Goal: Task Accomplishment & Management: Manage account settings

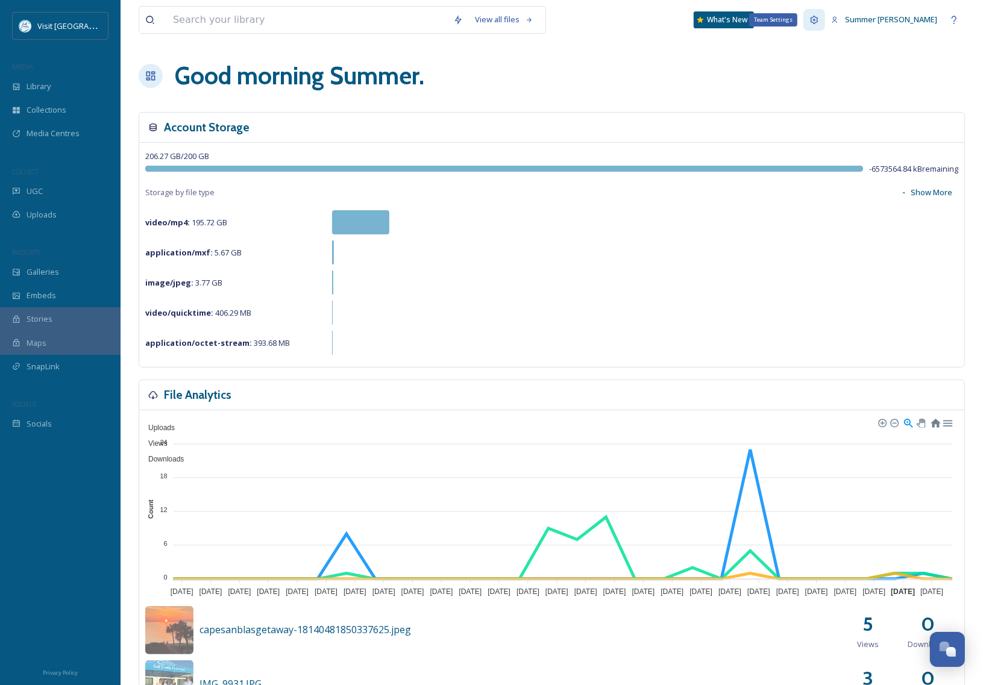
click at [819, 17] on icon at bounding box center [814, 20] width 10 height 10
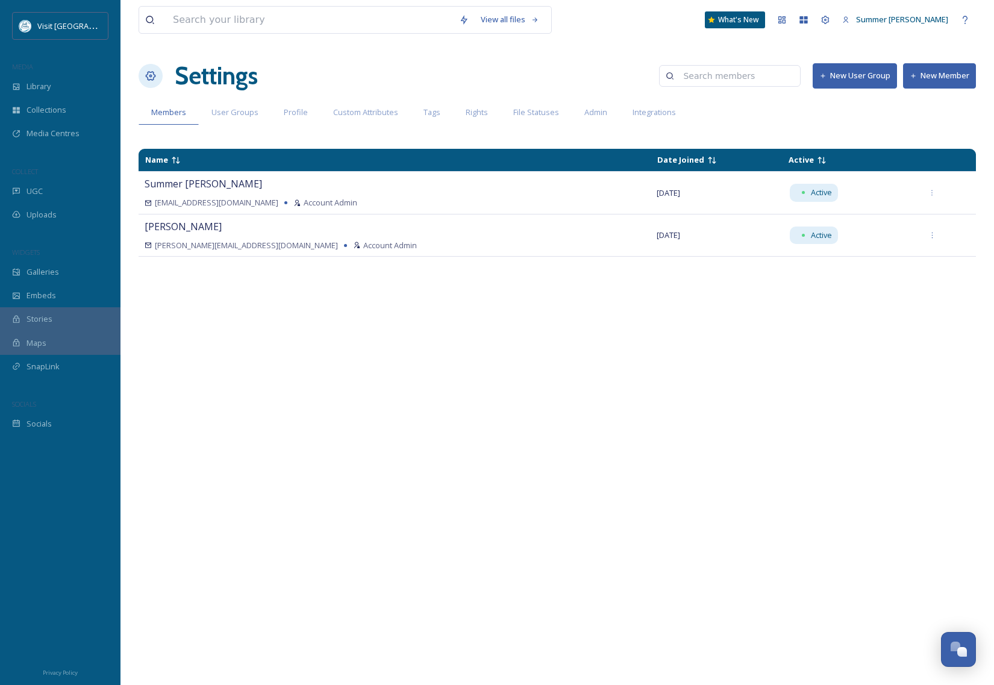
click at [866, 68] on button "New User Group" at bounding box center [855, 75] width 84 height 25
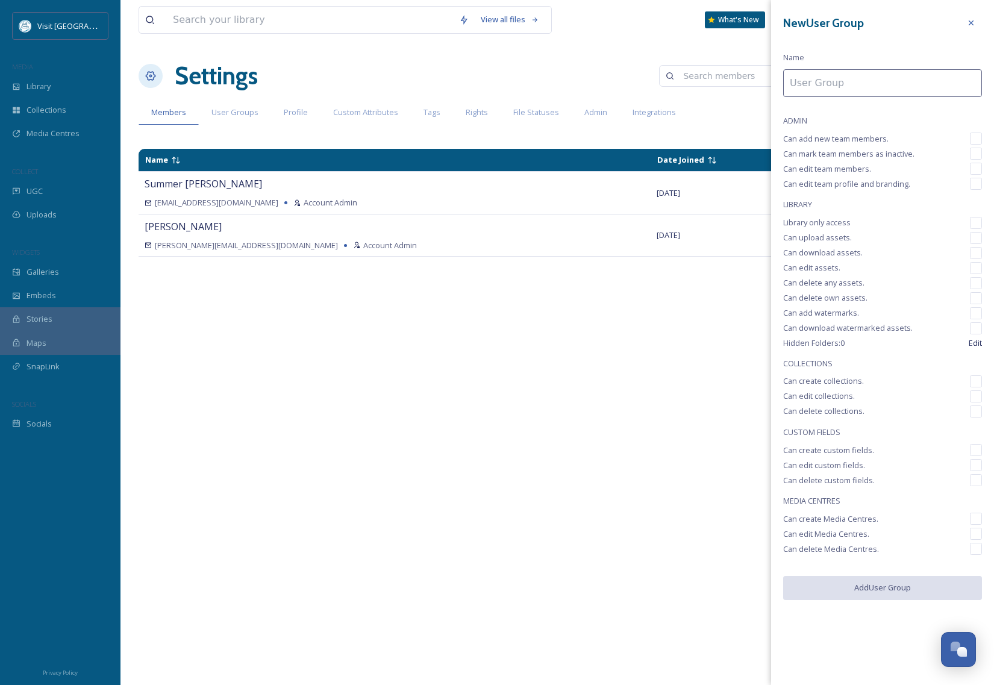
click at [734, 351] on div "Name Date Joined Active Summer [PERSON_NAME] [EMAIL_ADDRESS][DOMAIN_NAME] Accou…" at bounding box center [557, 410] width 837 height 534
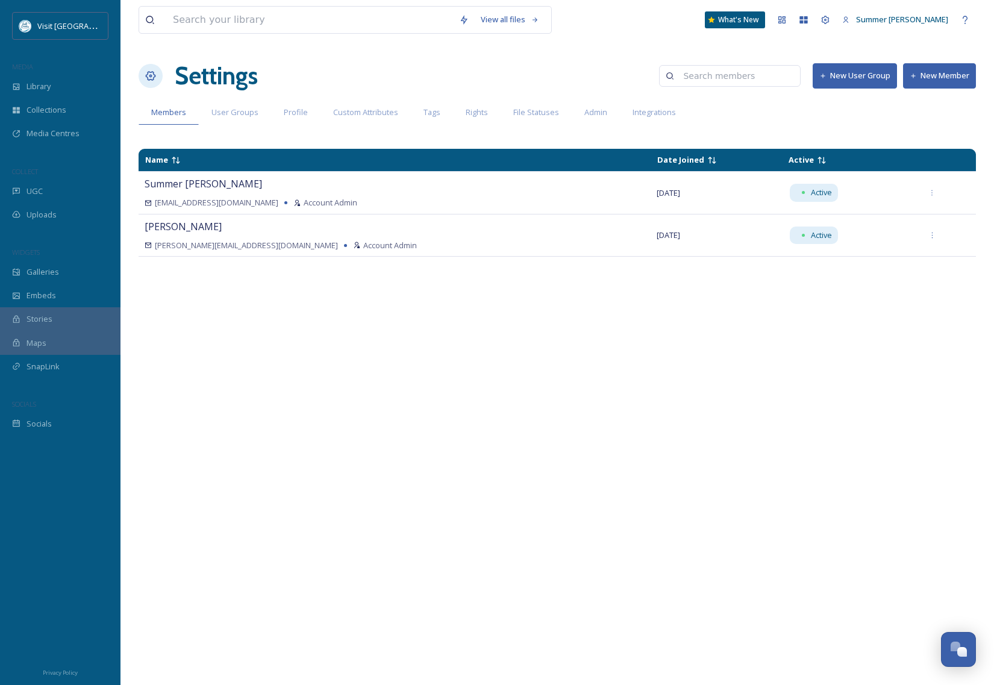
click at [953, 76] on button "New Member" at bounding box center [939, 75] width 73 height 25
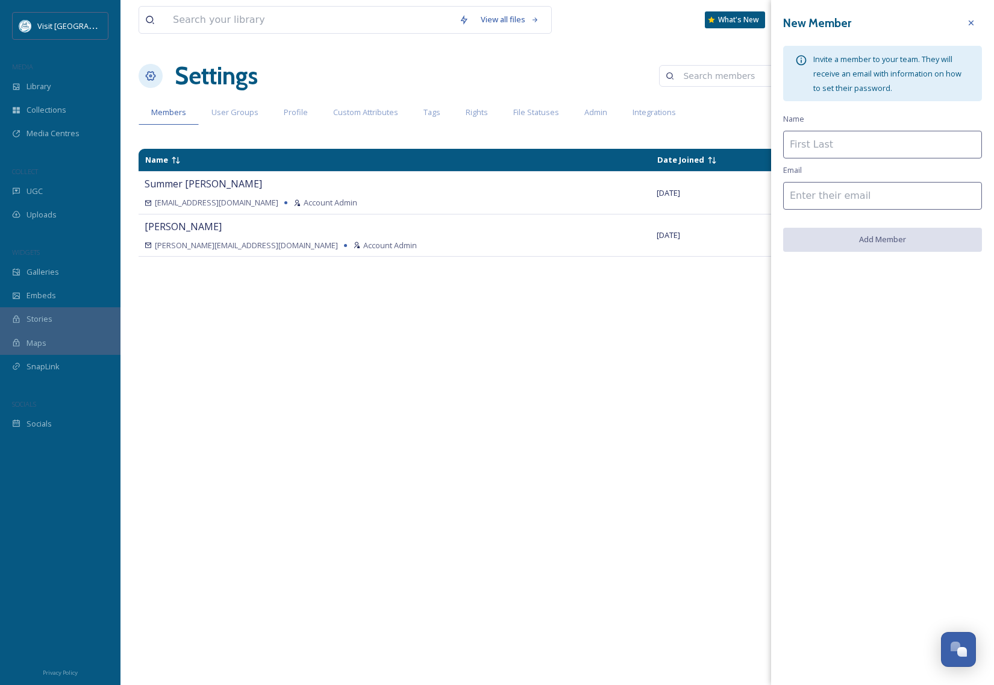
click at [832, 149] on input at bounding box center [882, 145] width 199 height 28
type input "Intern"
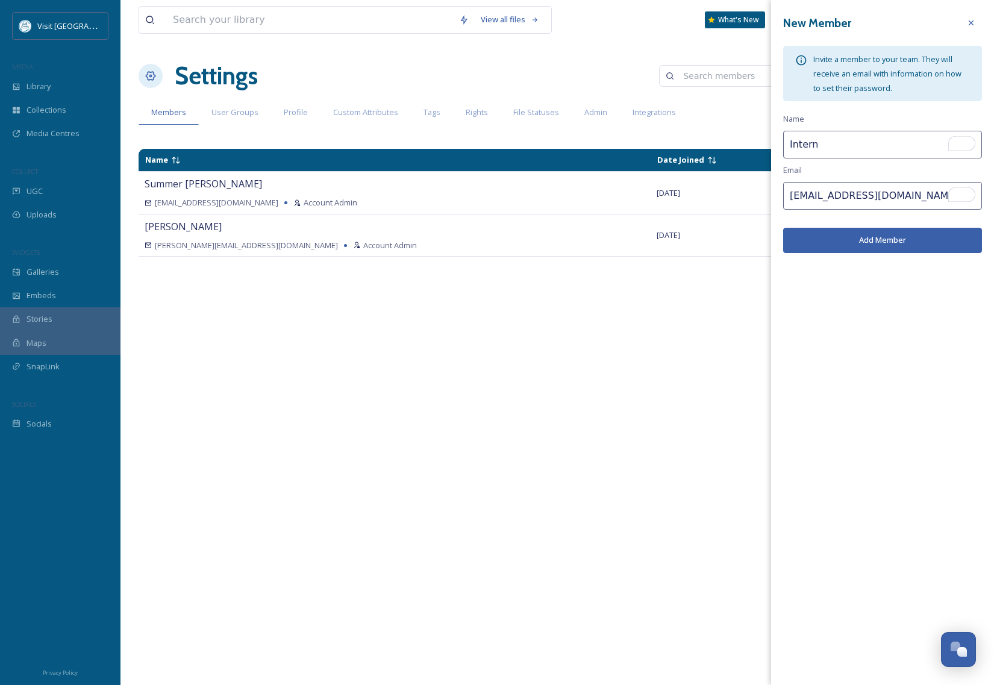
type input "[EMAIL_ADDRESS][DOMAIN_NAME]"
click at [935, 240] on button "Add Member" at bounding box center [882, 240] width 199 height 25
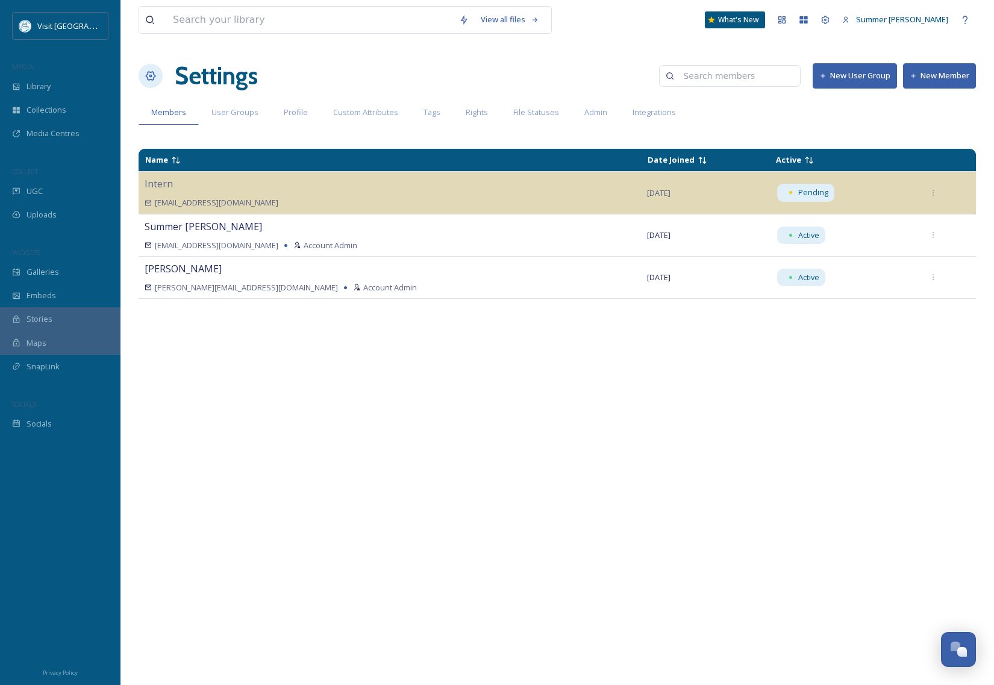
click at [941, 78] on button "New Member" at bounding box center [939, 75] width 73 height 25
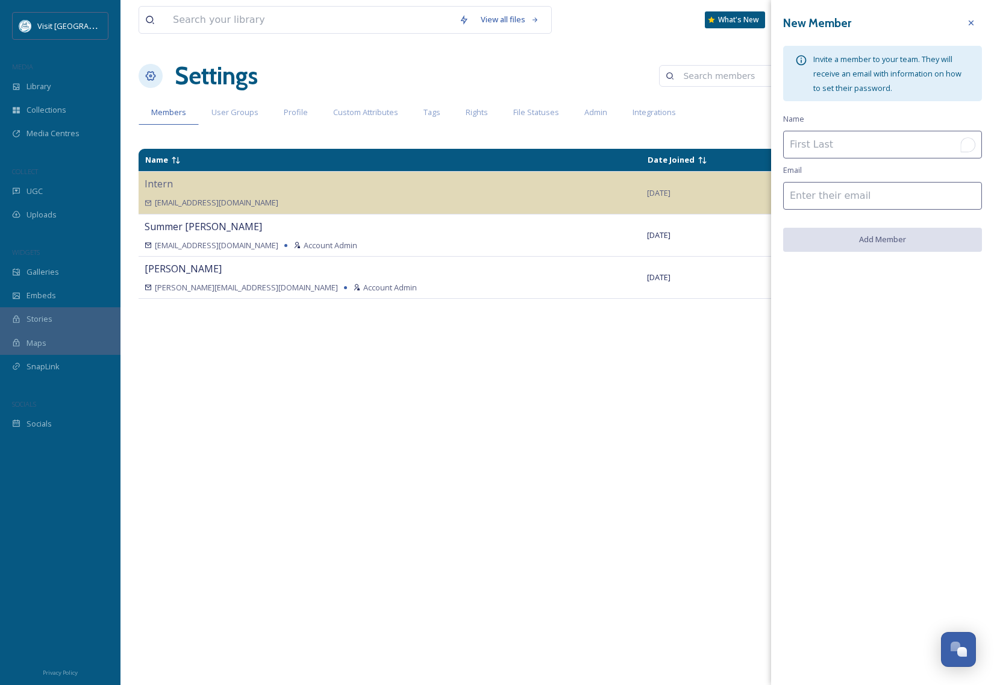
click at [851, 146] on input "To enrich screen reader interactions, please activate Accessibility in Grammarl…" at bounding box center [882, 145] width 199 height 28
type input "Tiara"
click at [821, 196] on input at bounding box center [882, 196] width 199 height 28
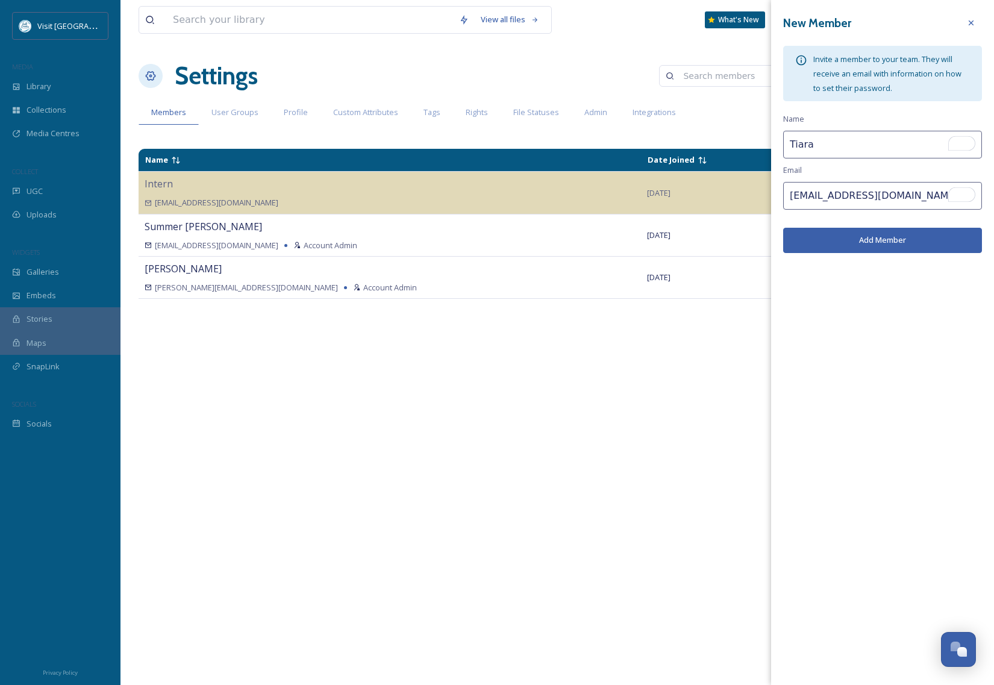
type input "[EMAIL_ADDRESS][DOMAIN_NAME]"
click at [906, 245] on button "Add Member" at bounding box center [882, 240] width 199 height 25
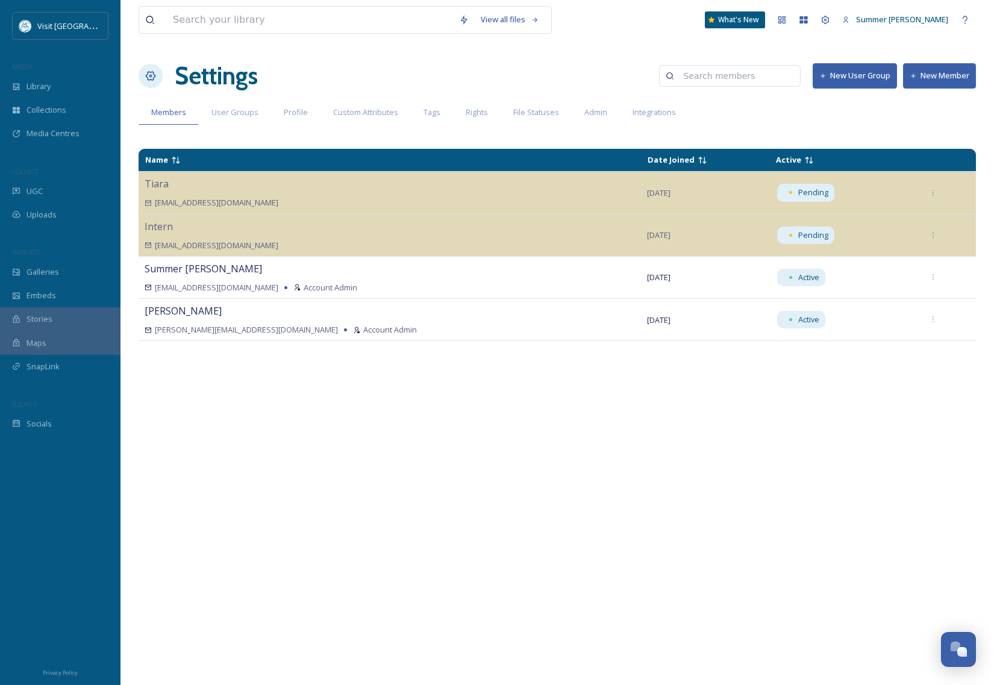
click at [924, 74] on button "New Member" at bounding box center [939, 75] width 73 height 25
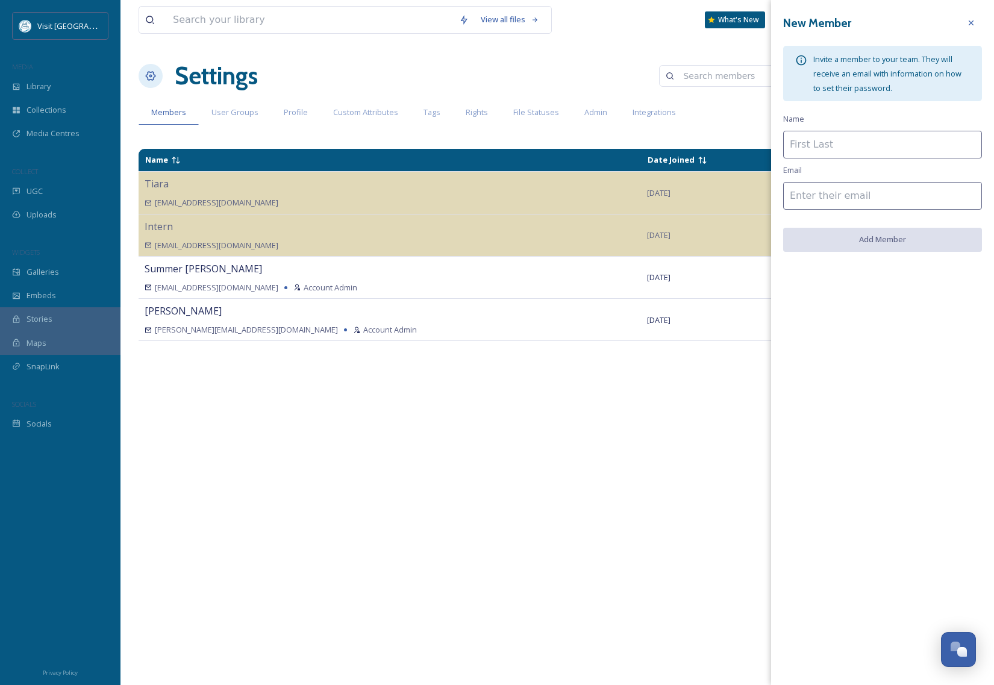
click at [855, 146] on input at bounding box center [882, 145] width 199 height 28
type input "[PERSON_NAME]"
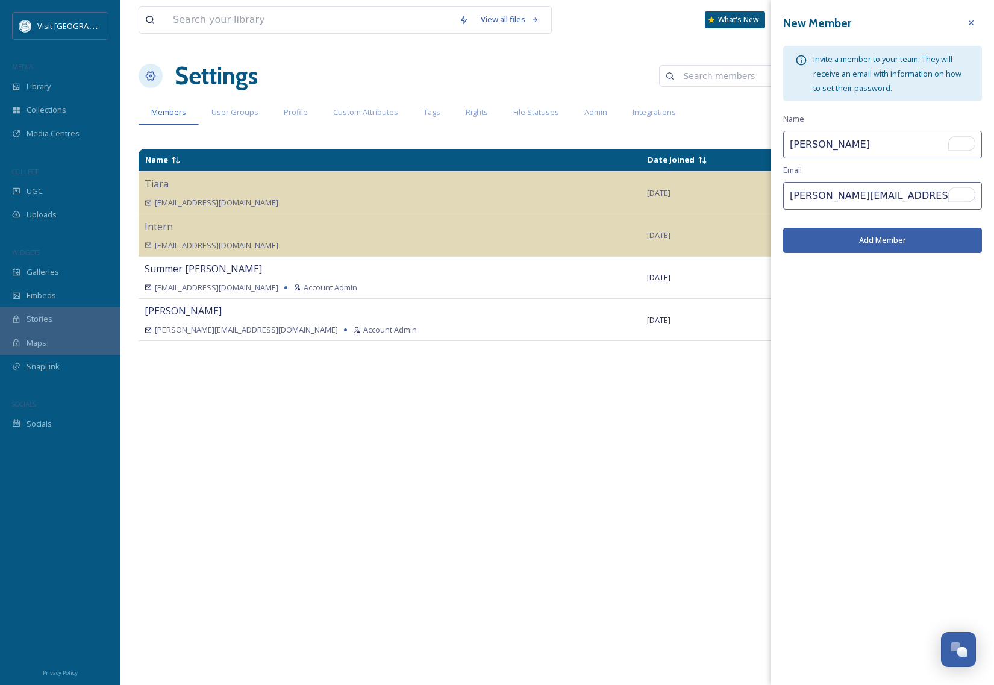
type input "[PERSON_NAME][EMAIL_ADDRESS][DOMAIN_NAME]"
click at [892, 245] on button "Add Member" at bounding box center [882, 240] width 199 height 25
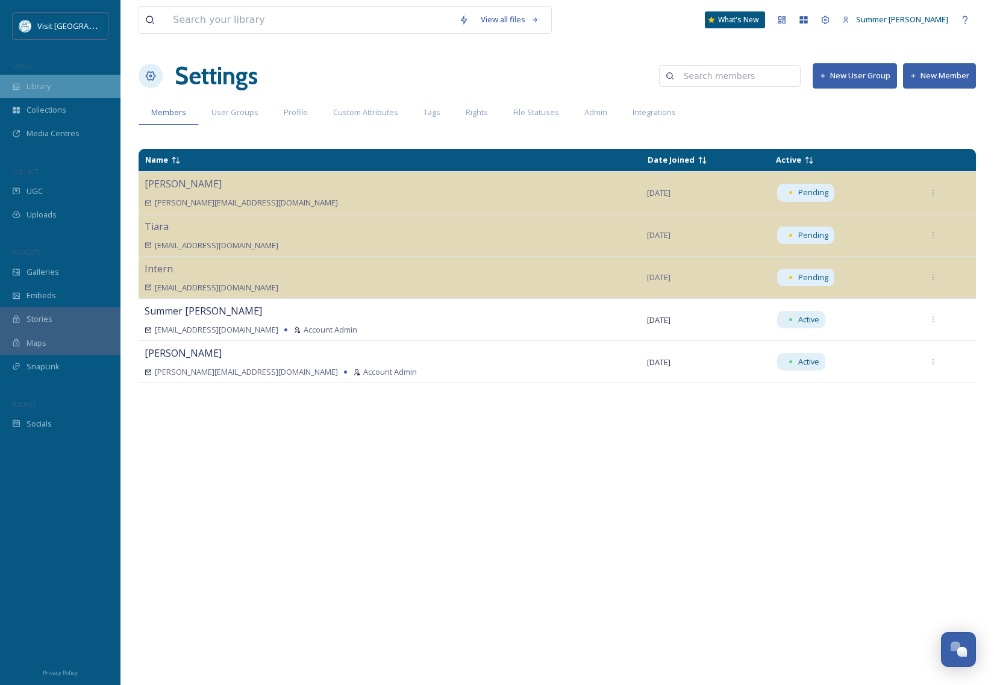
click at [70, 84] on div "Library" at bounding box center [60, 86] width 120 height 23
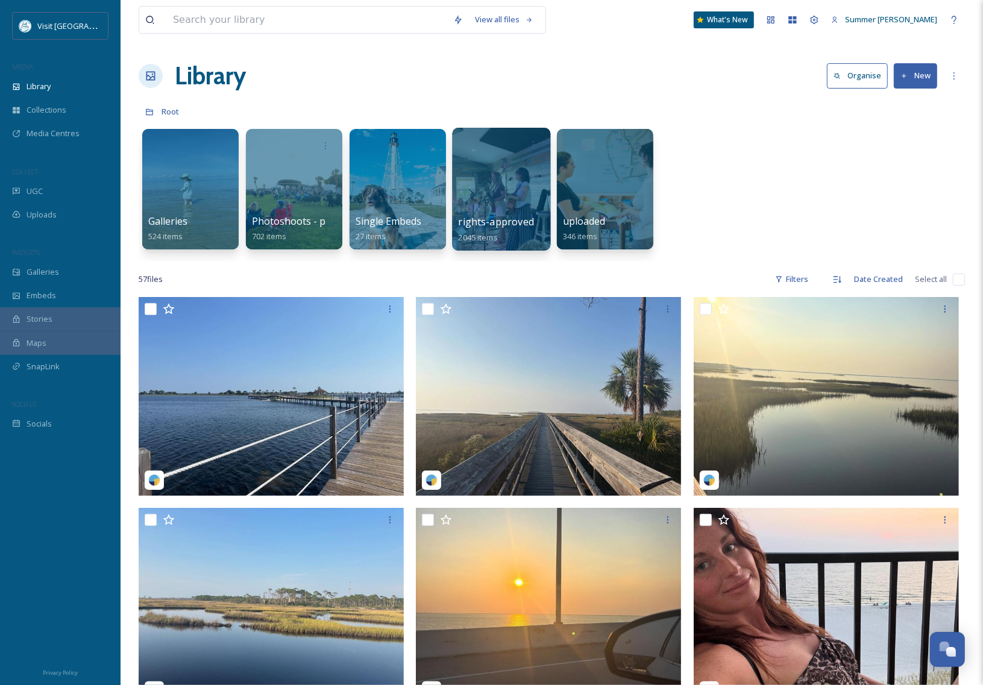
click at [516, 173] on div at bounding box center [501, 189] width 98 height 123
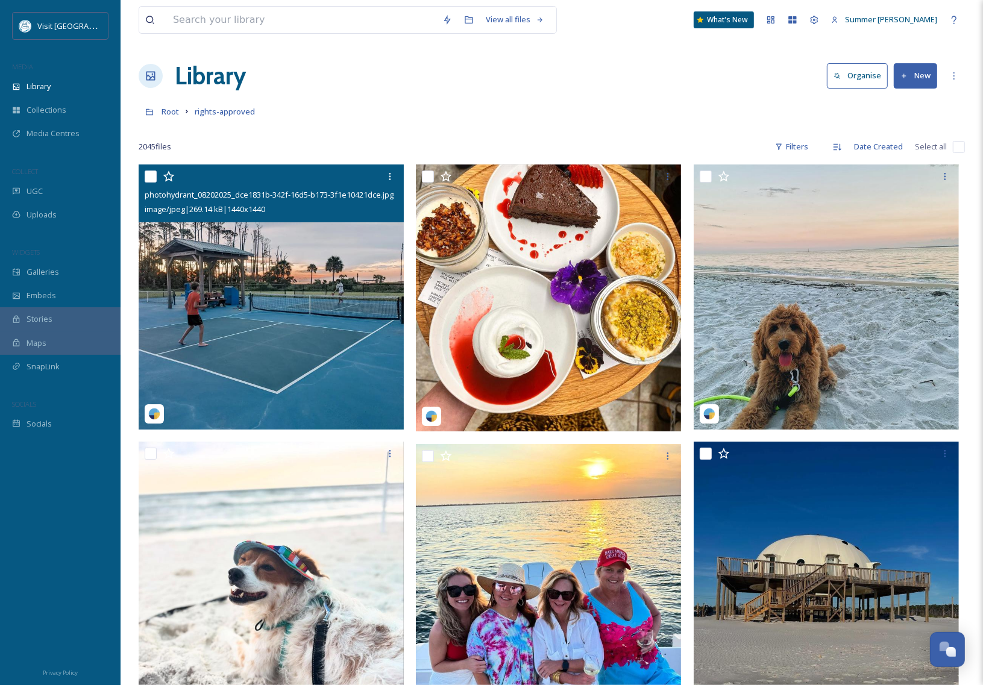
click at [148, 176] on input "checkbox" at bounding box center [151, 176] width 12 height 12
checkbox input "true"
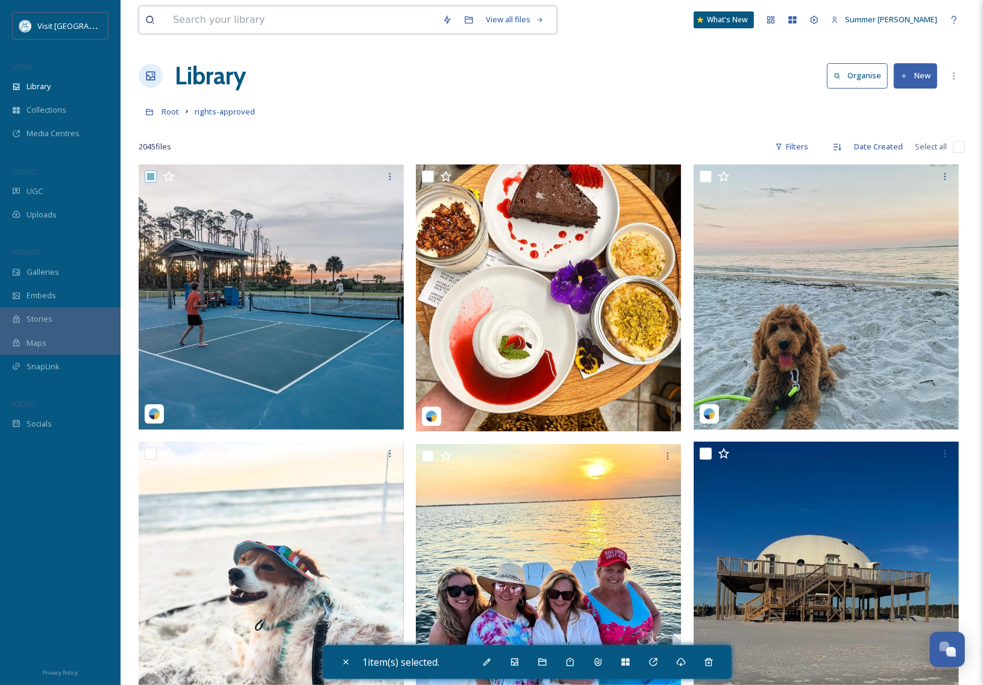
click at [187, 20] on input at bounding box center [301, 20] width 269 height 27
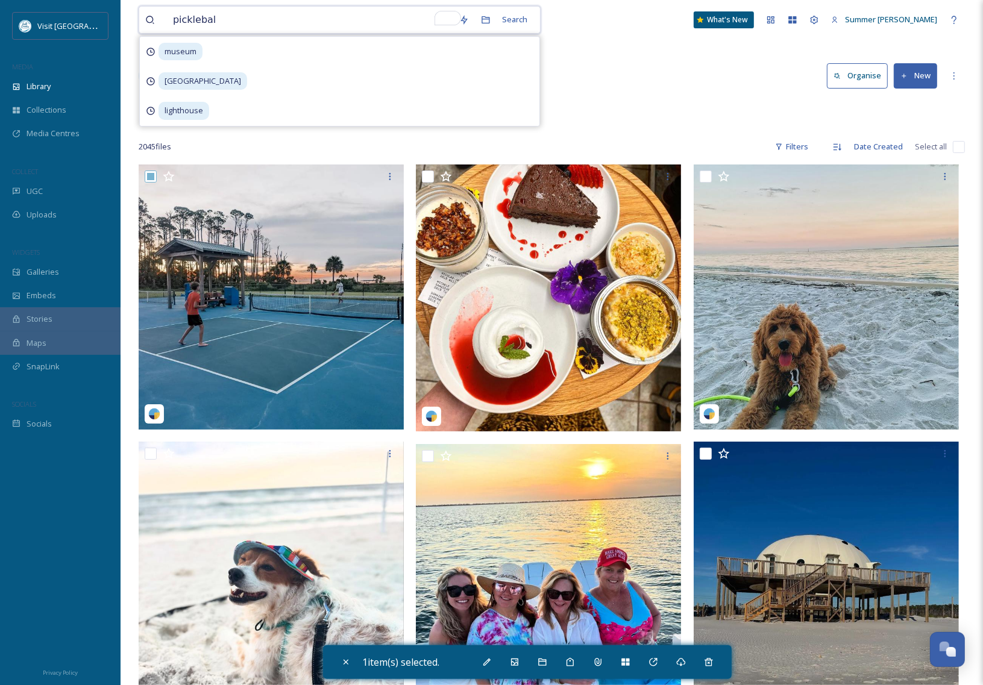
type input "pickleball"
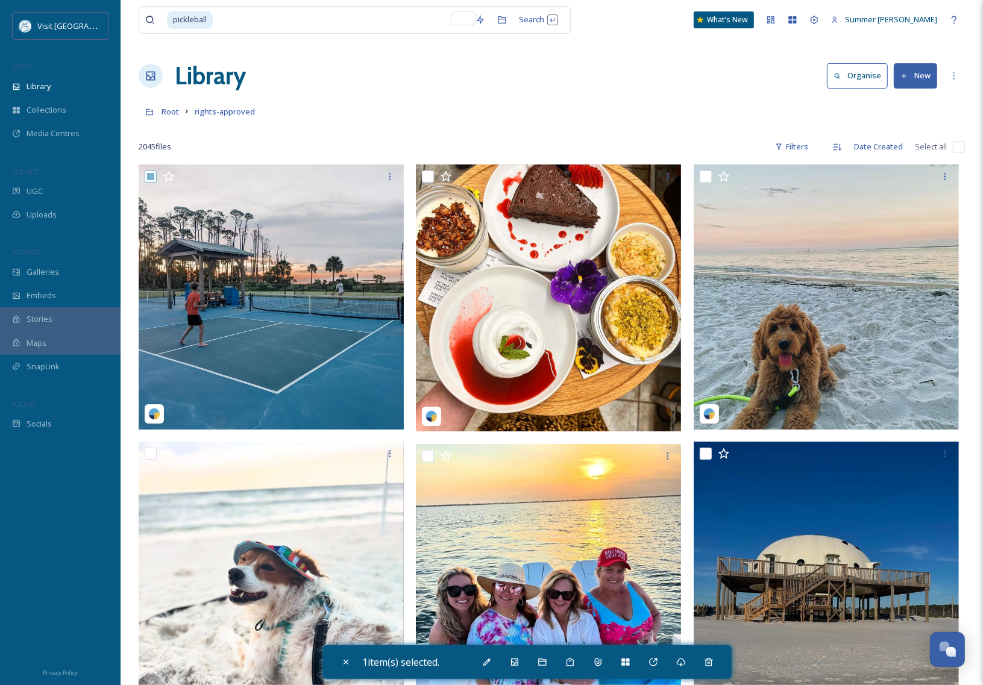
click at [737, 110] on div "Root rights-approved" at bounding box center [552, 111] width 826 height 23
click at [289, 14] on input "To enrich screen reader interactions, please activate Accessibility in Grammarl…" at bounding box center [341, 20] width 255 height 27
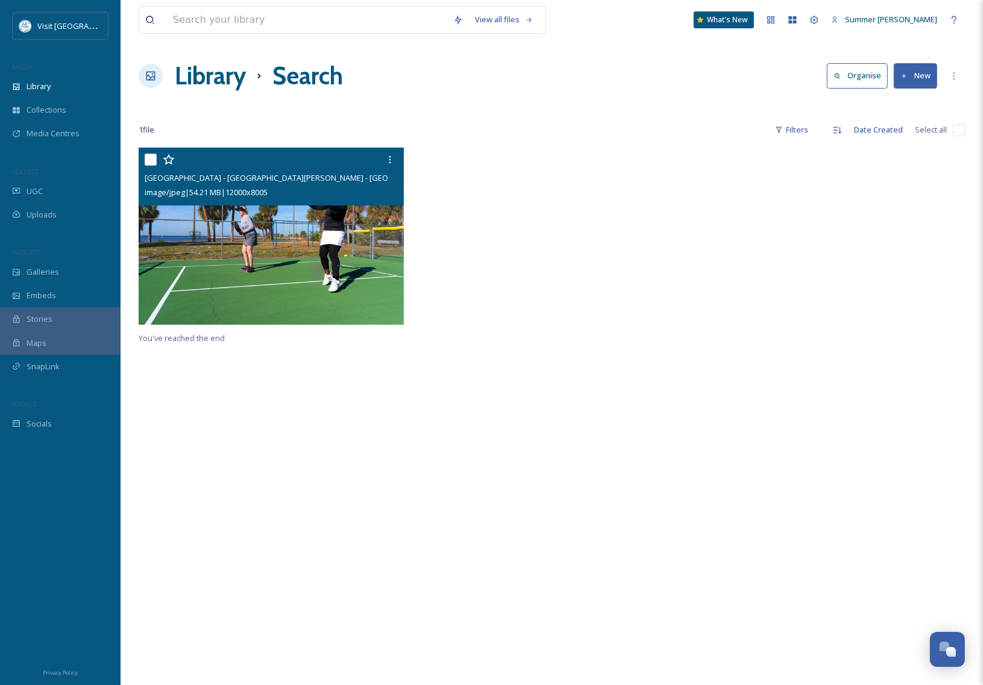
click at [150, 163] on input "checkbox" at bounding box center [151, 160] width 12 height 12
checkbox input "true"
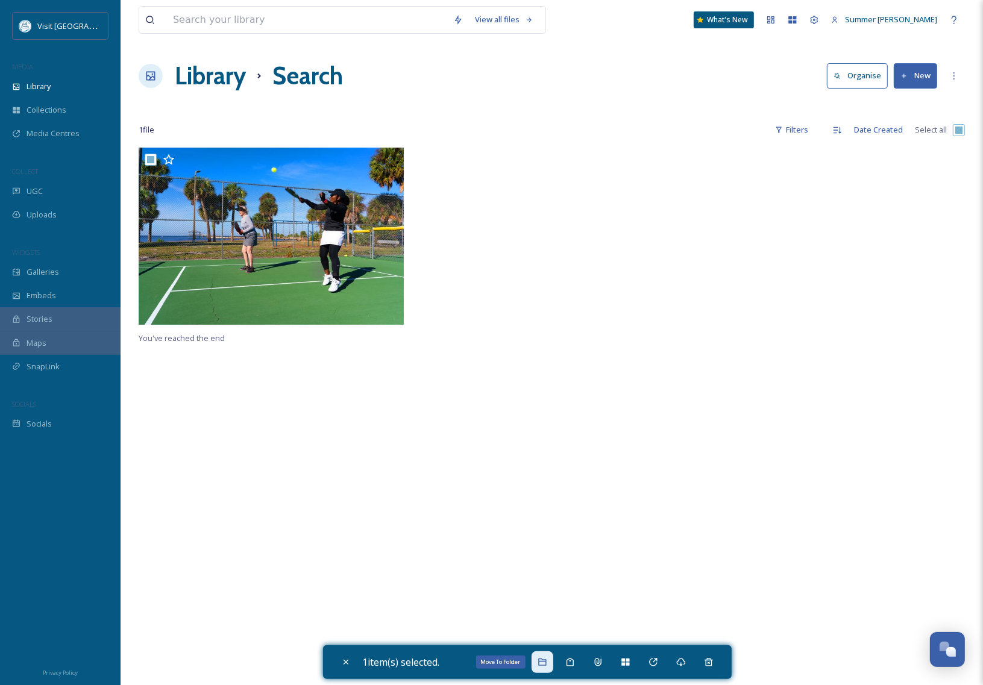
click at [547, 664] on icon at bounding box center [542, 662] width 10 height 10
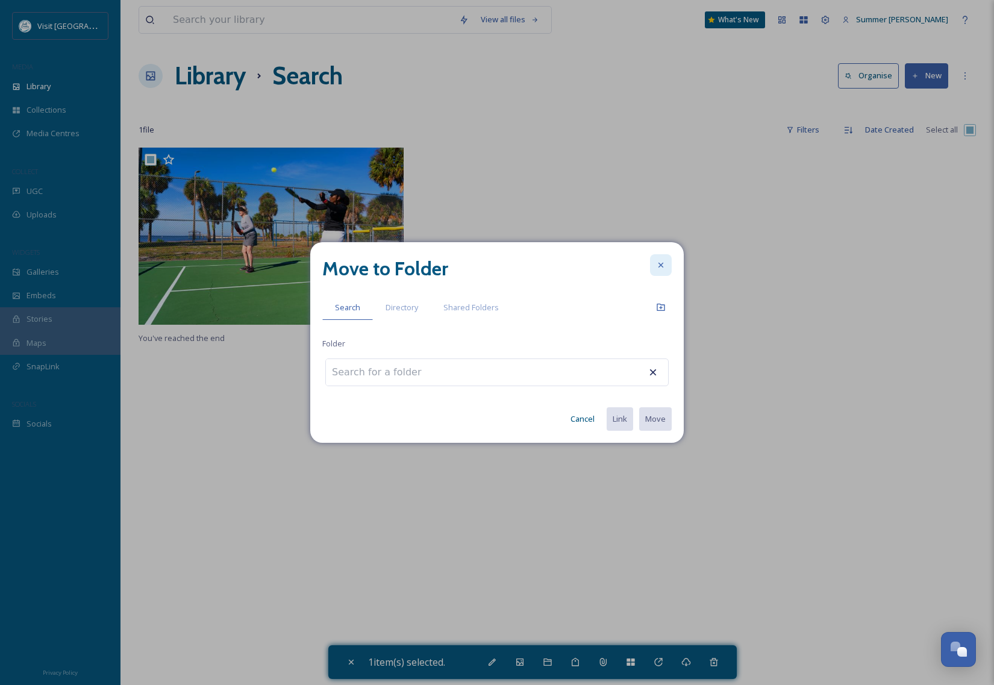
click at [662, 262] on icon at bounding box center [661, 265] width 10 height 10
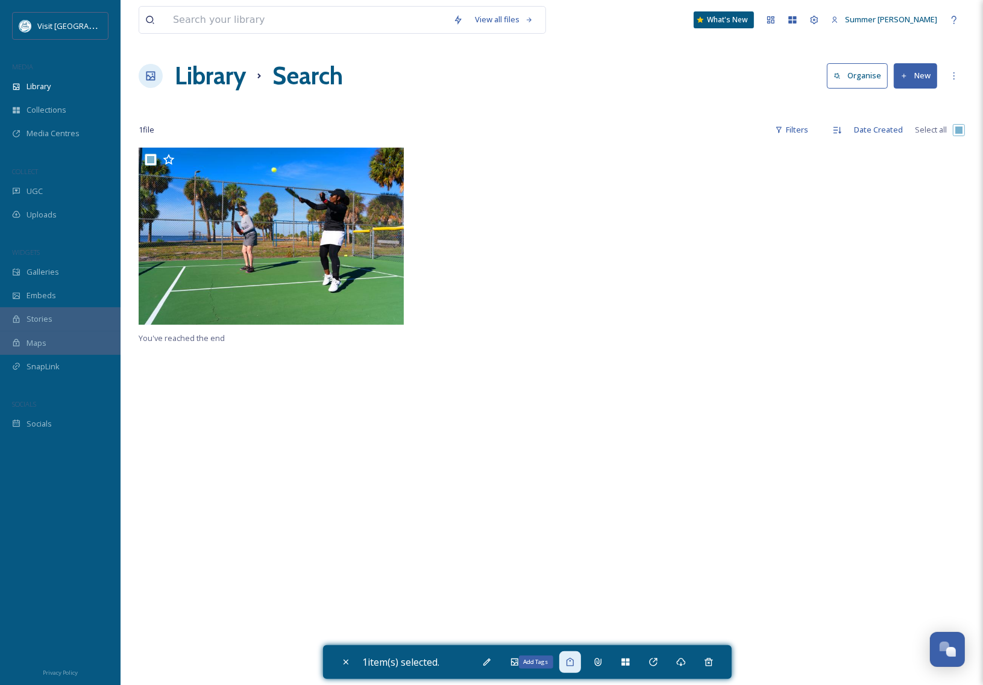
click at [574, 660] on icon at bounding box center [570, 662] width 10 height 10
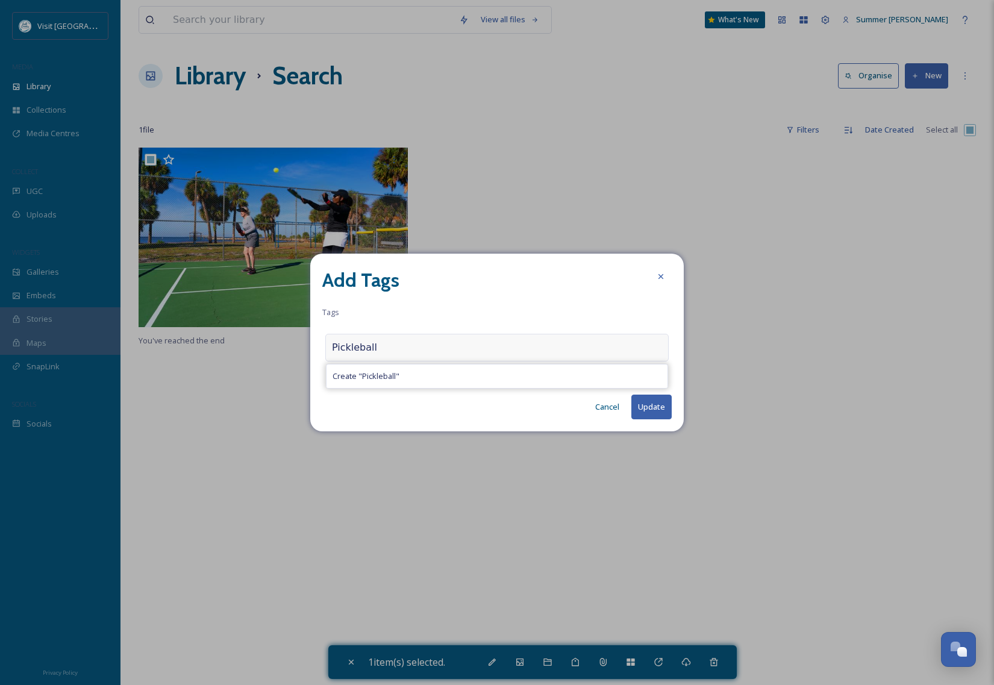
type input "Pickleball"
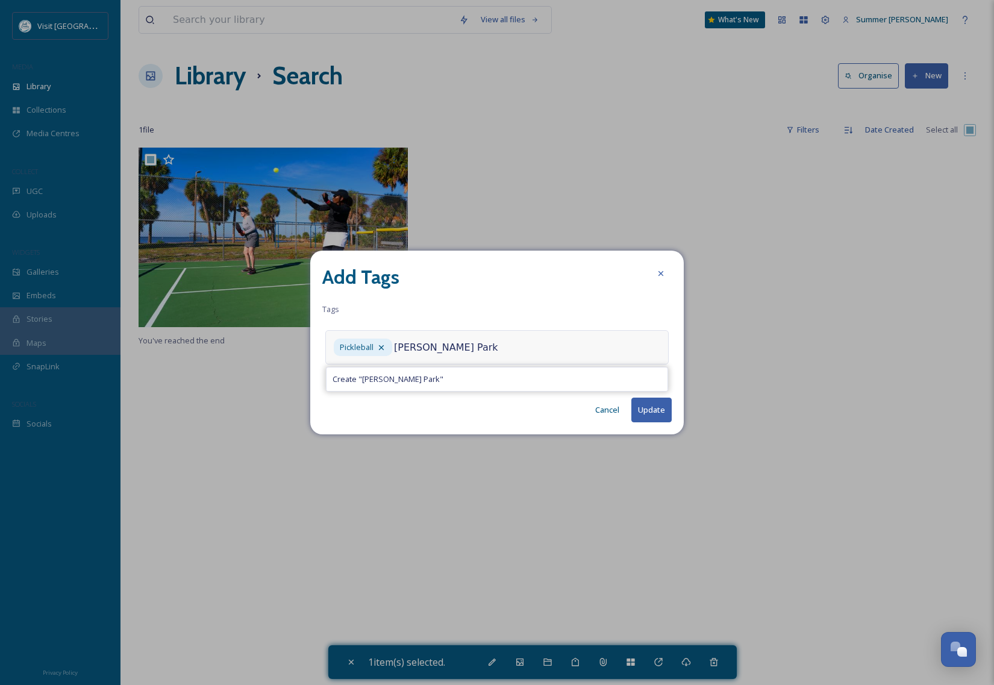
type input "[PERSON_NAME] Park"
click at [642, 408] on button "Update" at bounding box center [651, 410] width 40 height 25
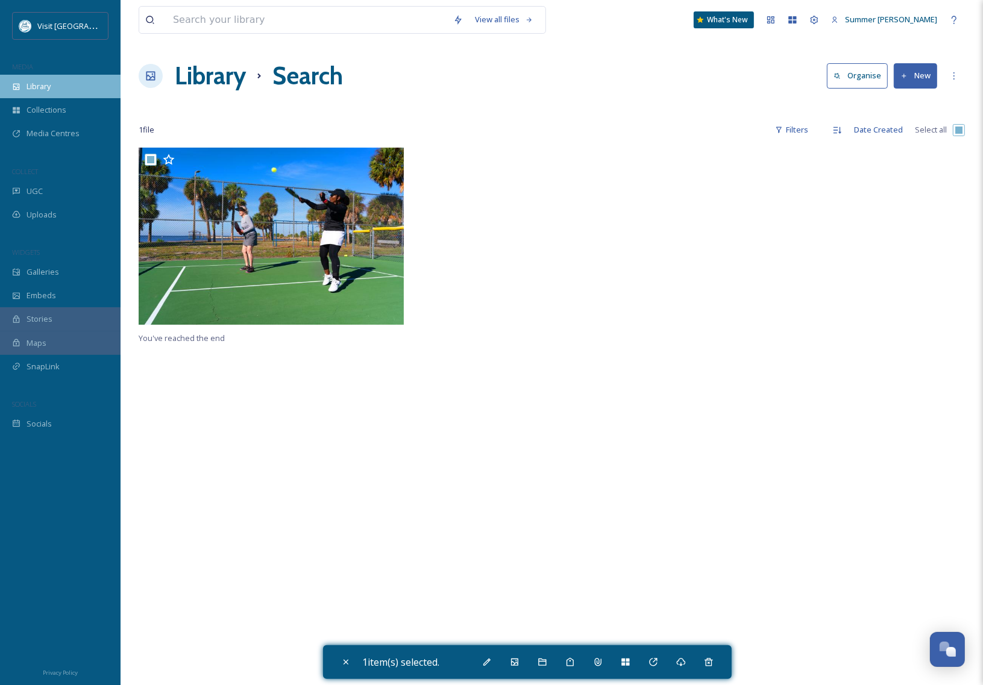
click at [38, 85] on span "Library" at bounding box center [39, 86] width 24 height 11
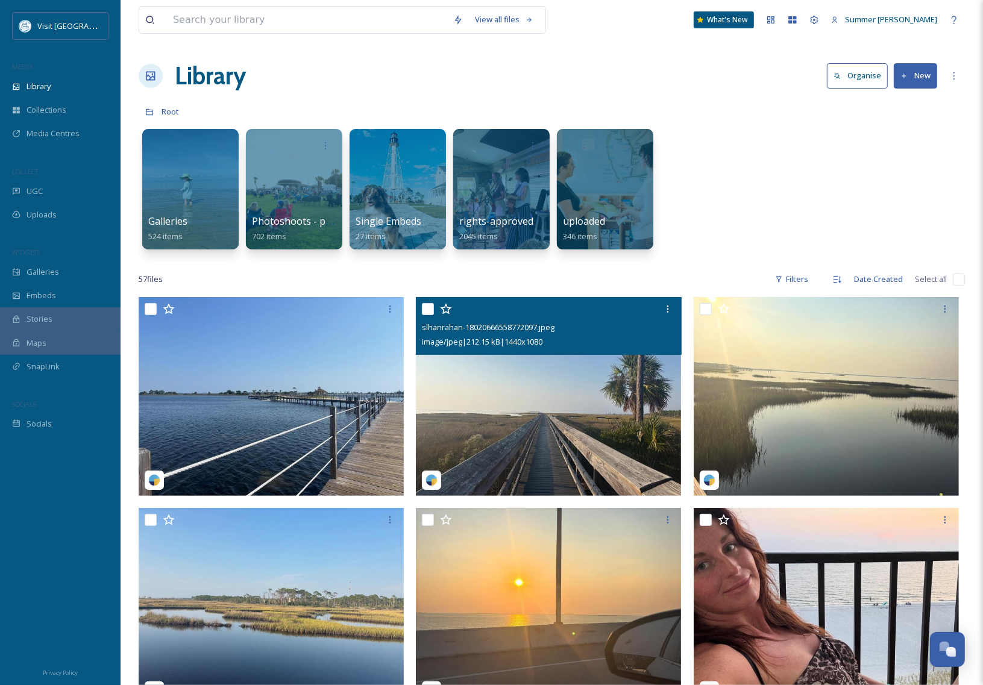
click at [480, 404] on img at bounding box center [548, 396] width 265 height 199
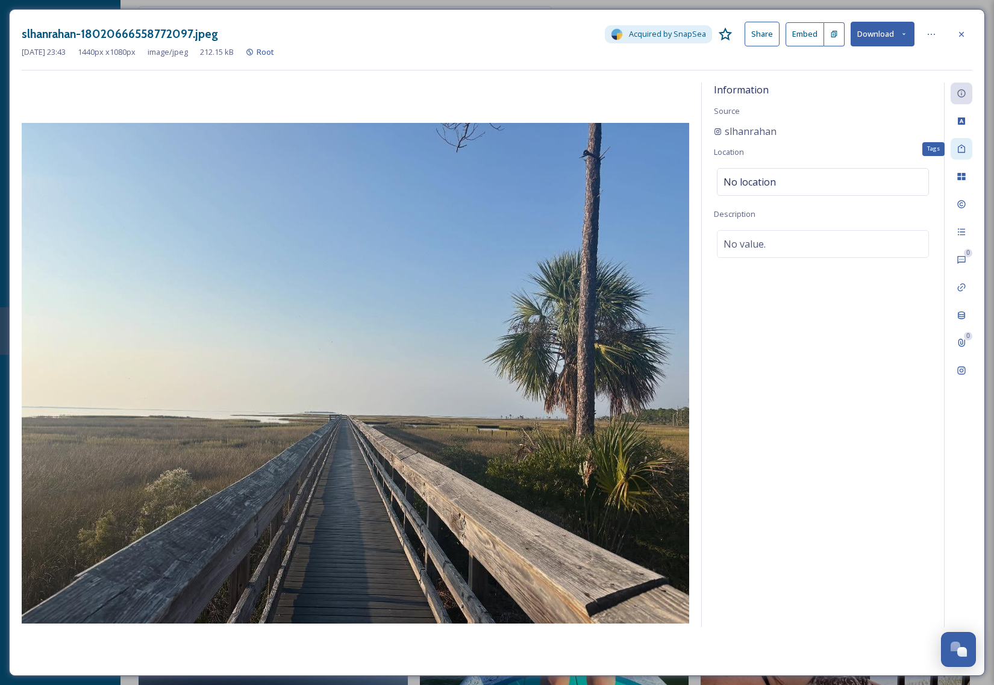
click at [963, 149] on icon at bounding box center [962, 149] width 10 height 10
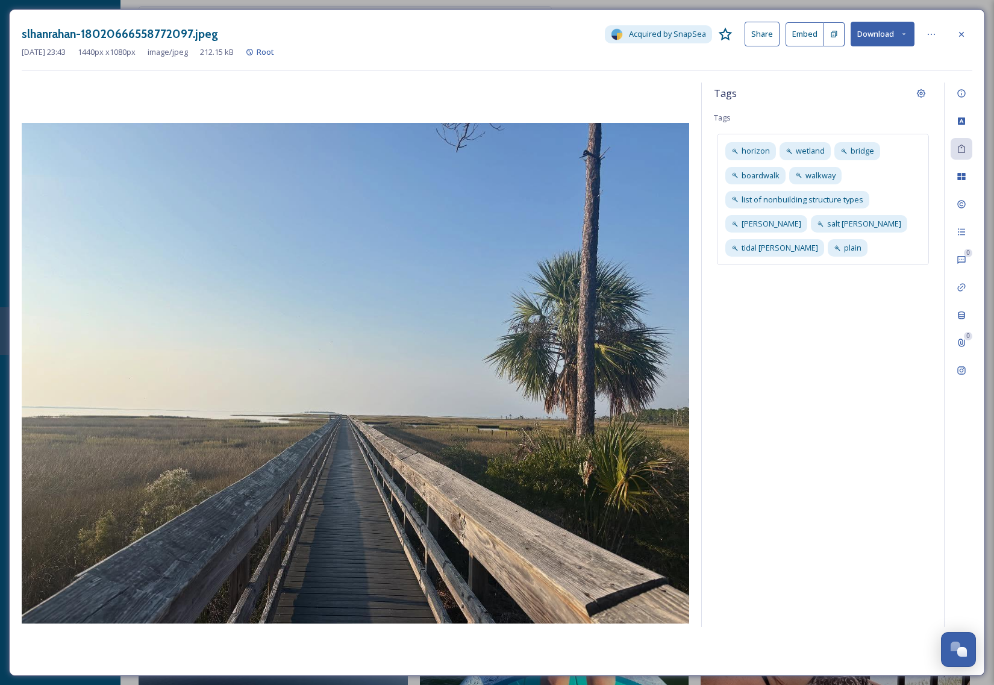
click at [795, 101] on div "Tags" at bounding box center [823, 94] width 218 height 22
click at [729, 120] on span "Tags" at bounding box center [722, 117] width 17 height 11
click at [717, 123] on span "Tags" at bounding box center [722, 117] width 17 height 11
click at [759, 96] on div "Tags" at bounding box center [823, 94] width 218 height 22
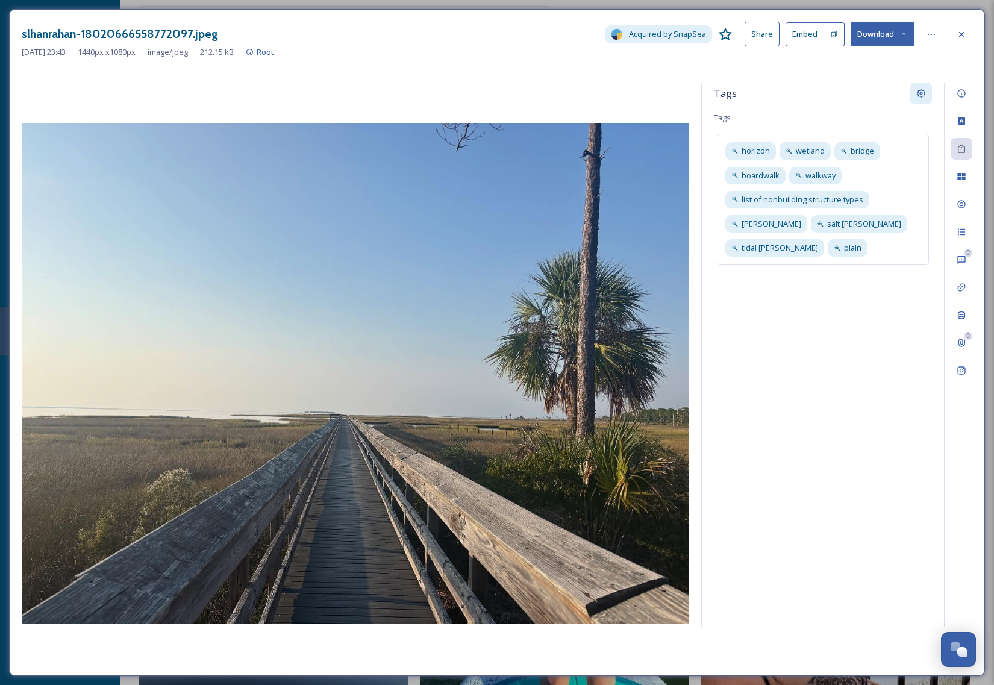
click at [916, 90] on icon at bounding box center [921, 94] width 10 height 10
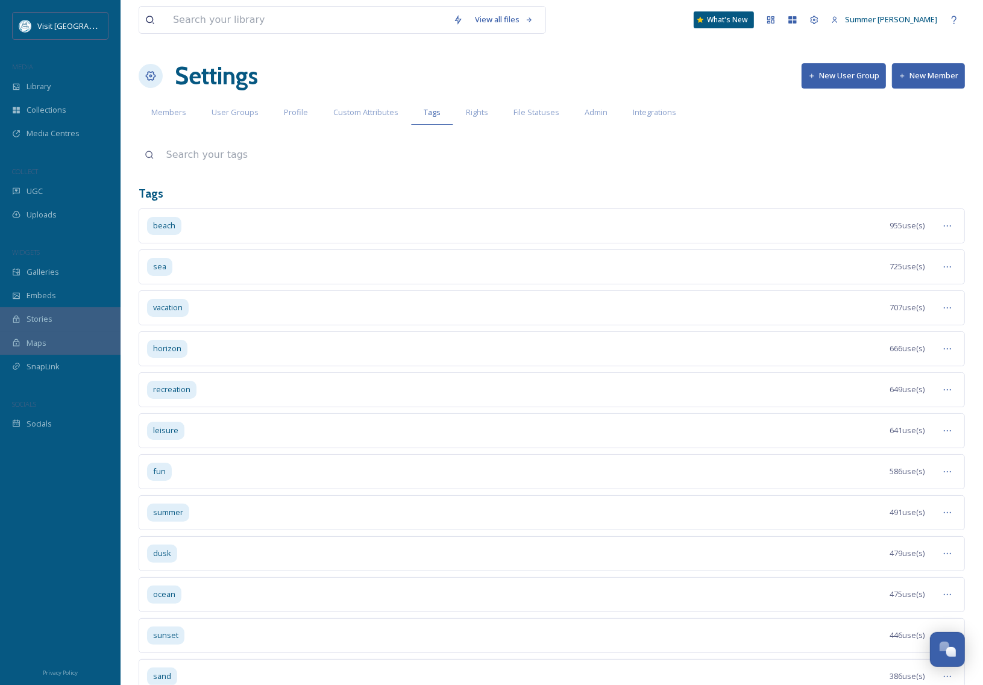
click at [209, 157] on input at bounding box center [562, 155] width 804 height 27
type input "[PERSON_NAME]"
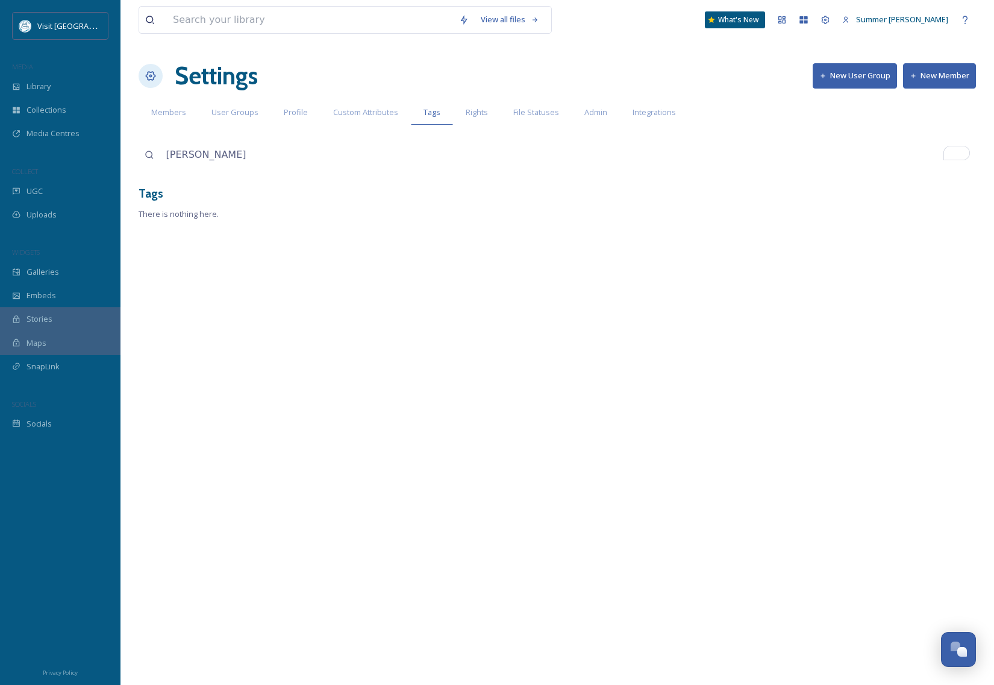
click at [325, 163] on input "[PERSON_NAME]" at bounding box center [568, 155] width 816 height 27
click at [830, 16] on icon at bounding box center [826, 20] width 10 height 10
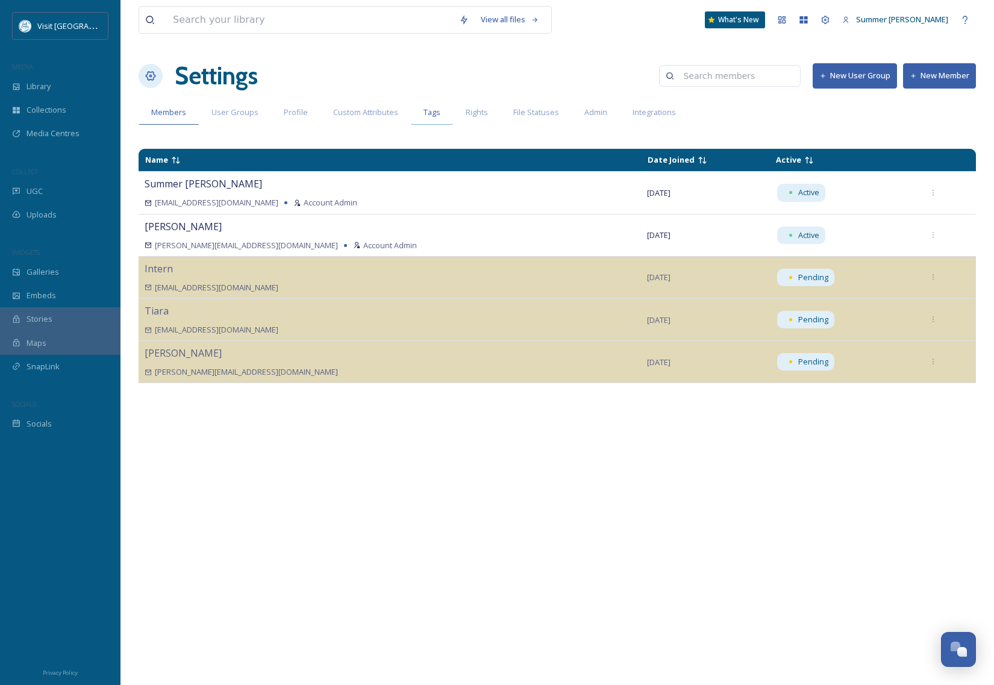
click at [430, 114] on span "Tags" at bounding box center [432, 112] width 17 height 11
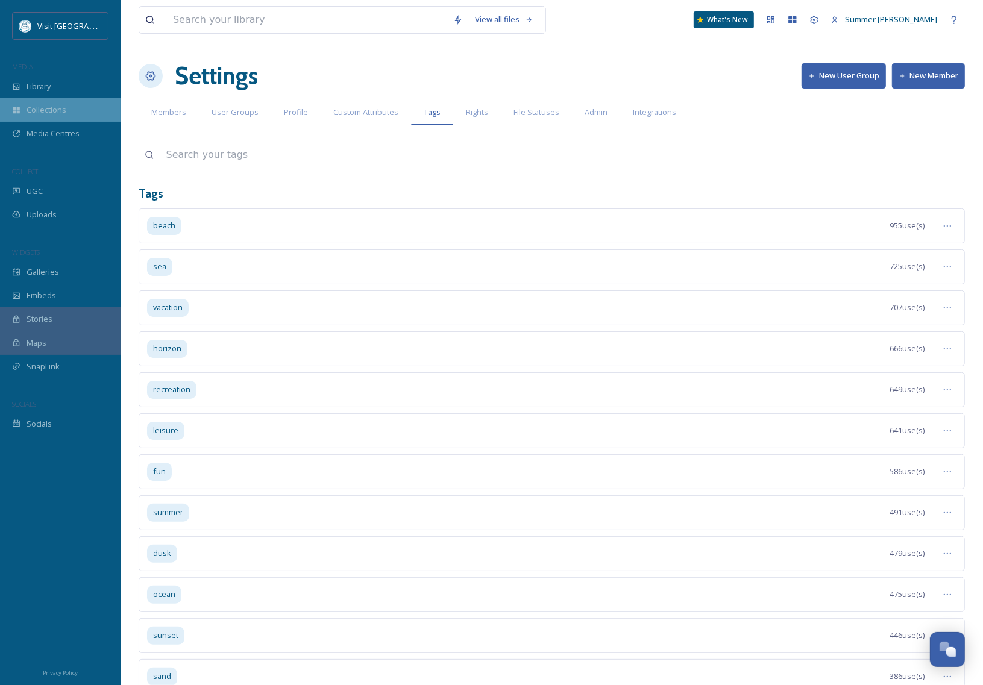
click at [34, 108] on span "Collections" at bounding box center [47, 109] width 40 height 11
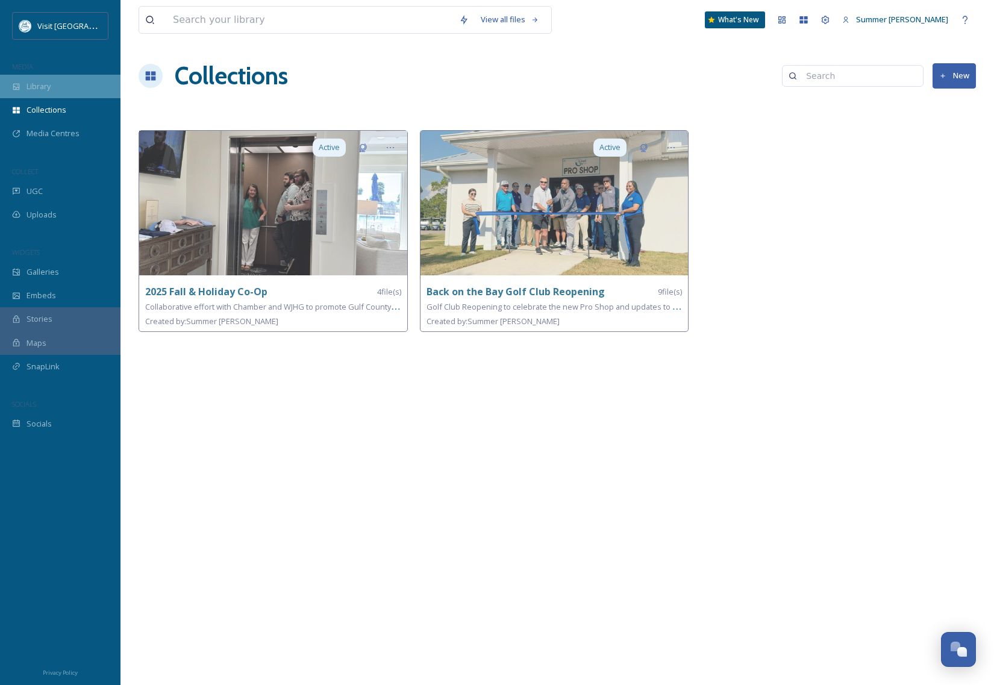
click at [31, 89] on span "Library" at bounding box center [39, 86] width 24 height 11
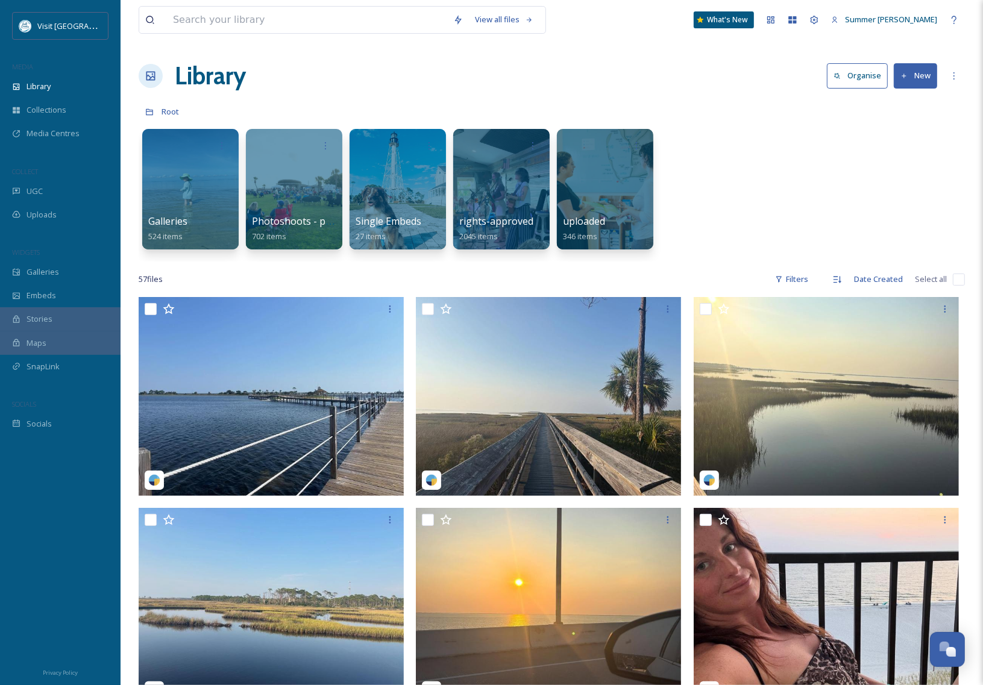
click at [924, 73] on button "New" at bounding box center [914, 75] width 43 height 25
click at [902, 154] on span "Folder" at bounding box center [901, 150] width 23 height 11
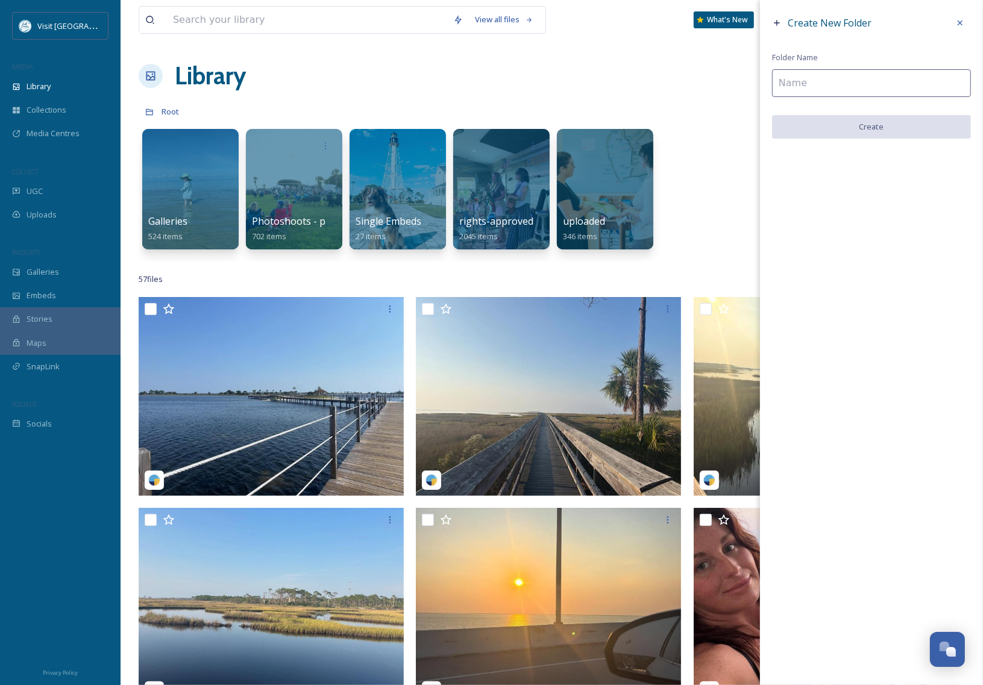
click at [823, 71] on input at bounding box center [871, 83] width 199 height 28
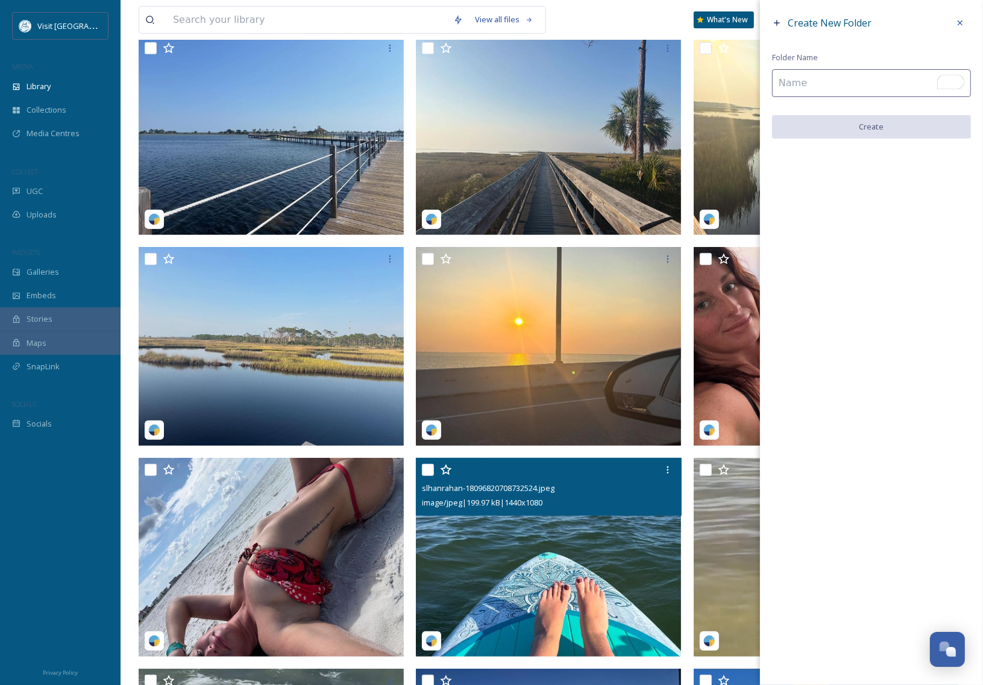
scroll to position [186, 0]
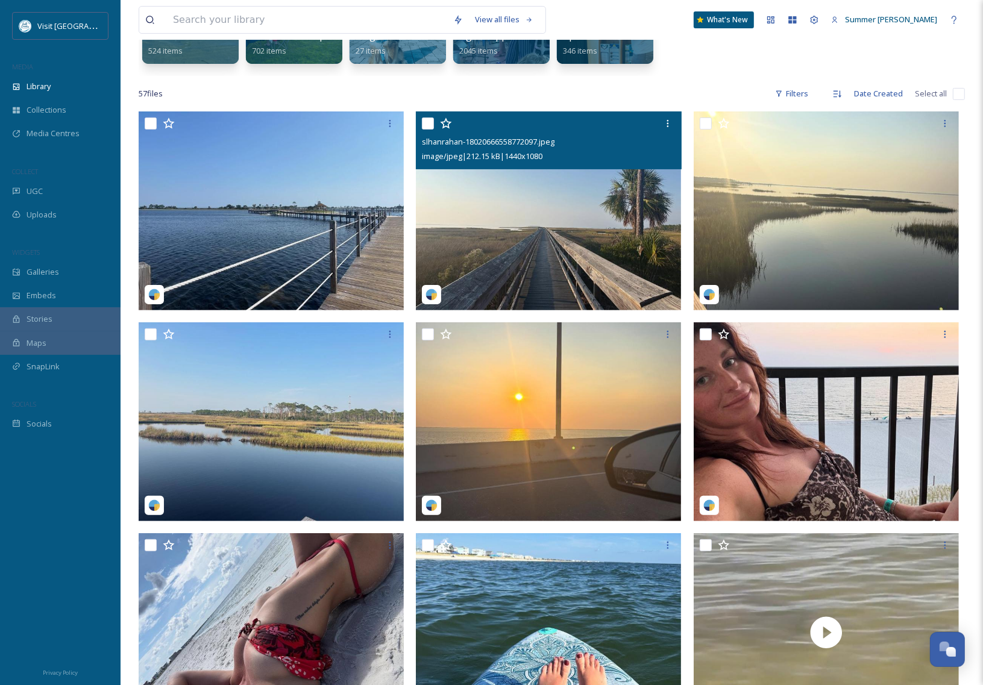
click at [427, 120] on input "checkbox" at bounding box center [428, 123] width 12 height 12
checkbox input "true"
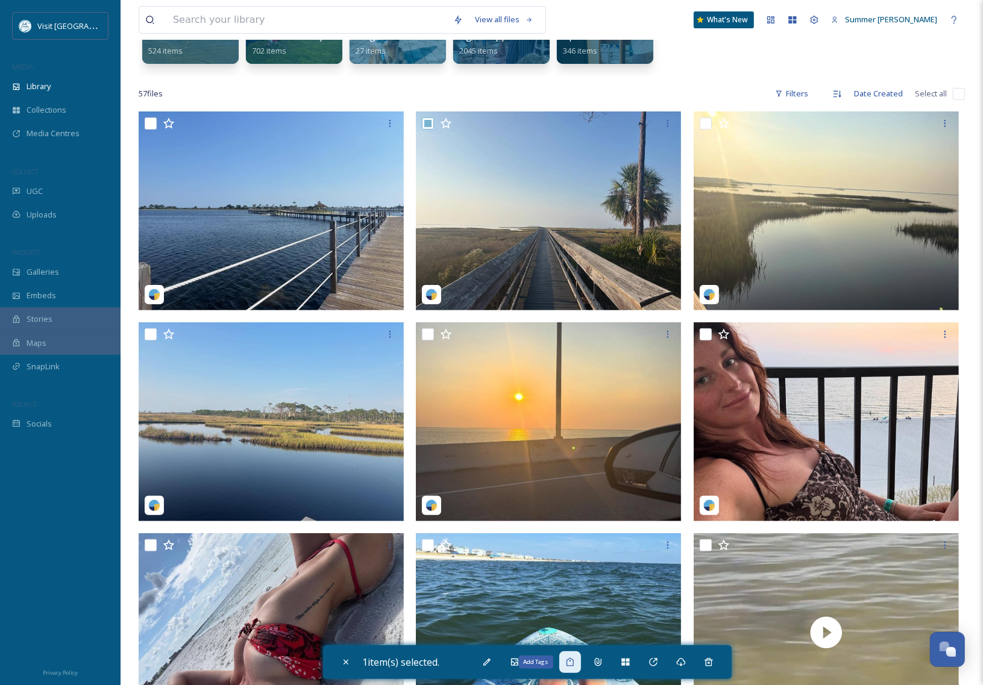
click at [580, 659] on div "Add Tags" at bounding box center [570, 662] width 22 height 22
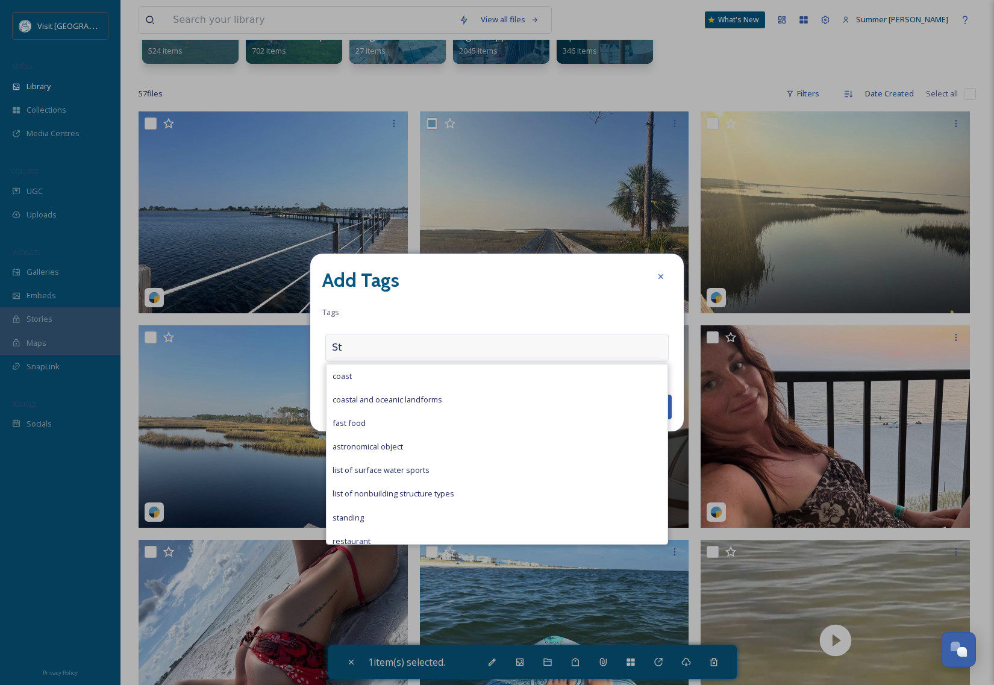
type input "S"
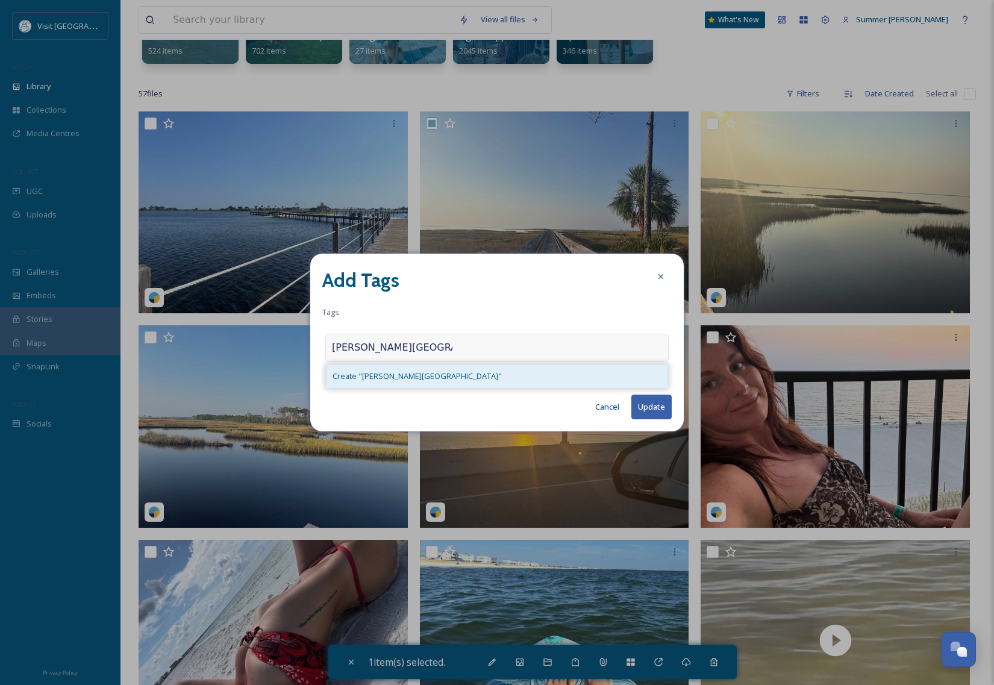
type input "[PERSON_NAME][GEOGRAPHIC_DATA]"
click at [389, 376] on span "Create " [PERSON_NAME][GEOGRAPHIC_DATA] "" at bounding box center [417, 376] width 169 height 11
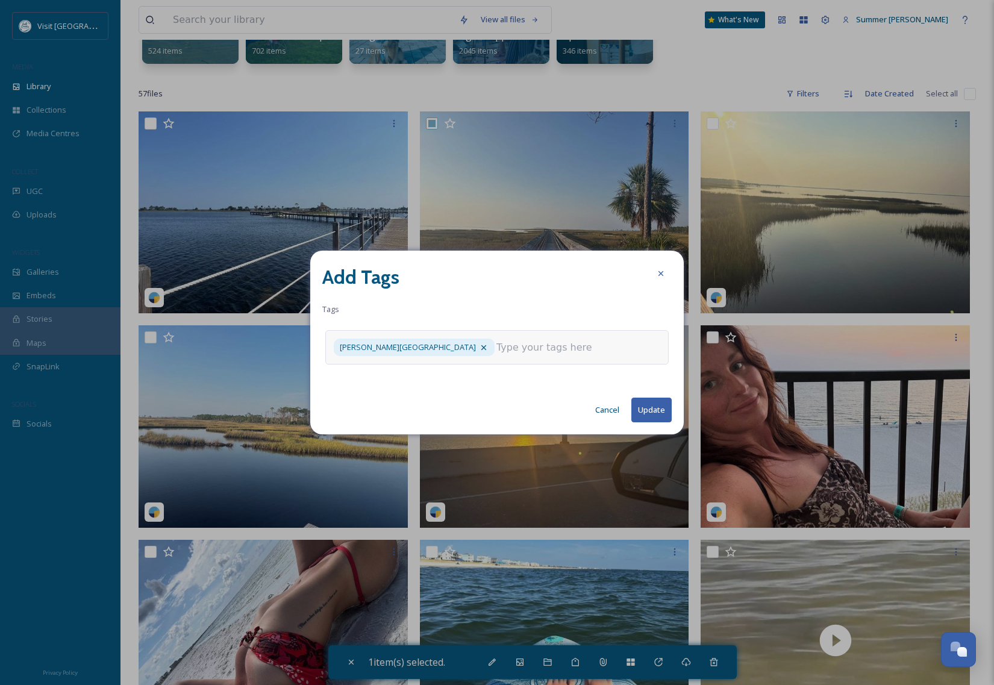
click at [496, 348] on input at bounding box center [556, 347] width 120 height 14
type input "St. [PERSON_NAME] Bay"
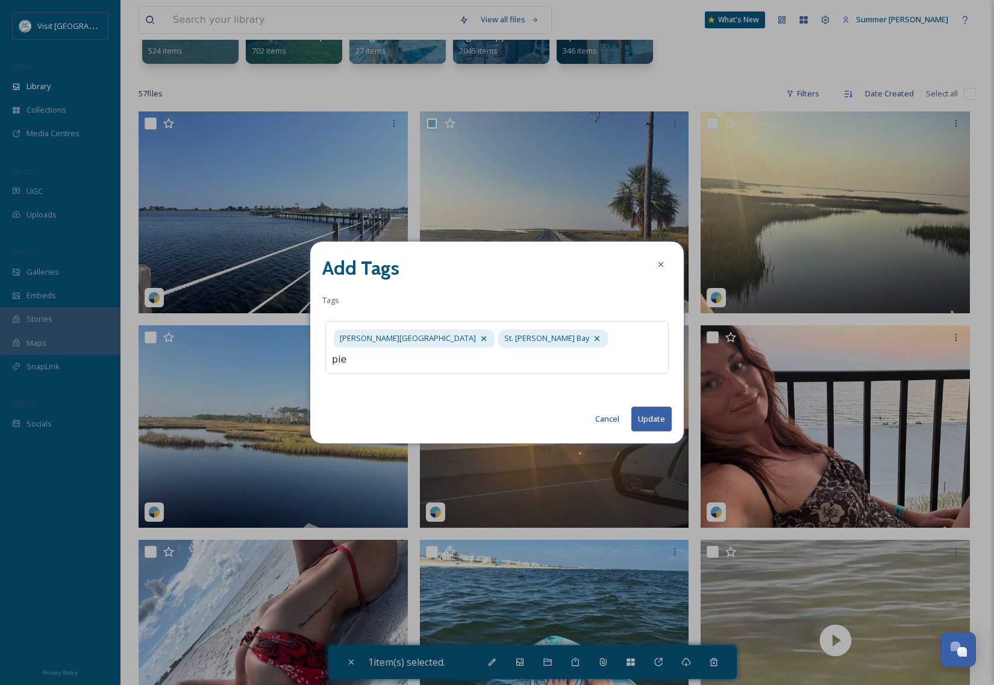
type input "pier"
click at [655, 414] on button "Update" at bounding box center [651, 419] width 40 height 25
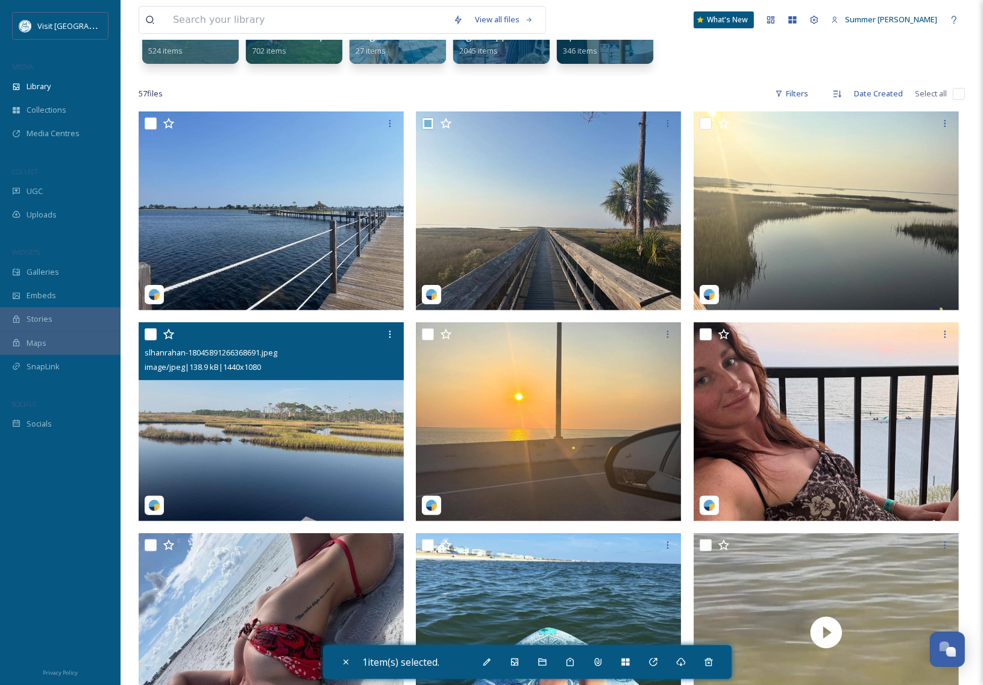
click at [152, 335] on input "checkbox" at bounding box center [151, 334] width 12 height 12
checkbox input "true"
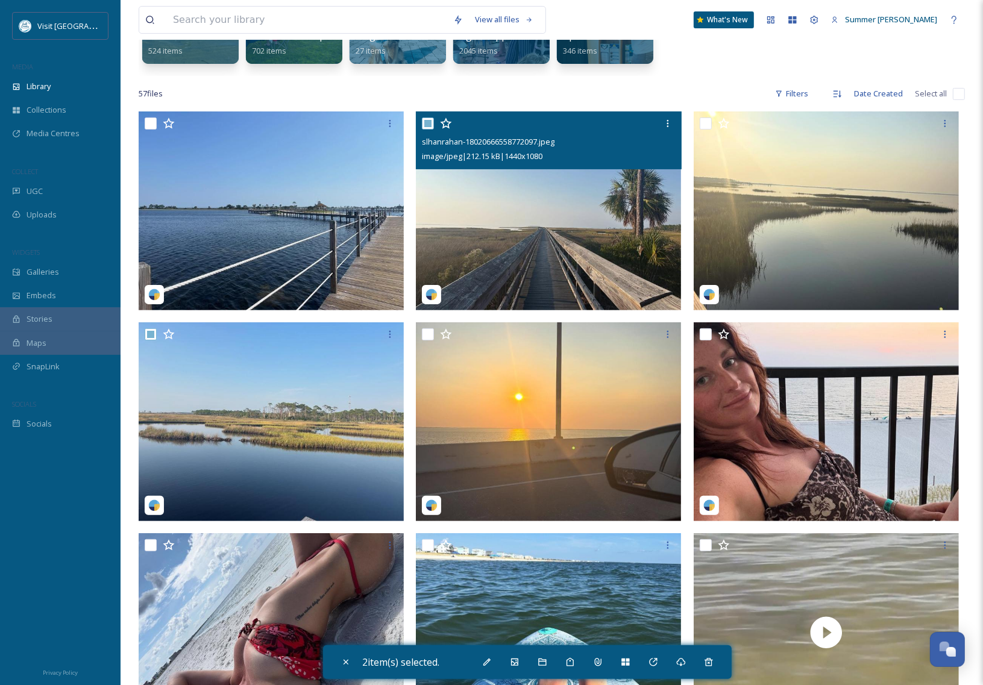
click at [427, 121] on input "checkbox" at bounding box center [428, 123] width 12 height 12
checkbox input "false"
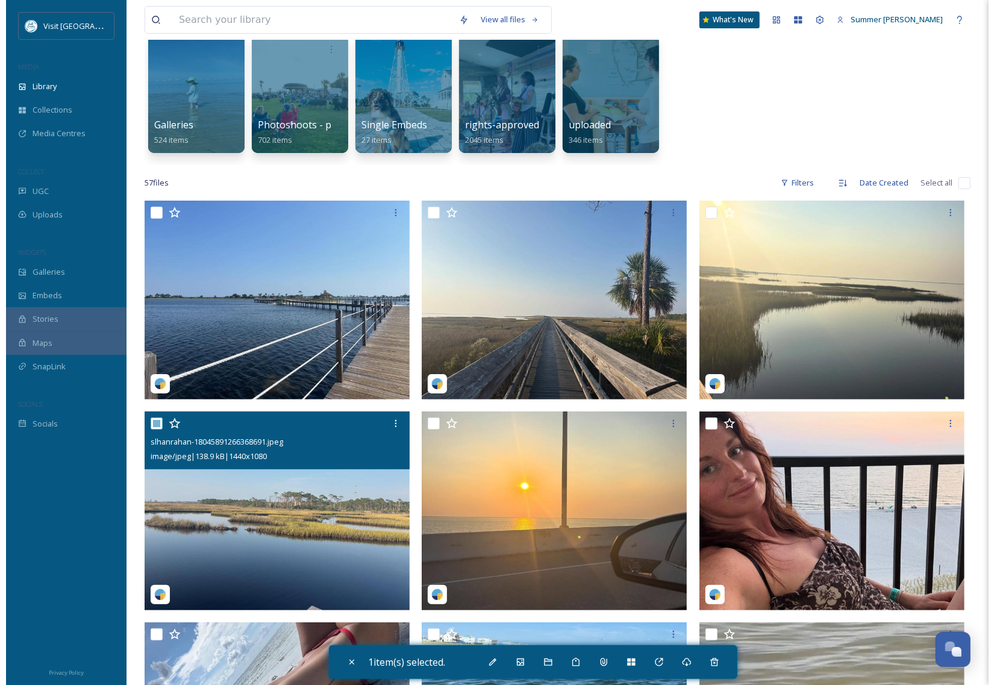
scroll to position [140, 0]
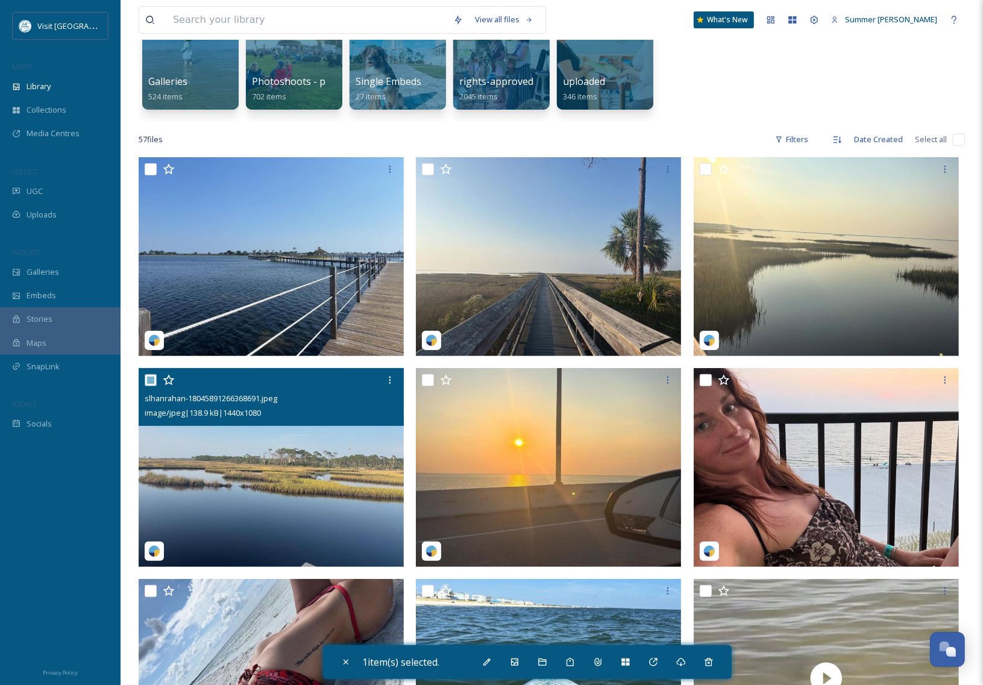
click at [230, 445] on img at bounding box center [271, 467] width 265 height 199
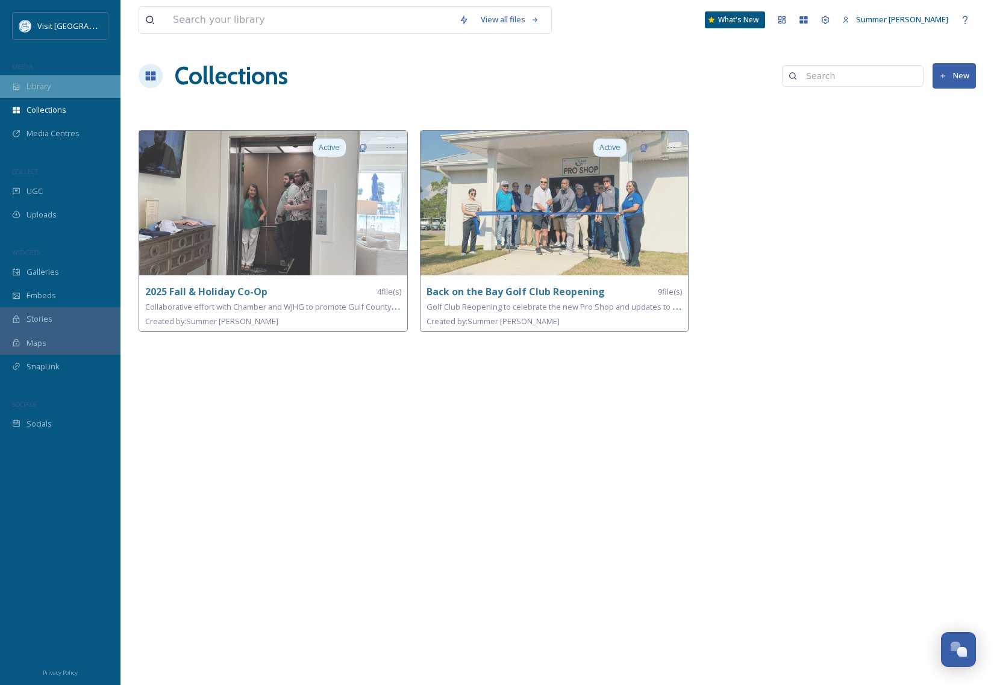
click at [42, 93] on div "Library" at bounding box center [60, 86] width 120 height 23
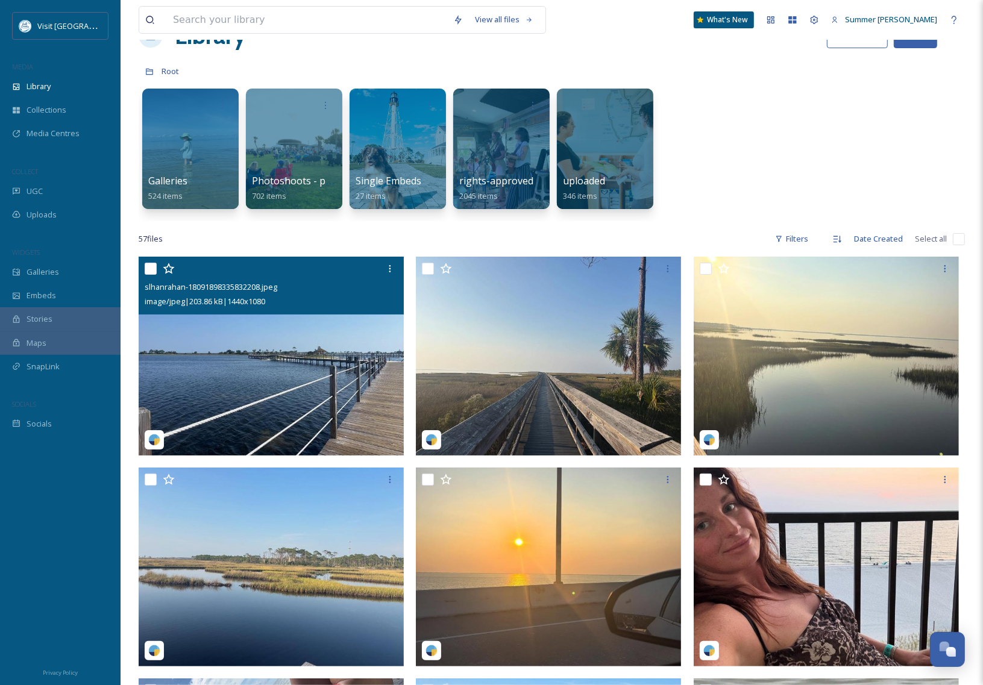
scroll to position [233, 0]
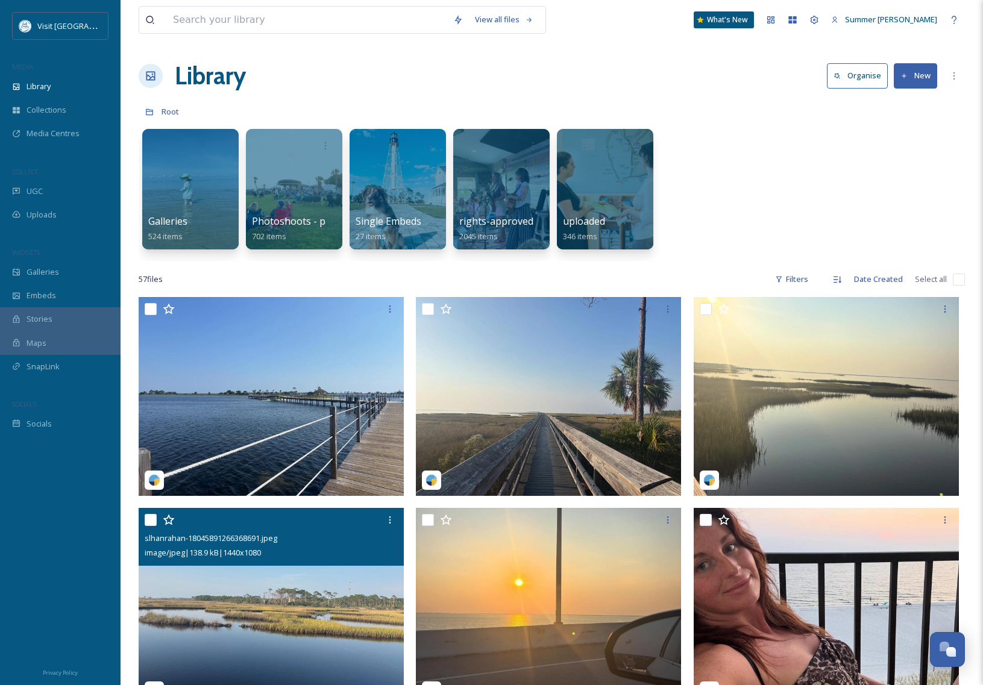
scroll to position [233, 0]
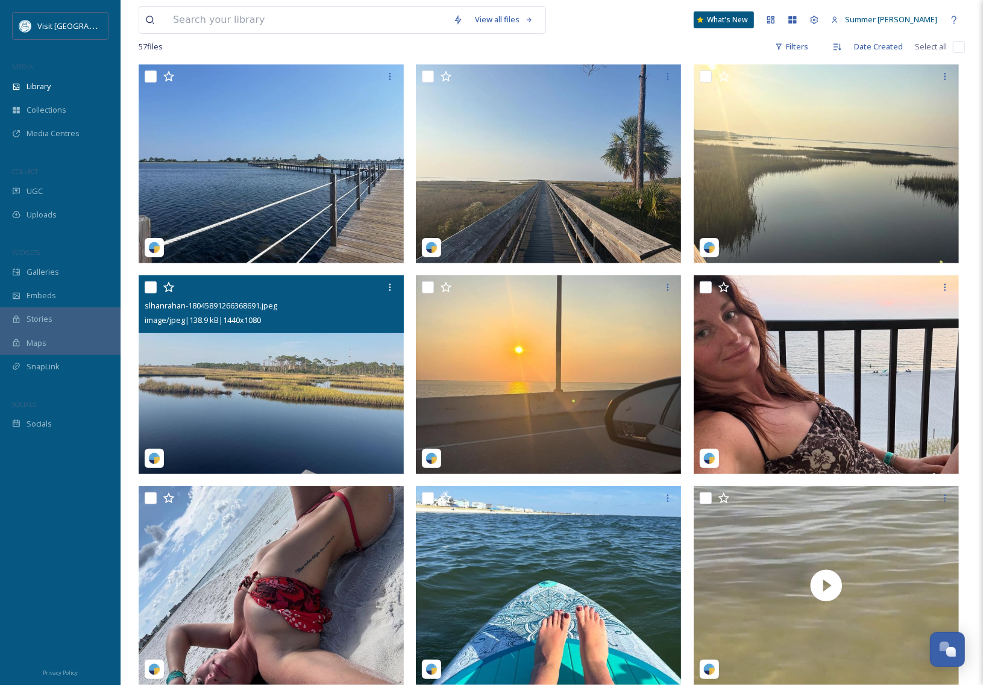
click at [149, 283] on input "checkbox" at bounding box center [151, 287] width 12 height 12
checkbox input "true"
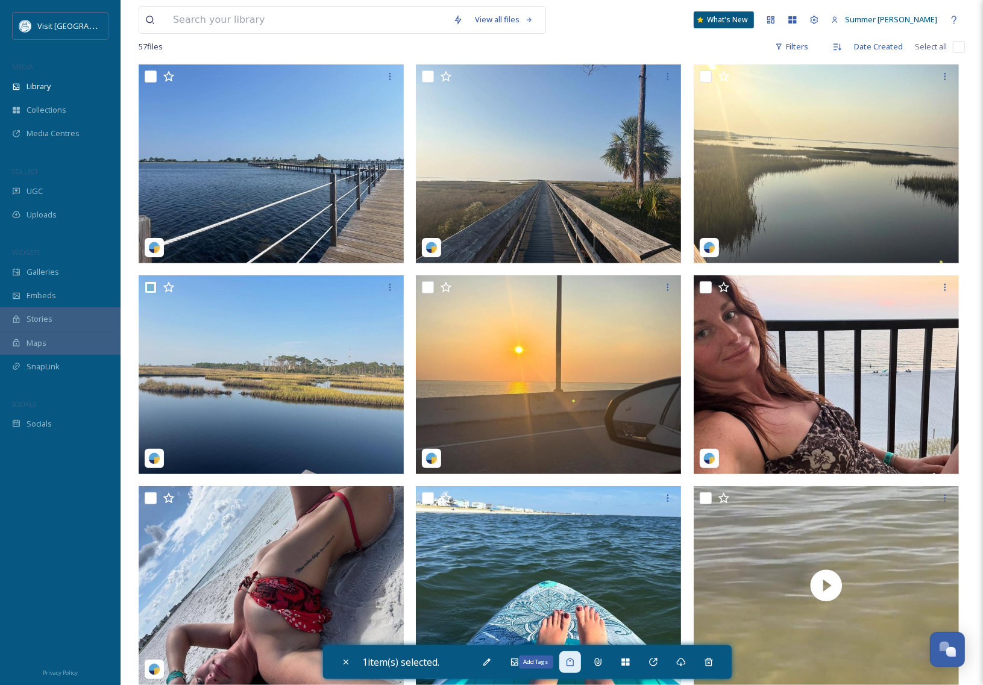
click at [575, 665] on icon at bounding box center [570, 662] width 10 height 10
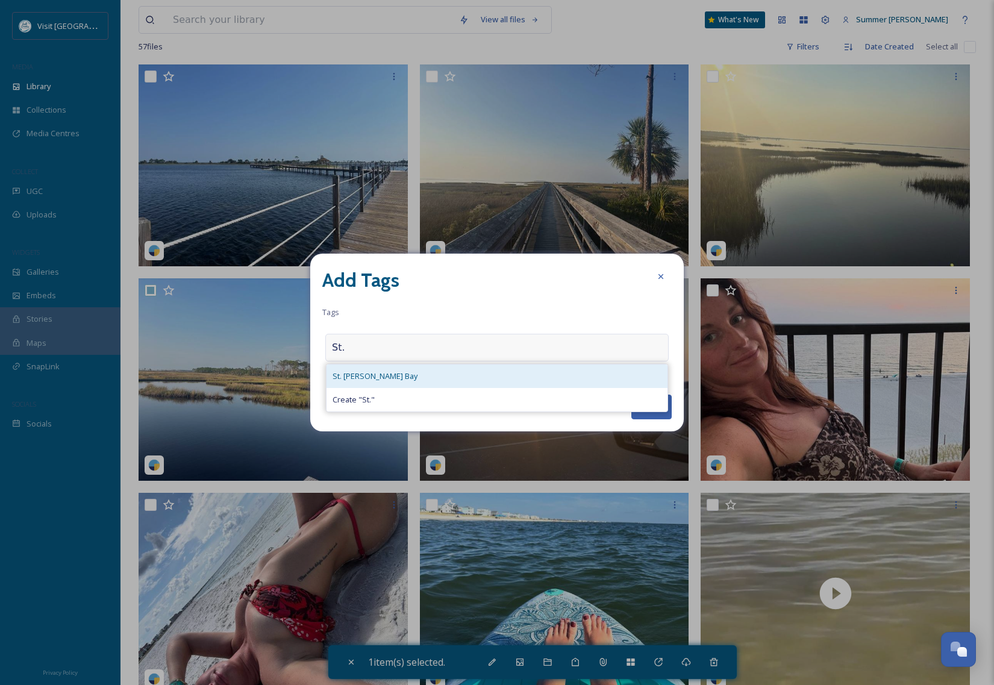
type input "St."
click at [413, 377] on div "St. [PERSON_NAME] Bay" at bounding box center [497, 375] width 341 height 23
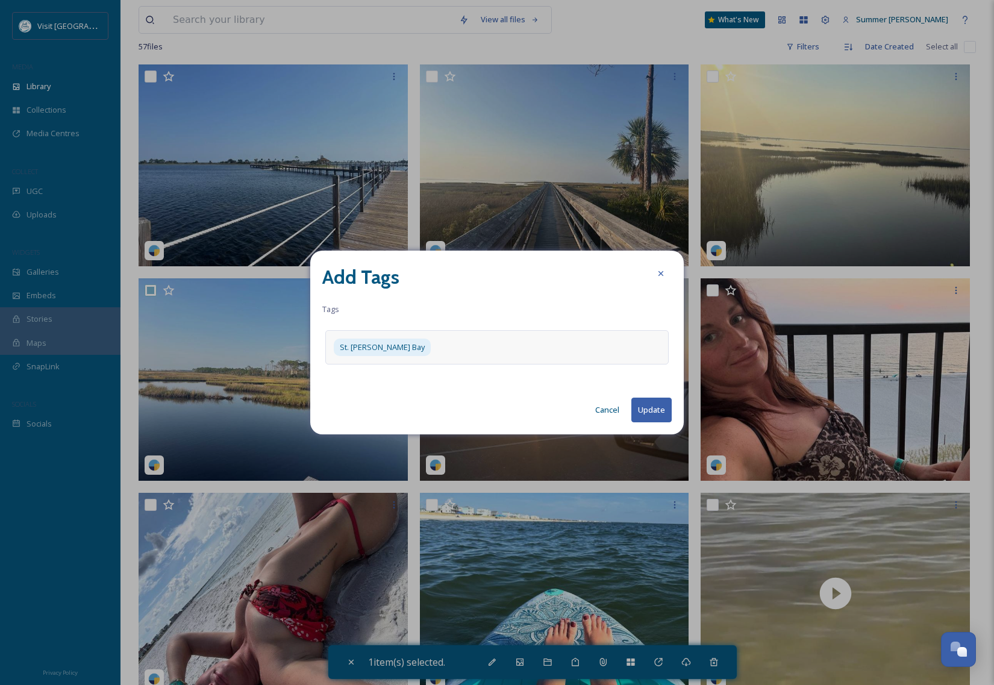
click at [651, 407] on button "Update" at bounding box center [651, 410] width 40 height 25
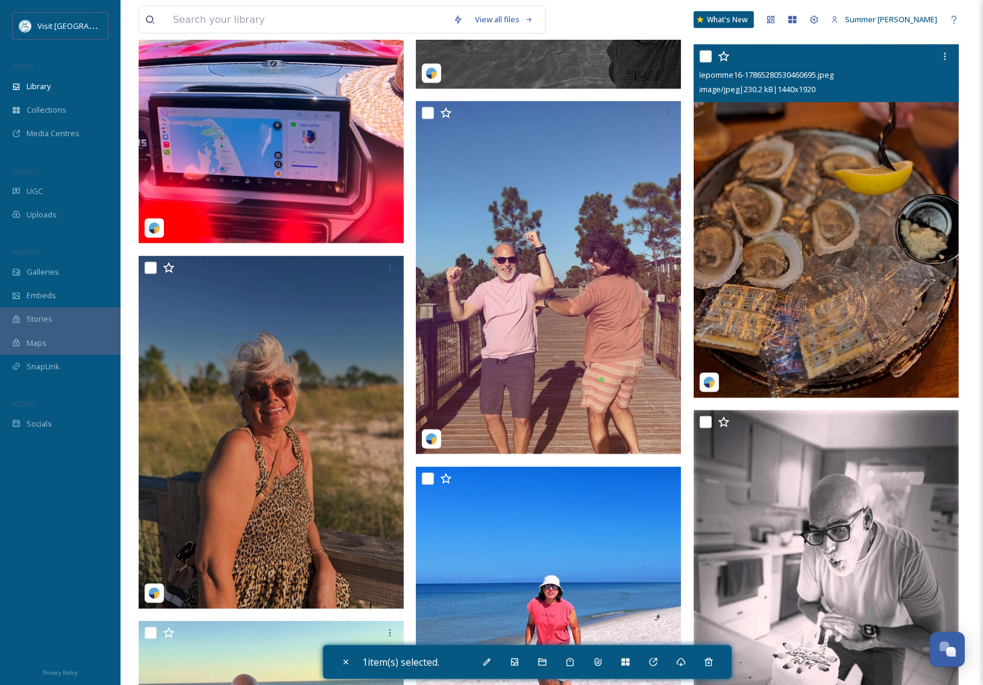
scroll to position [1615, 0]
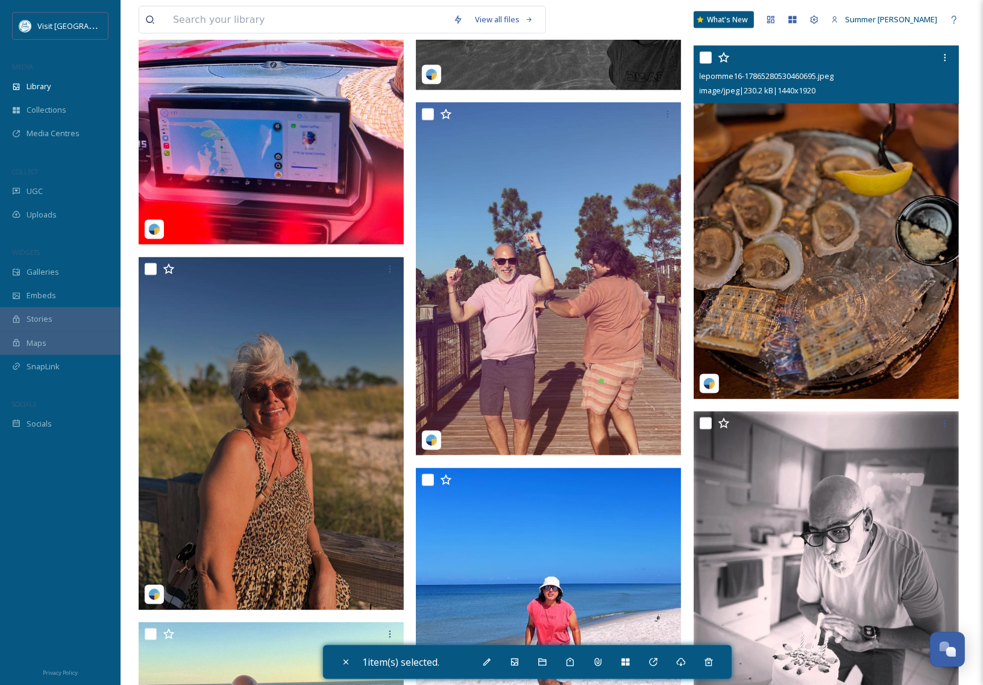
click at [812, 183] on img at bounding box center [825, 222] width 265 height 353
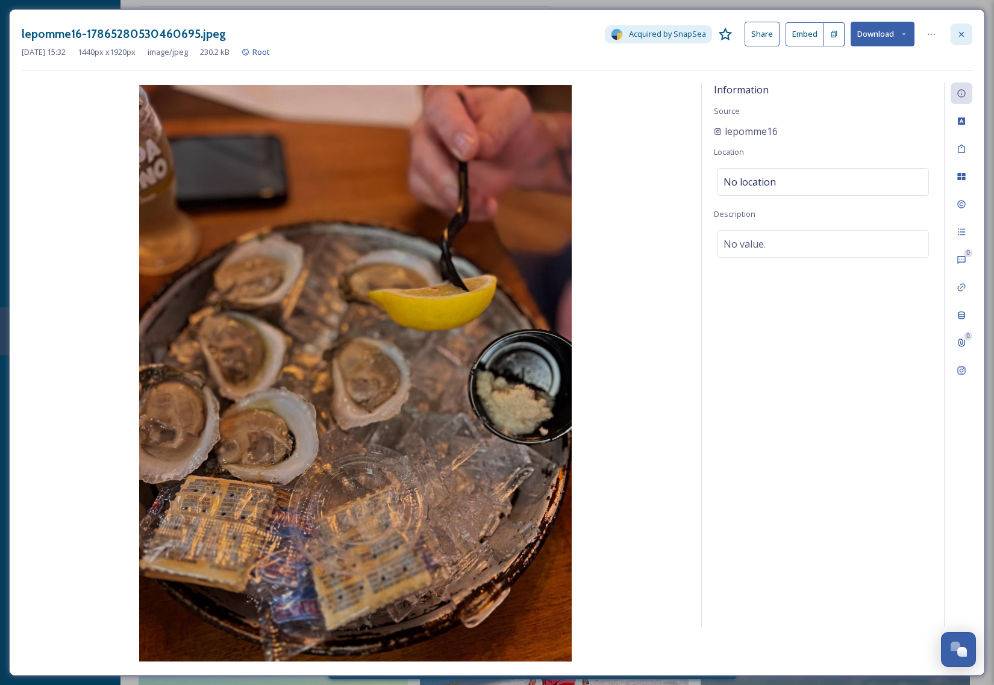
click at [960, 34] on icon at bounding box center [962, 35] width 10 height 10
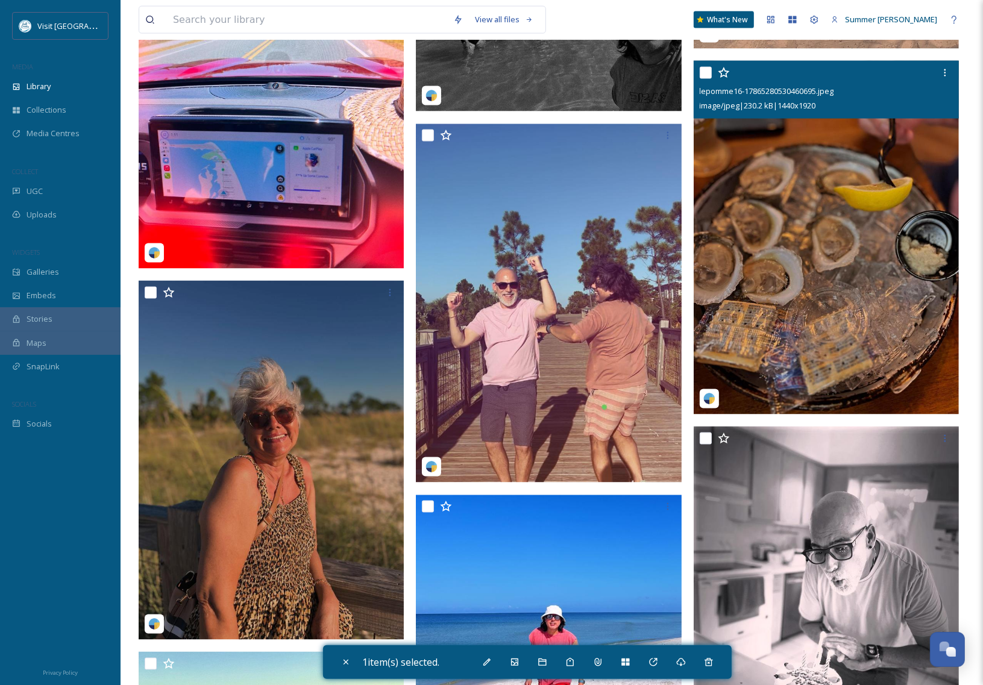
click at [707, 70] on input "checkbox" at bounding box center [705, 73] width 12 height 12
checkbox input "true"
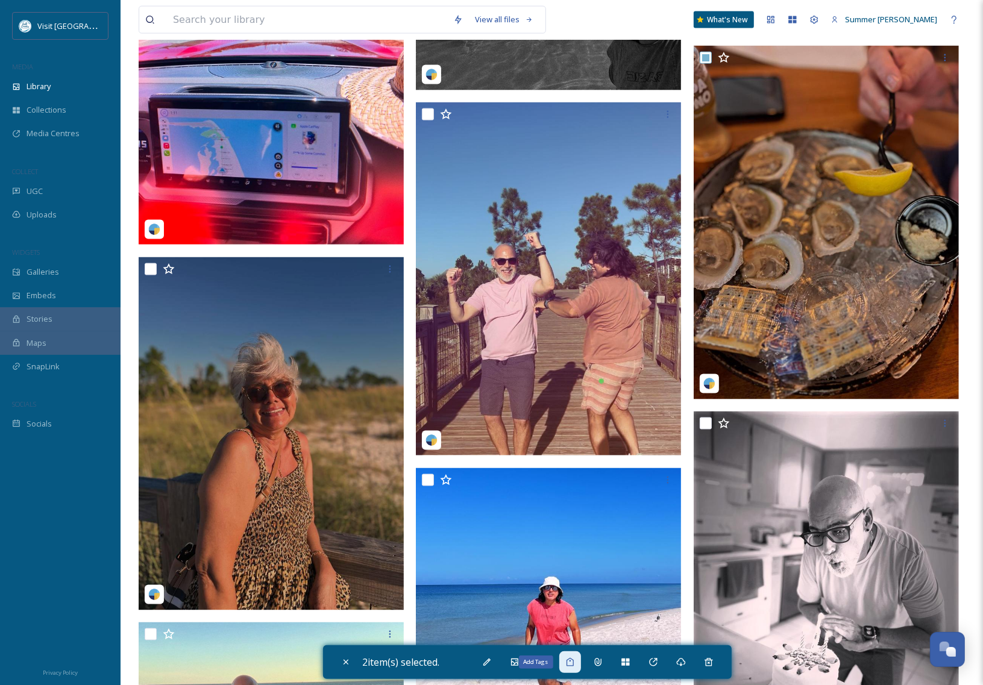
click at [574, 665] on icon at bounding box center [570, 662] width 10 height 10
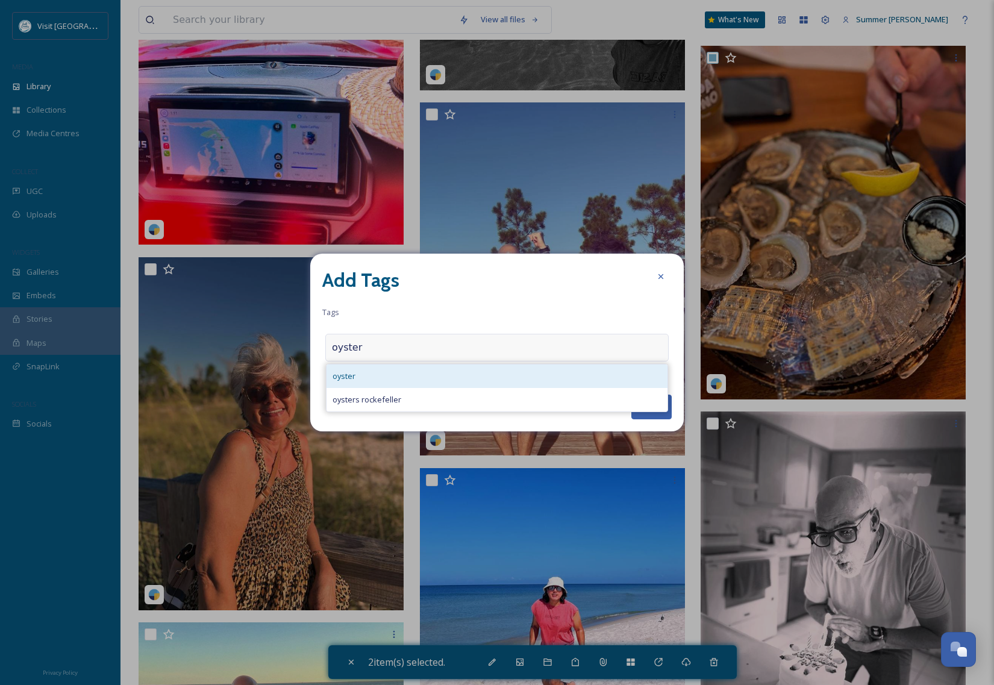
type input "oyster"
click at [410, 375] on div "oyster" at bounding box center [497, 375] width 341 height 23
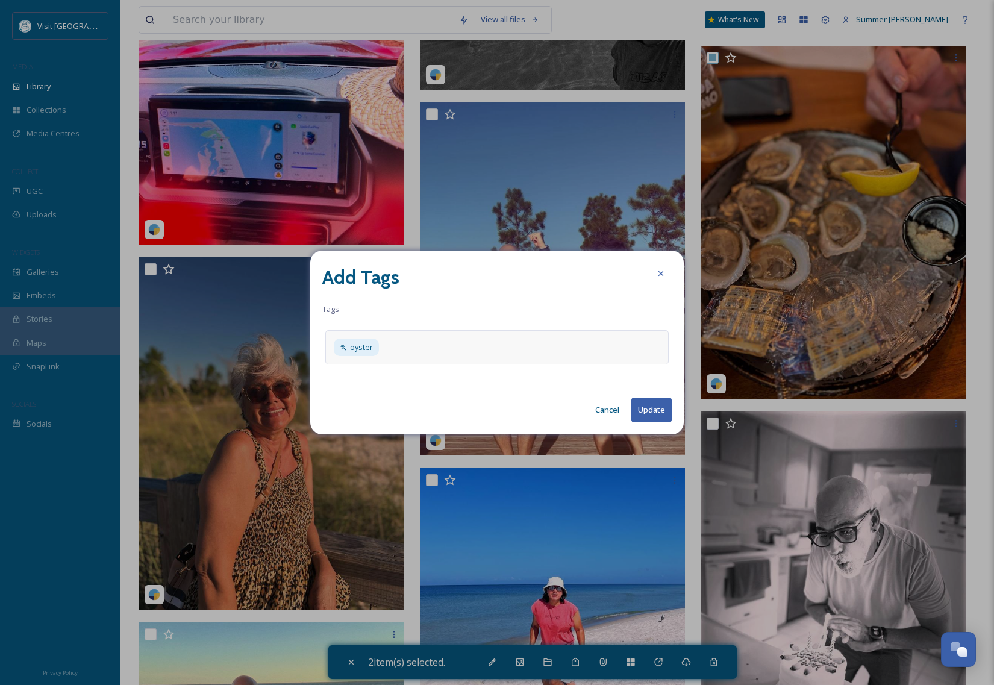
click at [645, 407] on button "Update" at bounding box center [651, 410] width 40 height 25
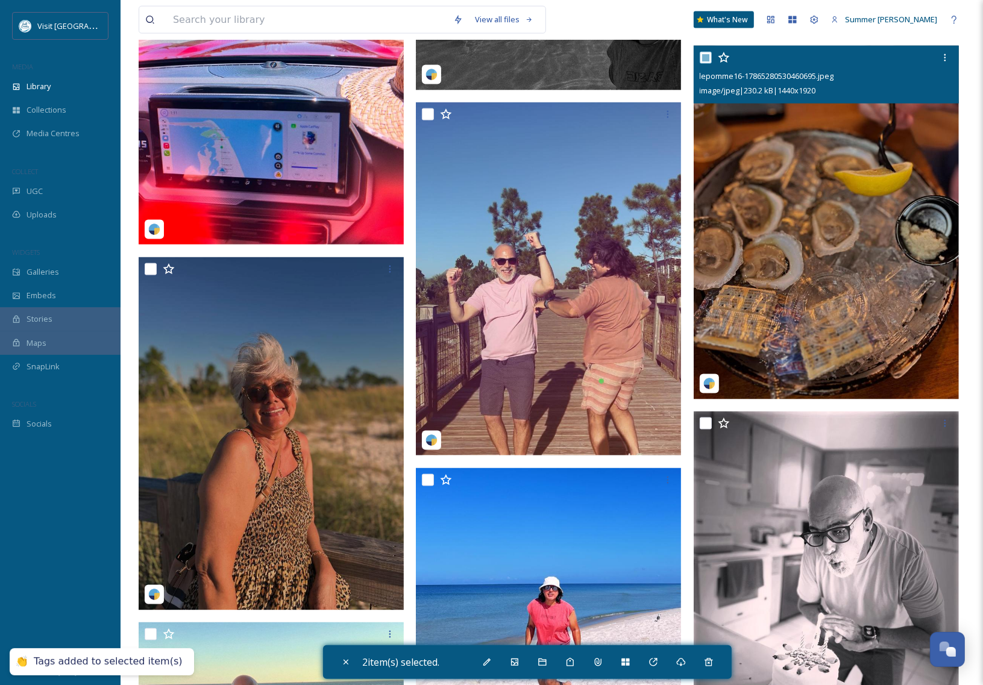
click at [814, 200] on img at bounding box center [825, 222] width 265 height 353
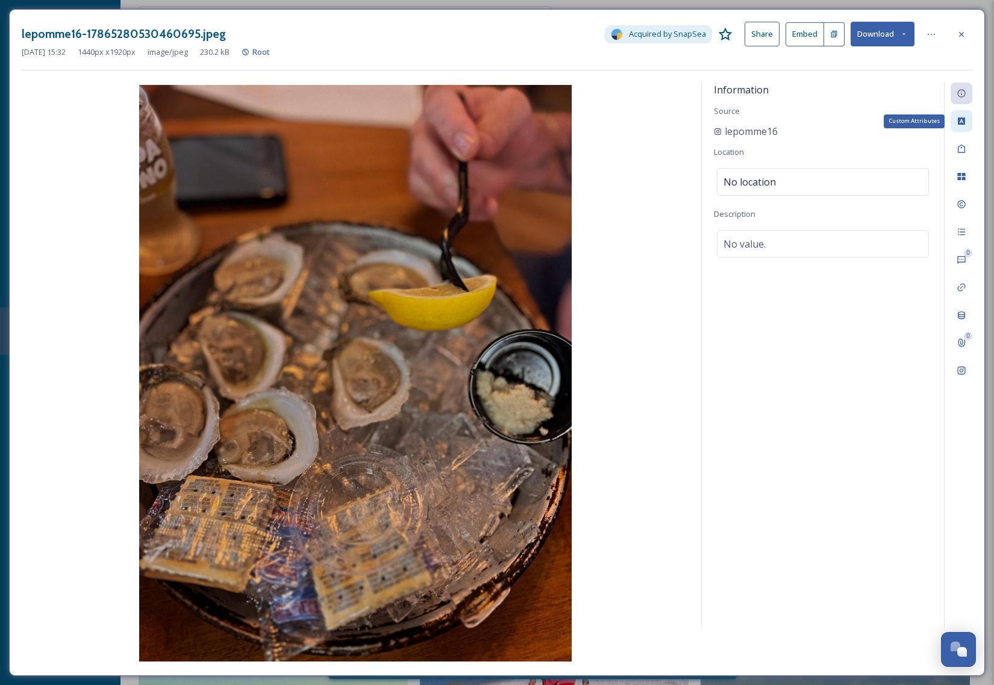
click at [963, 118] on icon at bounding box center [962, 121] width 10 height 10
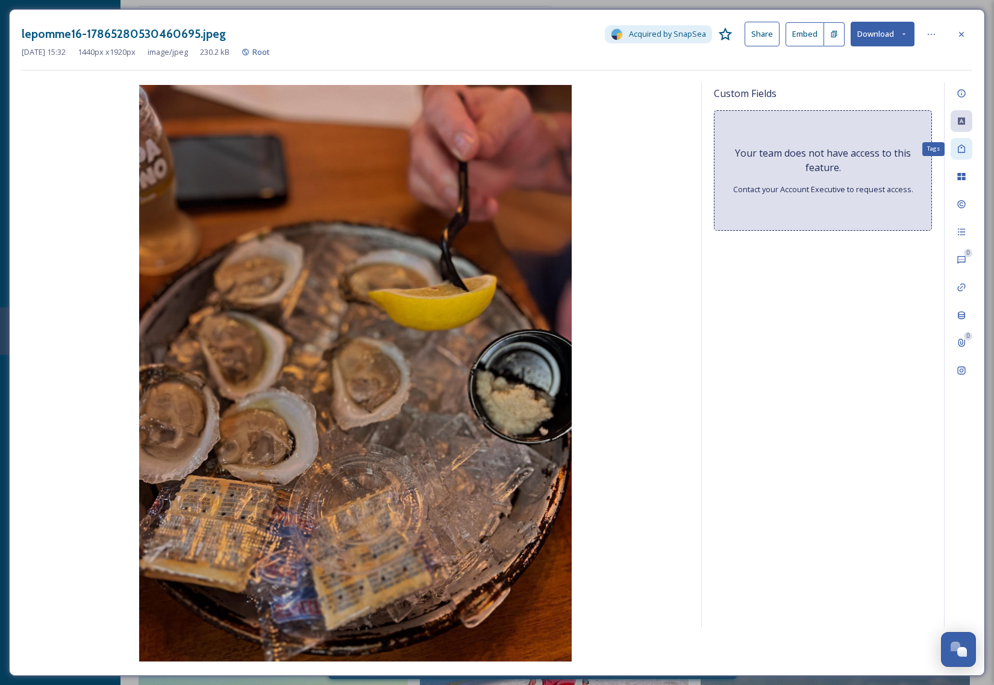
click at [955, 142] on div "Tags" at bounding box center [962, 149] width 22 height 22
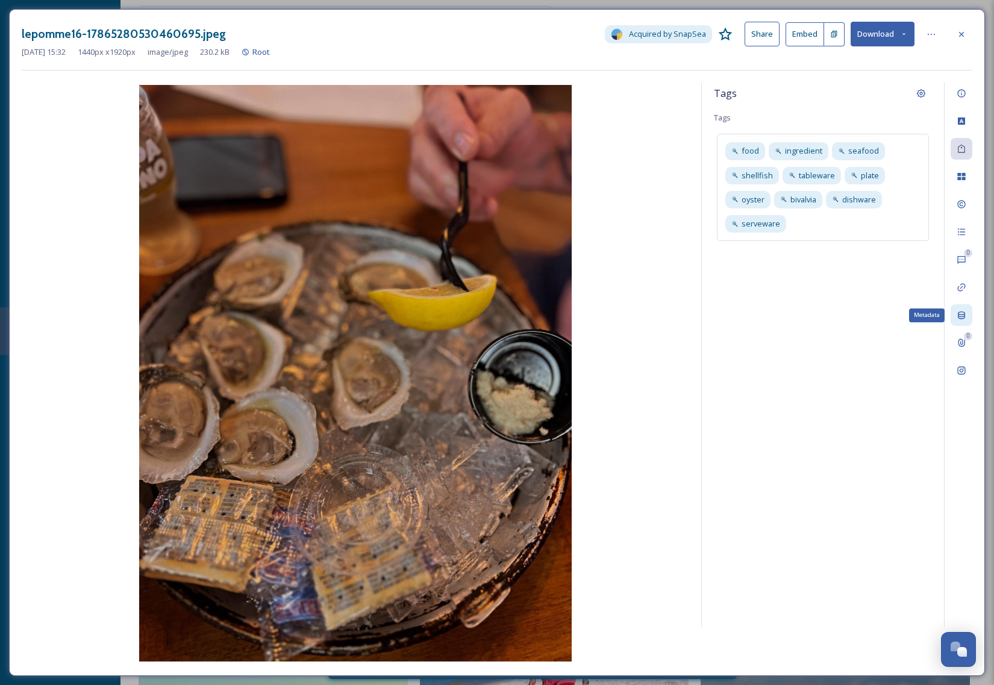
click at [964, 313] on icon at bounding box center [961, 315] width 7 height 8
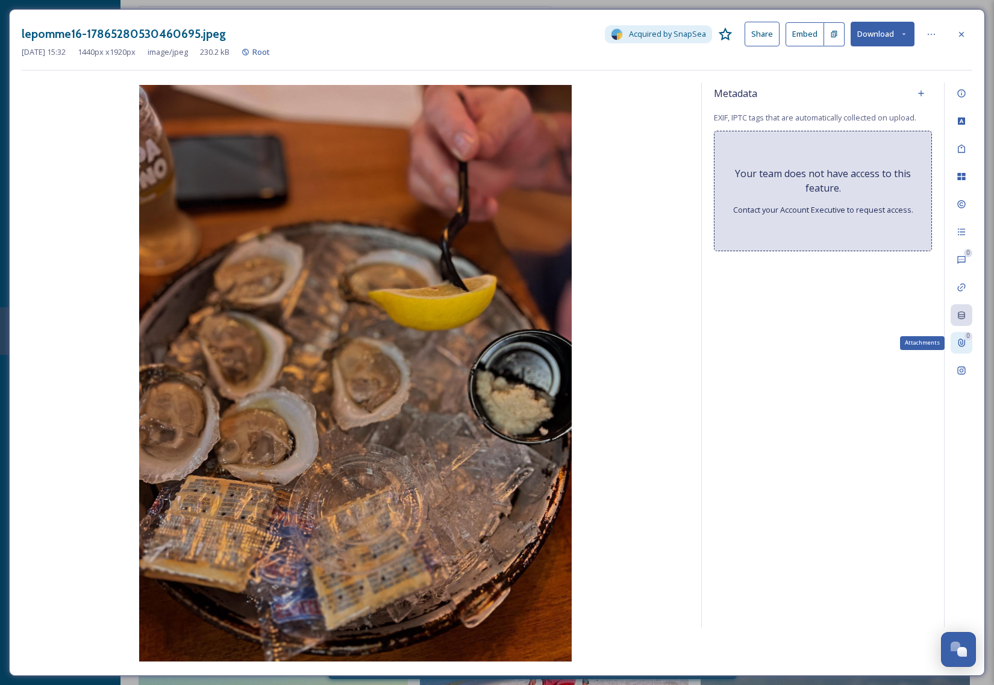
click at [964, 345] on icon at bounding box center [962, 343] width 7 height 8
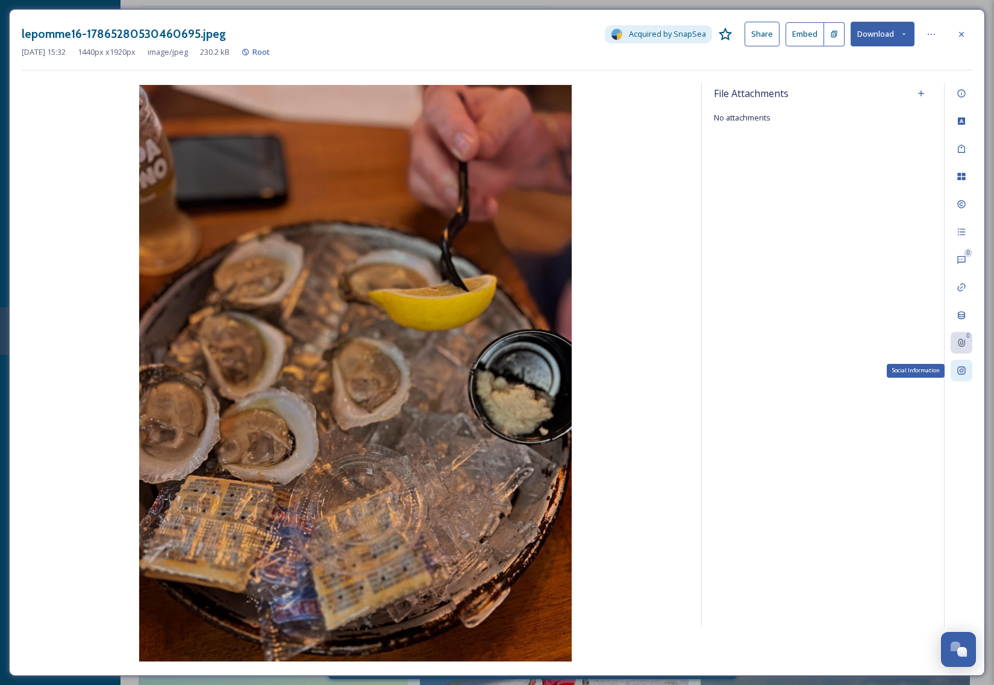
click at [967, 371] on div "Social Information" at bounding box center [962, 371] width 22 height 22
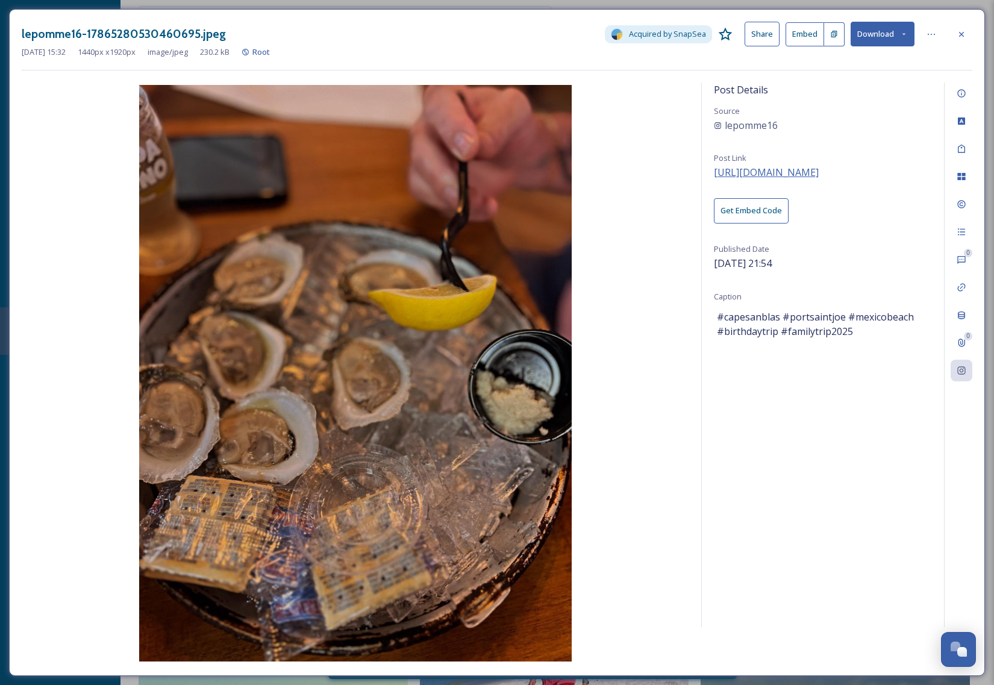
click at [777, 176] on span "https://www.instagram.com/p/DPAeu2MjIKJ/" at bounding box center [766, 172] width 105 height 13
click at [963, 32] on icon at bounding box center [962, 35] width 10 height 10
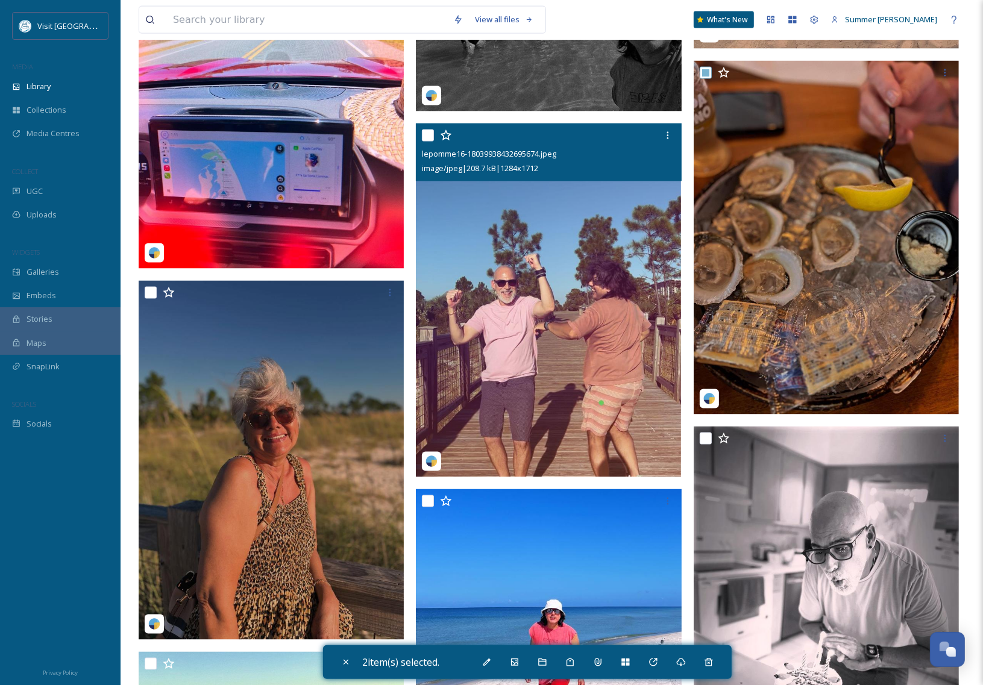
click at [429, 137] on input "checkbox" at bounding box center [428, 136] width 12 height 12
checkbox input "true"
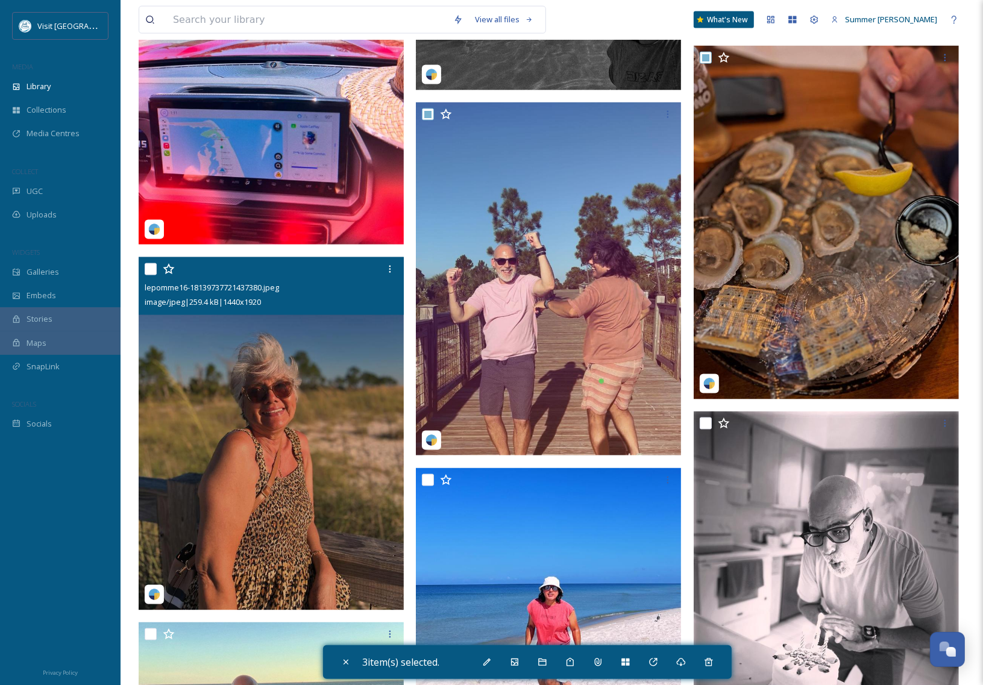
click at [152, 266] on input "checkbox" at bounding box center [151, 269] width 12 height 12
checkbox input "true"
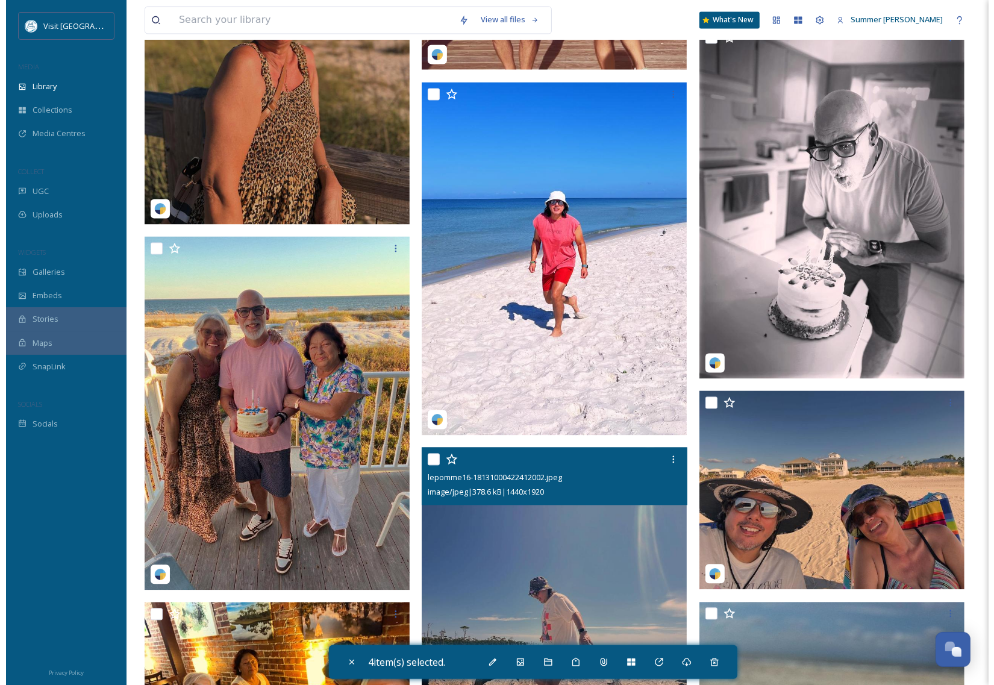
scroll to position [1889, 0]
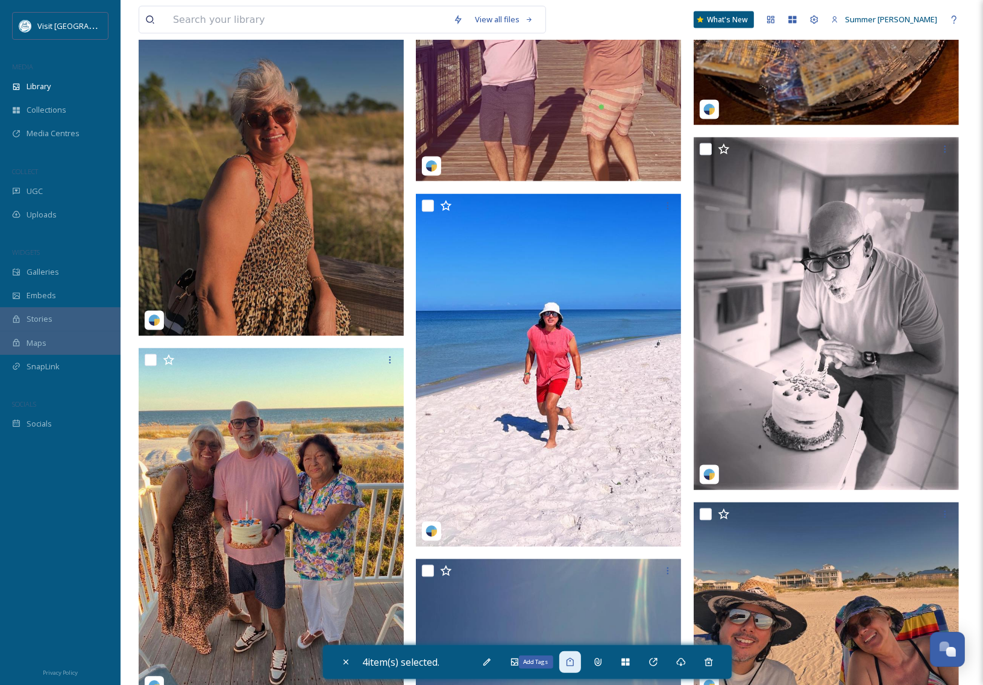
click at [573, 664] on icon at bounding box center [570, 662] width 10 height 10
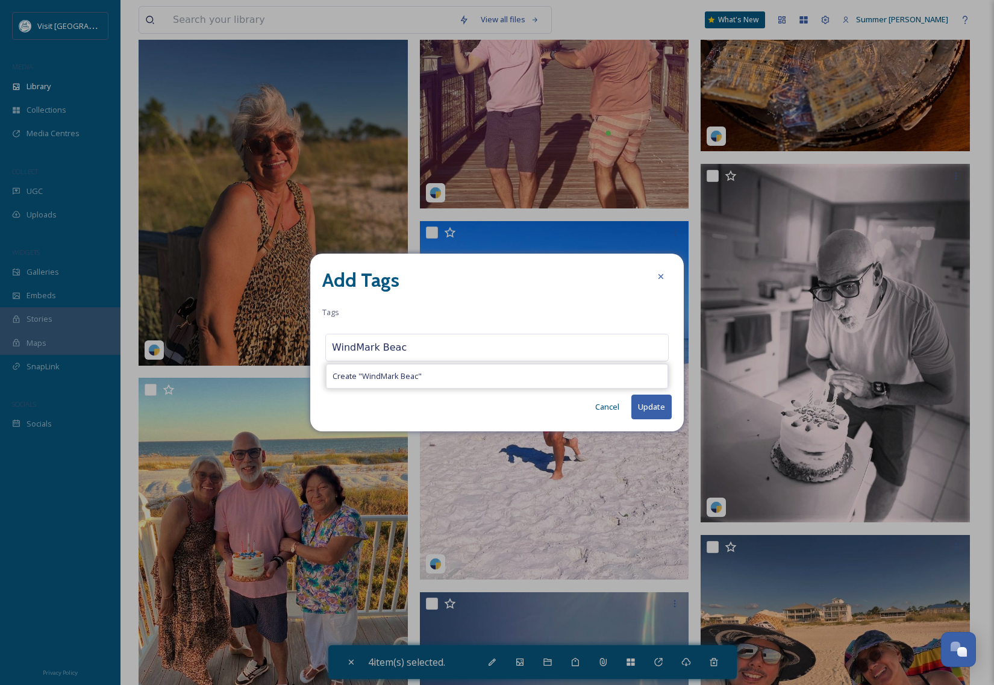
type input "WindMark Beach"
click at [654, 410] on button "Update" at bounding box center [651, 407] width 40 height 25
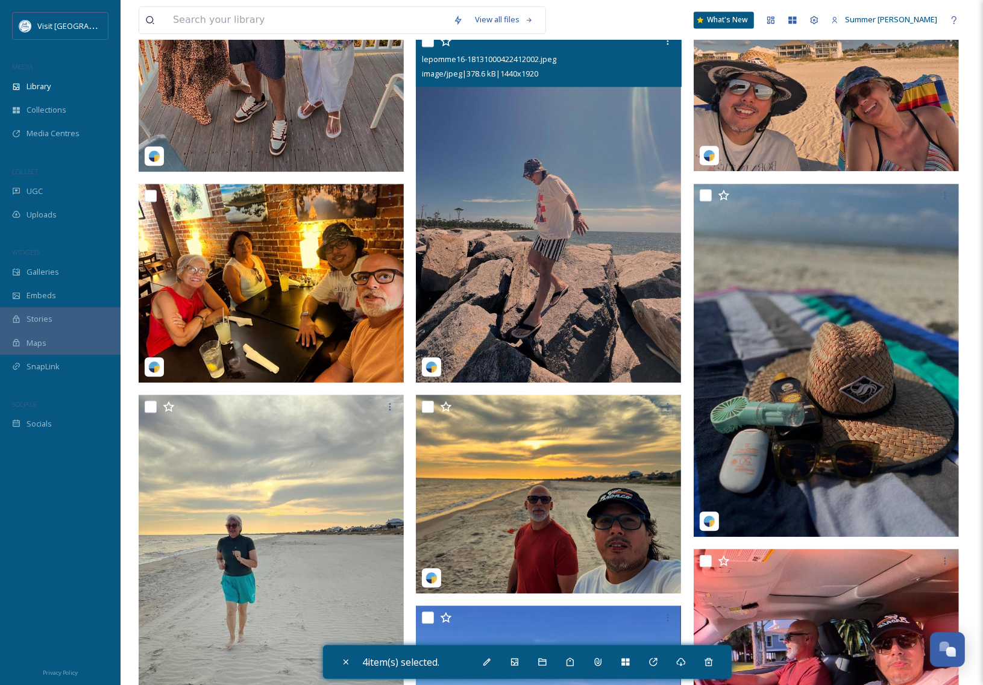
scroll to position [2407, 0]
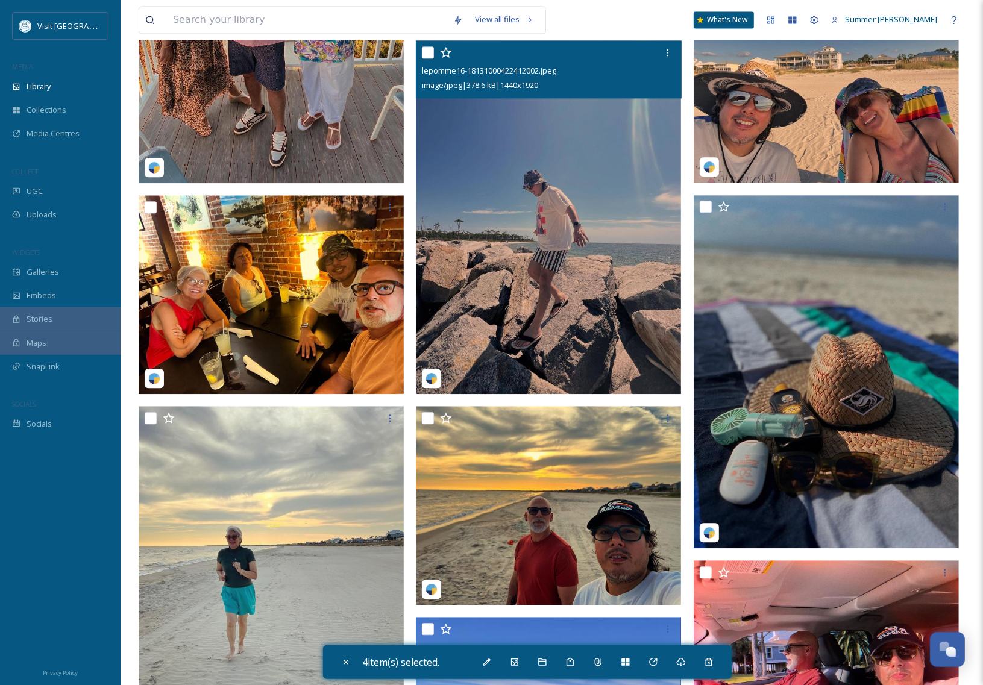
click at [427, 52] on input "checkbox" at bounding box center [428, 52] width 12 height 12
checkbox input "true"
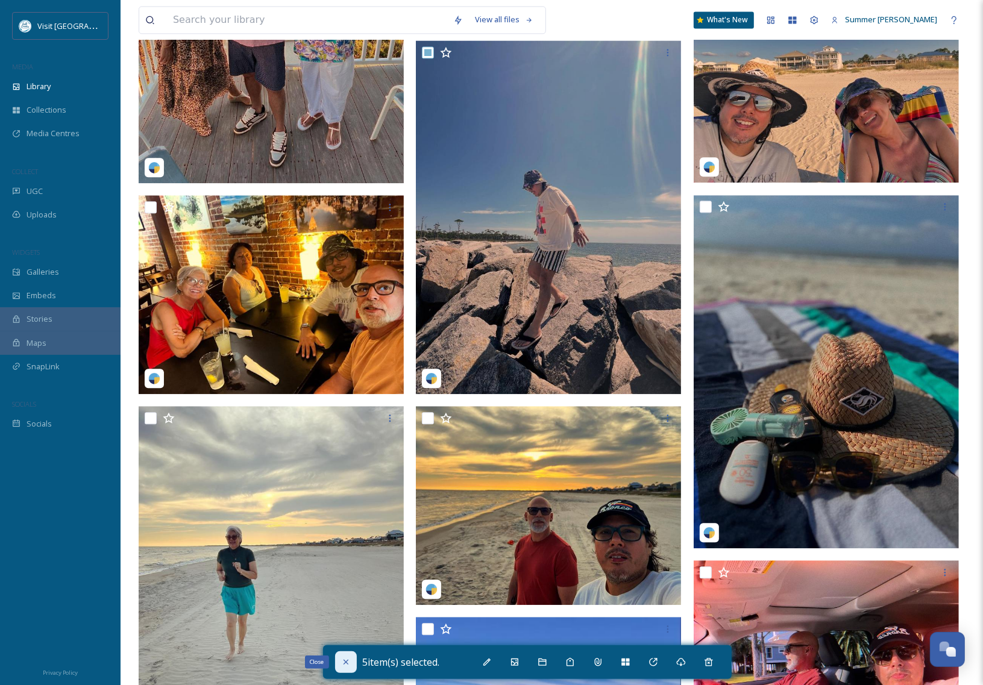
click at [351, 660] on div "Close" at bounding box center [346, 662] width 22 height 22
checkbox input "false"
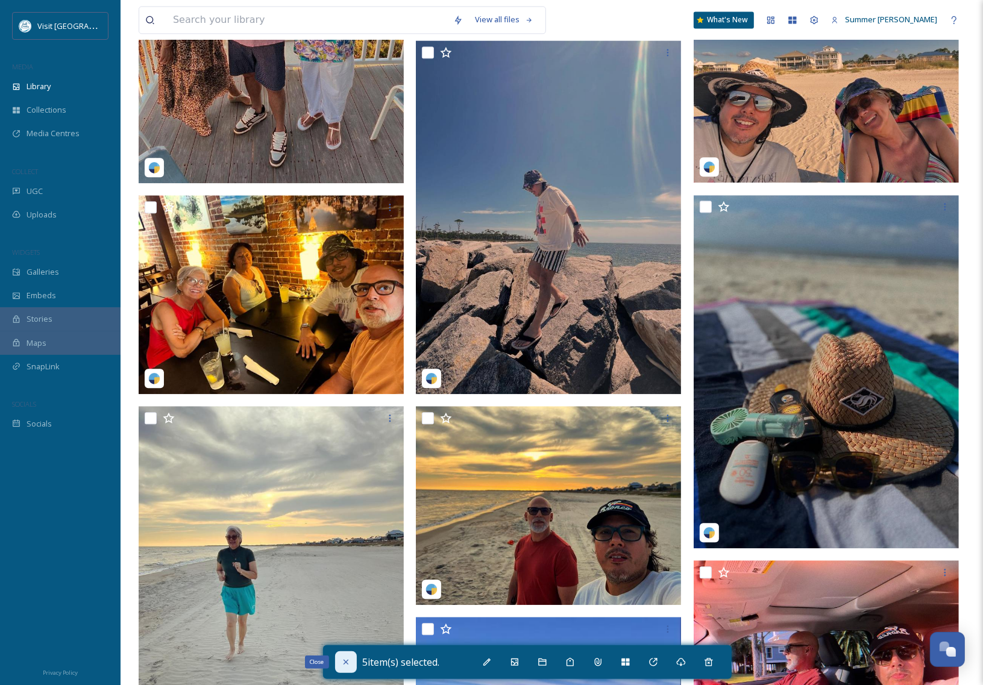
checkbox input "false"
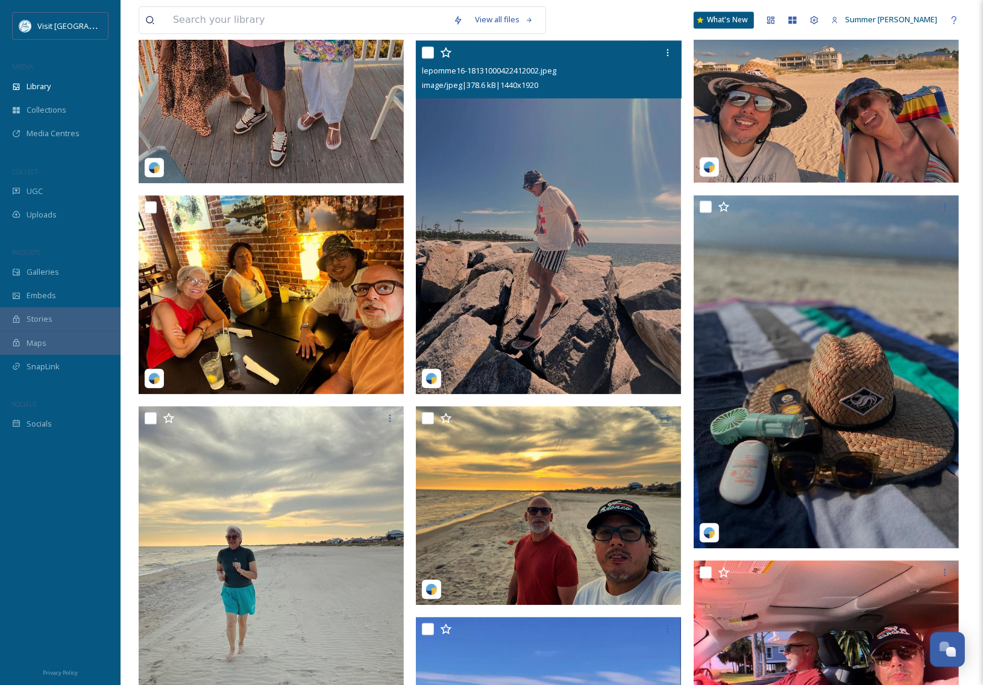
click at [422, 49] on input "checkbox" at bounding box center [428, 52] width 12 height 12
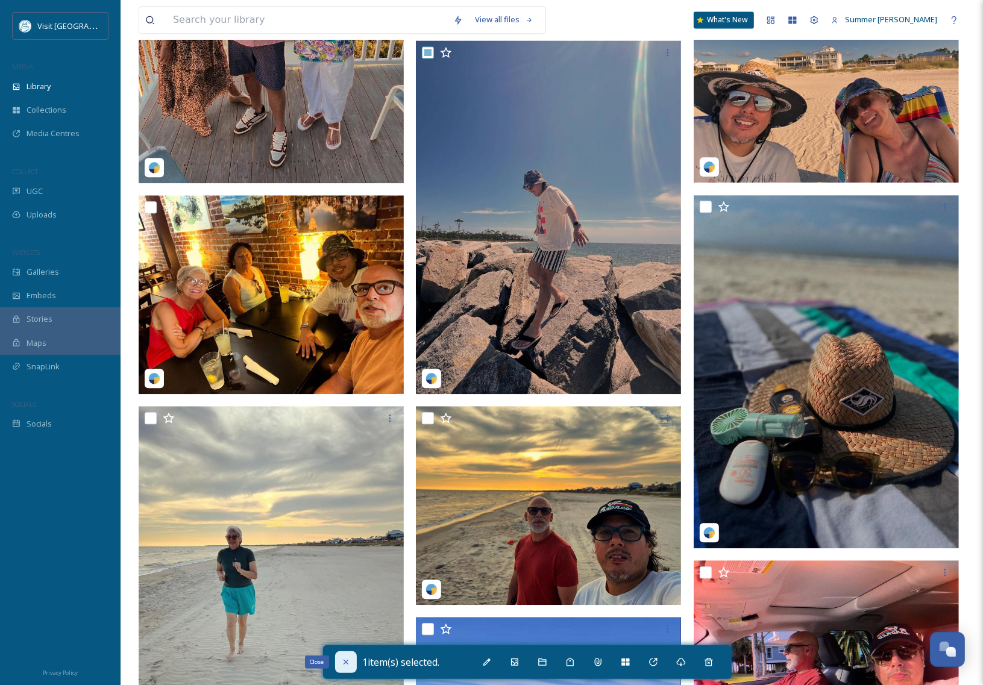
click at [347, 662] on icon at bounding box center [346, 662] width 10 height 10
checkbox input "false"
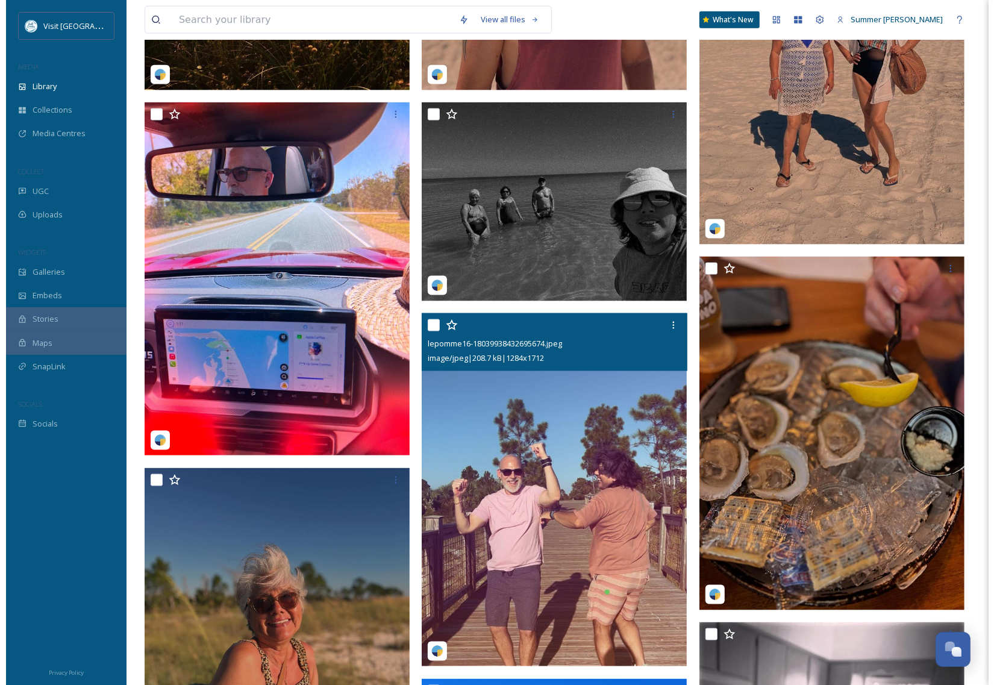
scroll to position [1407, 0]
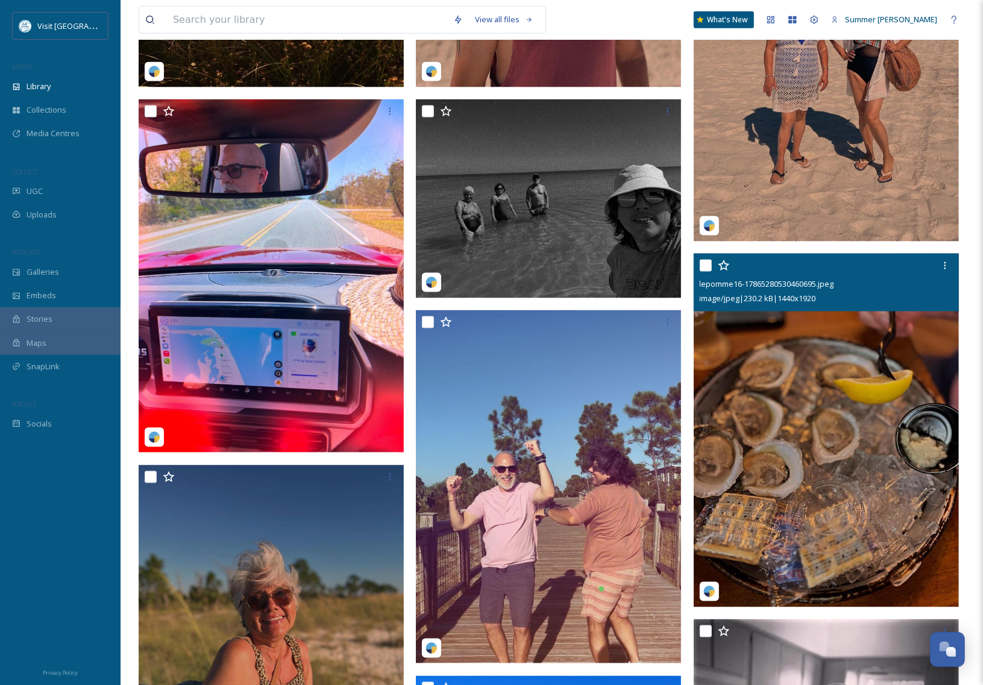
click at [707, 267] on input "checkbox" at bounding box center [705, 266] width 12 height 12
checkbox input "true"
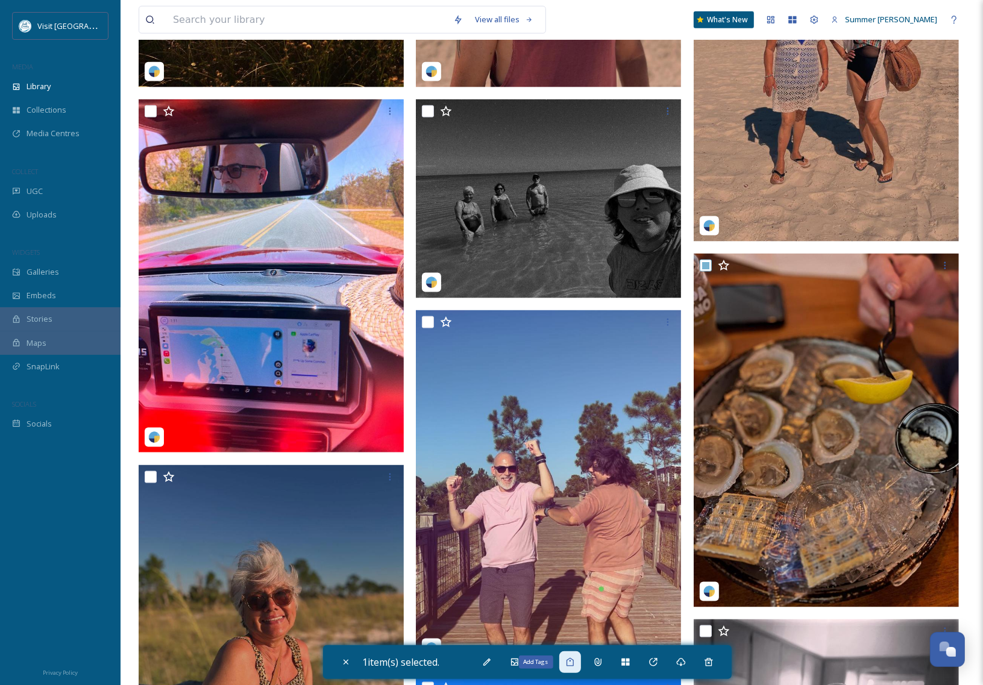
click at [571, 666] on icon at bounding box center [569, 662] width 7 height 8
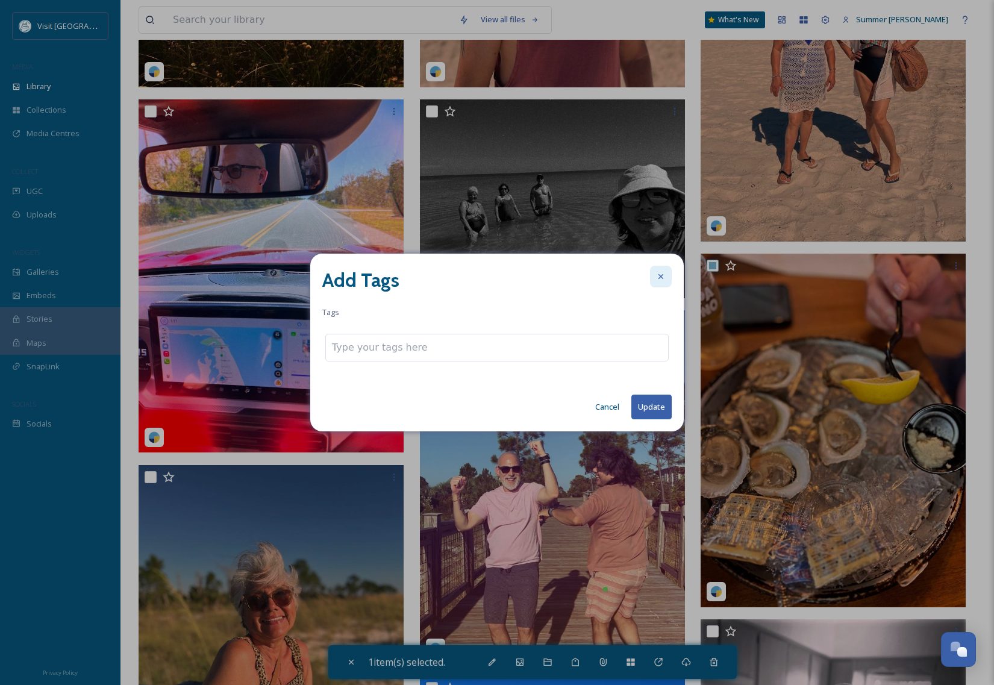
click at [669, 275] on div at bounding box center [661, 277] width 22 height 22
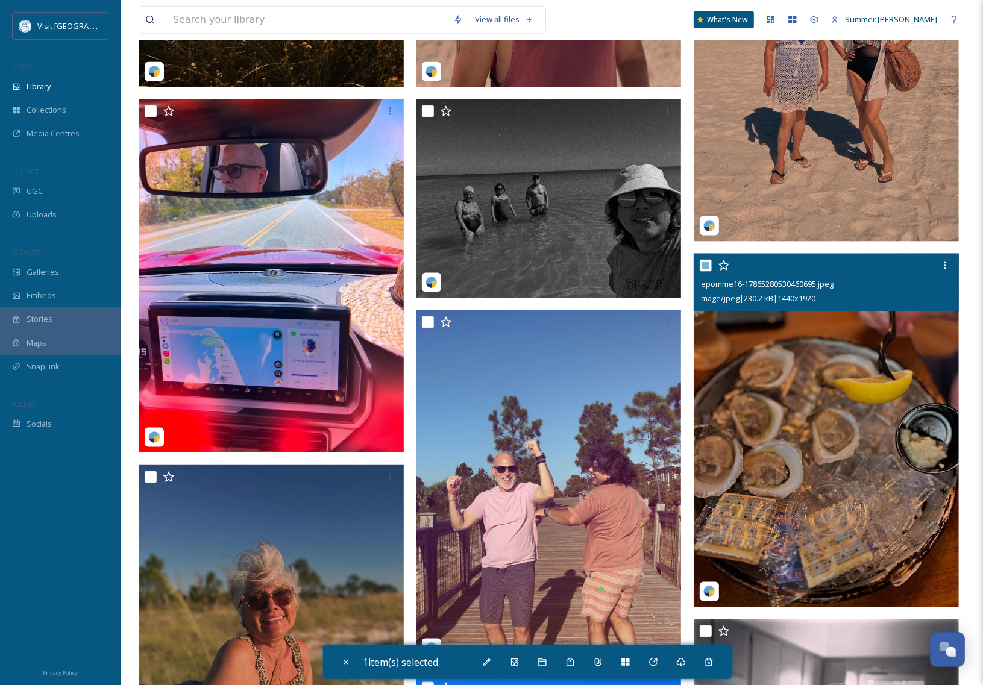
click at [783, 340] on img at bounding box center [825, 430] width 265 height 353
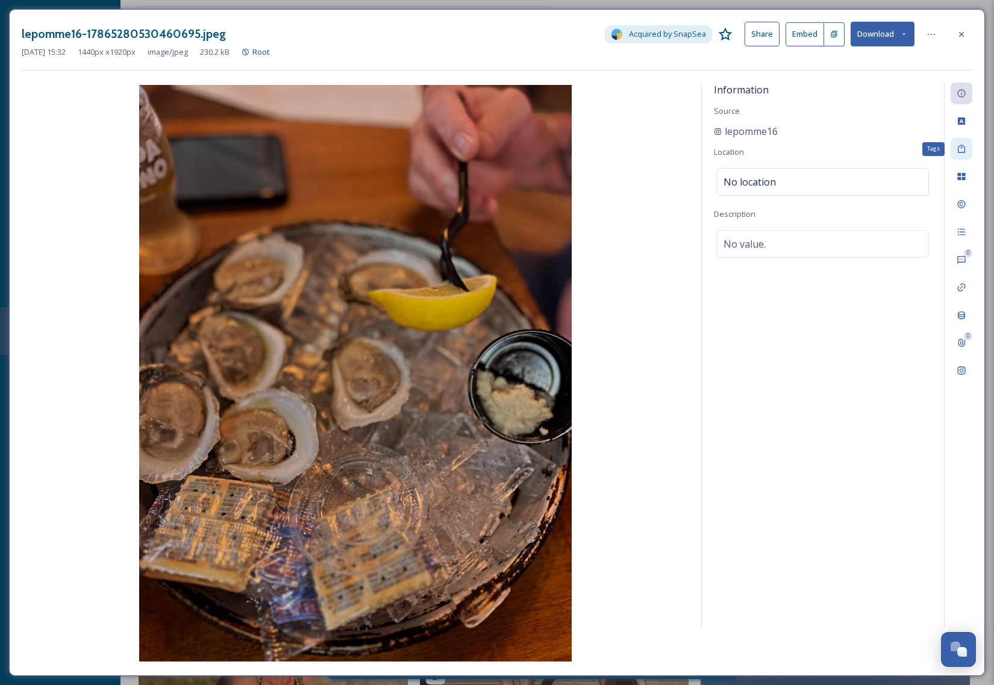
click at [963, 145] on icon at bounding box center [962, 149] width 10 height 10
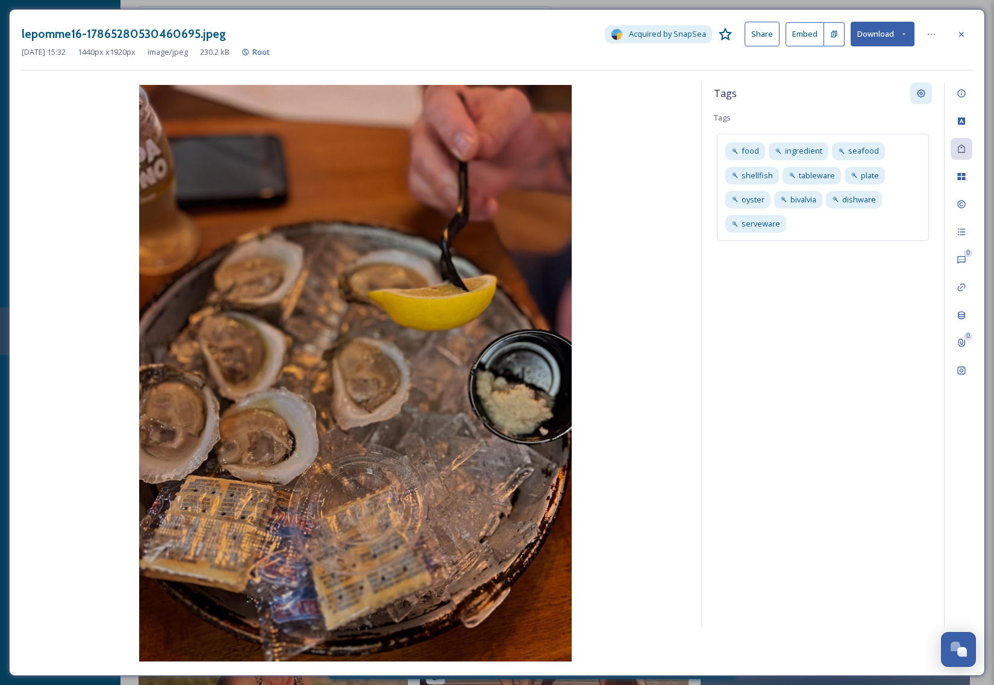
click at [922, 98] on icon at bounding box center [921, 94] width 10 height 10
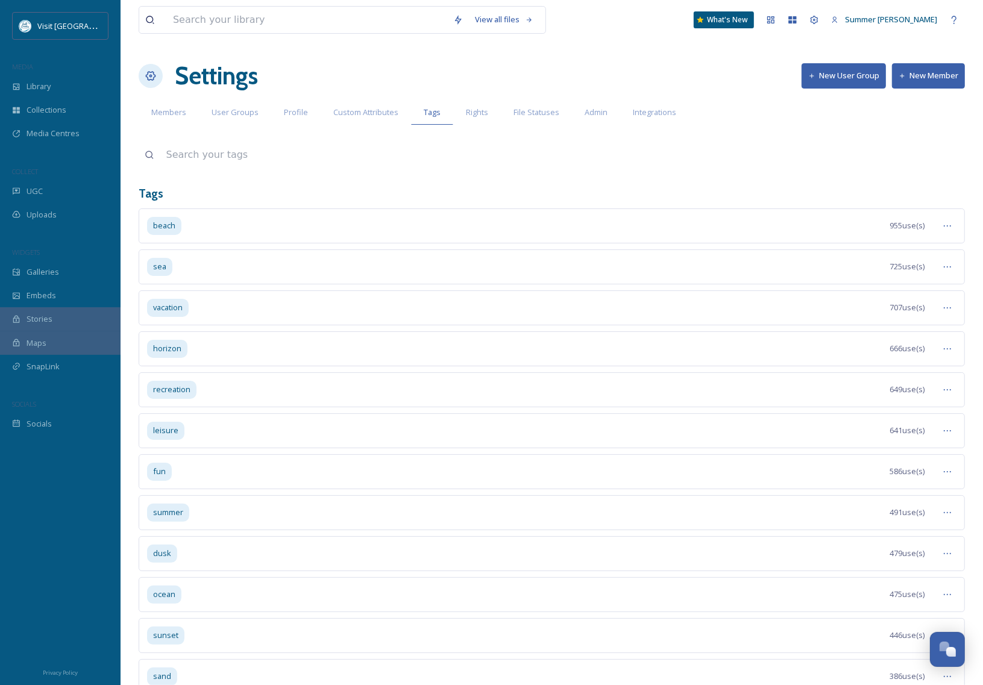
click at [205, 158] on input at bounding box center [562, 155] width 804 height 27
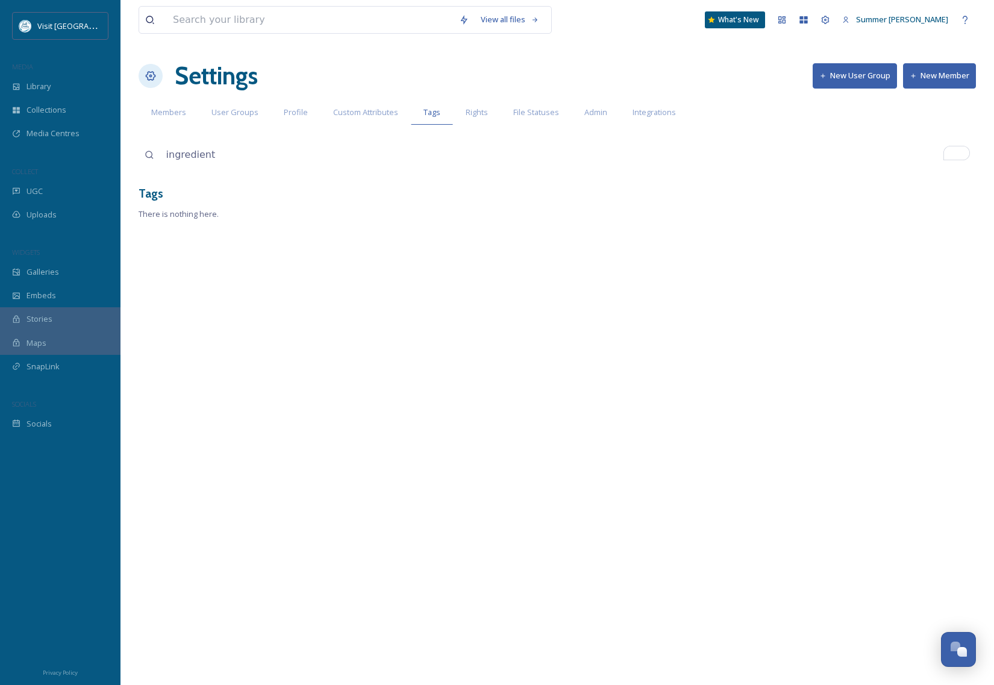
click at [224, 158] on input "ingredient" at bounding box center [568, 155] width 816 height 27
type input "ingredient"
click at [956, 224] on icon at bounding box center [959, 226] width 10 height 10
click at [922, 340] on span "Remove Tag" at bounding box center [921, 335] width 44 height 11
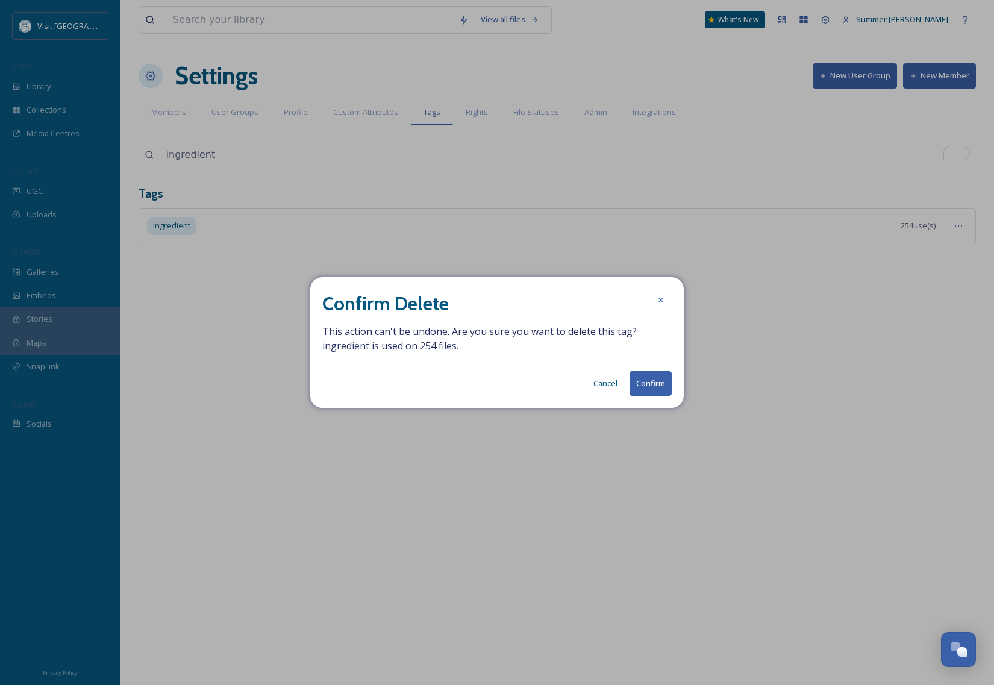
click at [642, 383] on button "Confirm" at bounding box center [651, 383] width 42 height 25
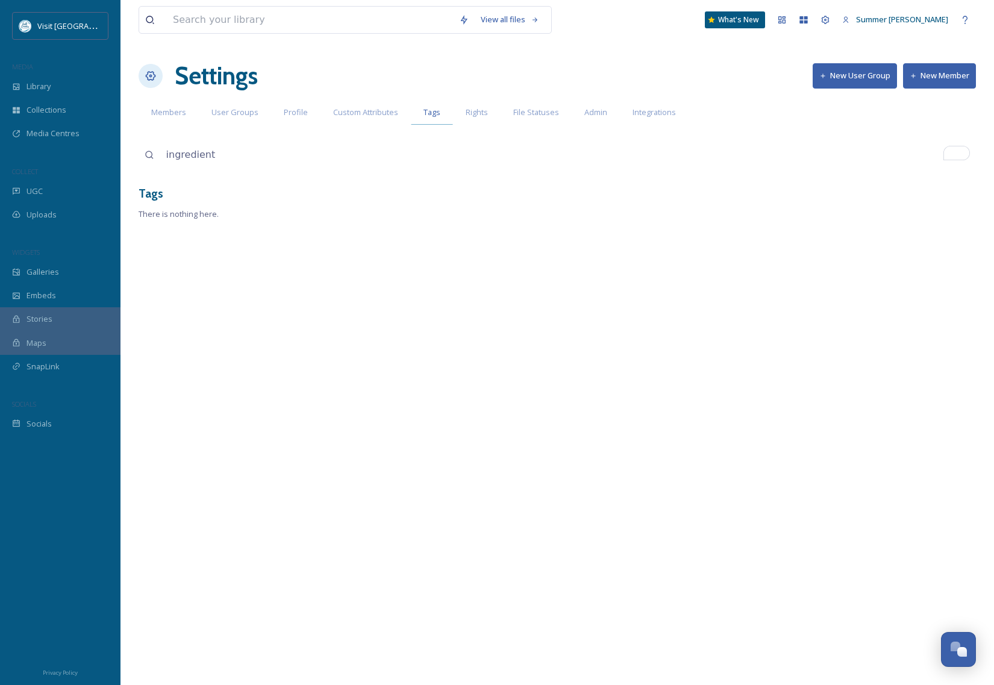
click at [431, 104] on div "Tags" at bounding box center [432, 112] width 42 height 25
click at [310, 155] on input "ingredient" at bounding box center [568, 155] width 816 height 27
drag, startPoint x: 276, startPoint y: 157, endPoint x: 106, endPoint y: 157, distance: 169.9
click at [106, 157] on div "Visit Gulf County MEDIA Library Collections Media Centres COLLECT UGC Uploads W…" at bounding box center [497, 342] width 994 height 685
click at [430, 112] on span "Tags" at bounding box center [432, 112] width 17 height 11
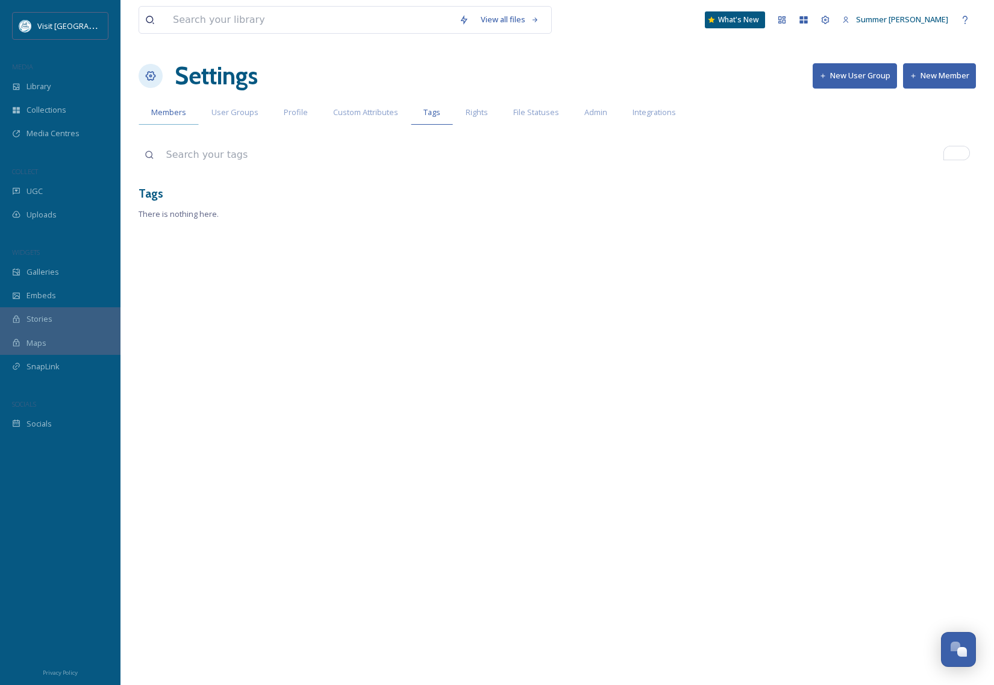
click at [175, 114] on span "Members" at bounding box center [168, 112] width 35 height 11
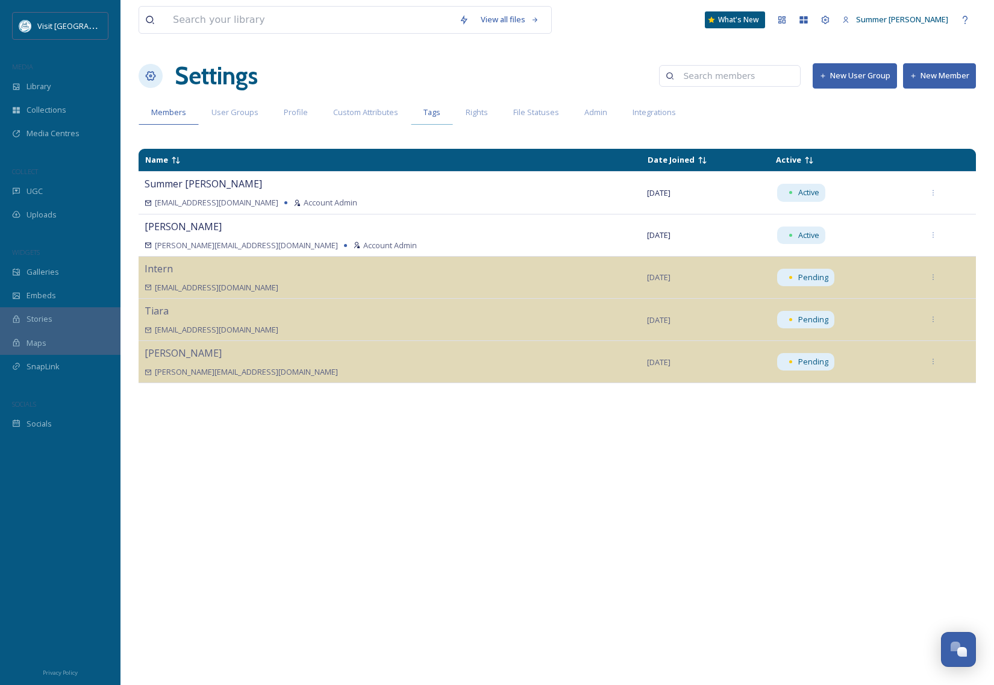
click at [430, 114] on span "Tags" at bounding box center [432, 112] width 17 height 11
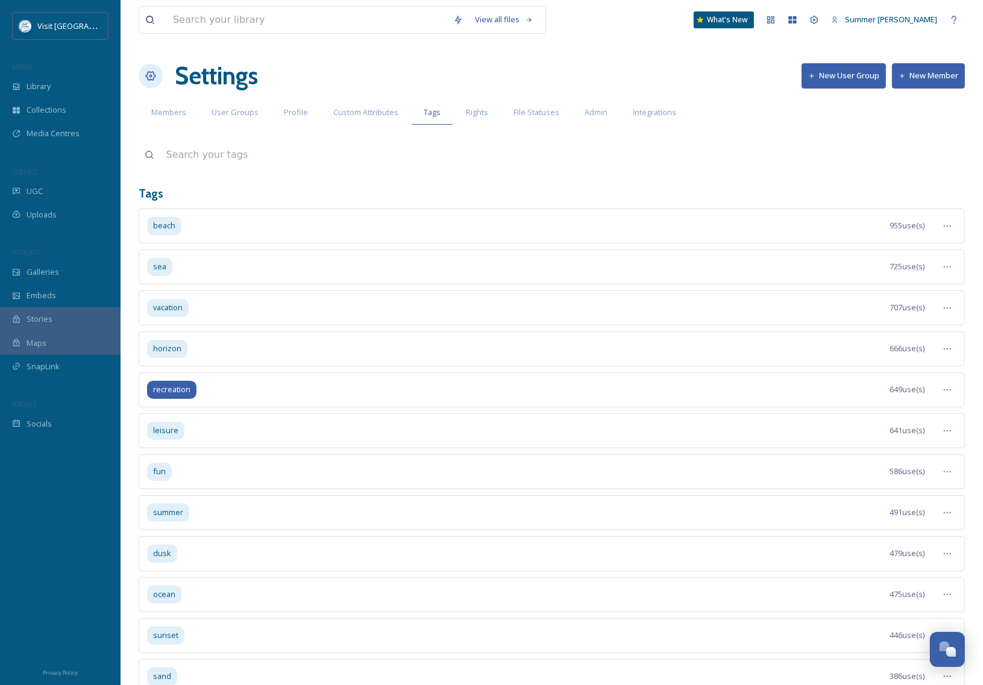
click at [159, 395] on span "recreation" at bounding box center [171, 389] width 37 height 11
click at [896, 430] on span "641 use(s)" at bounding box center [906, 430] width 35 height 11
click at [174, 433] on span "leisure" at bounding box center [165, 430] width 25 height 11
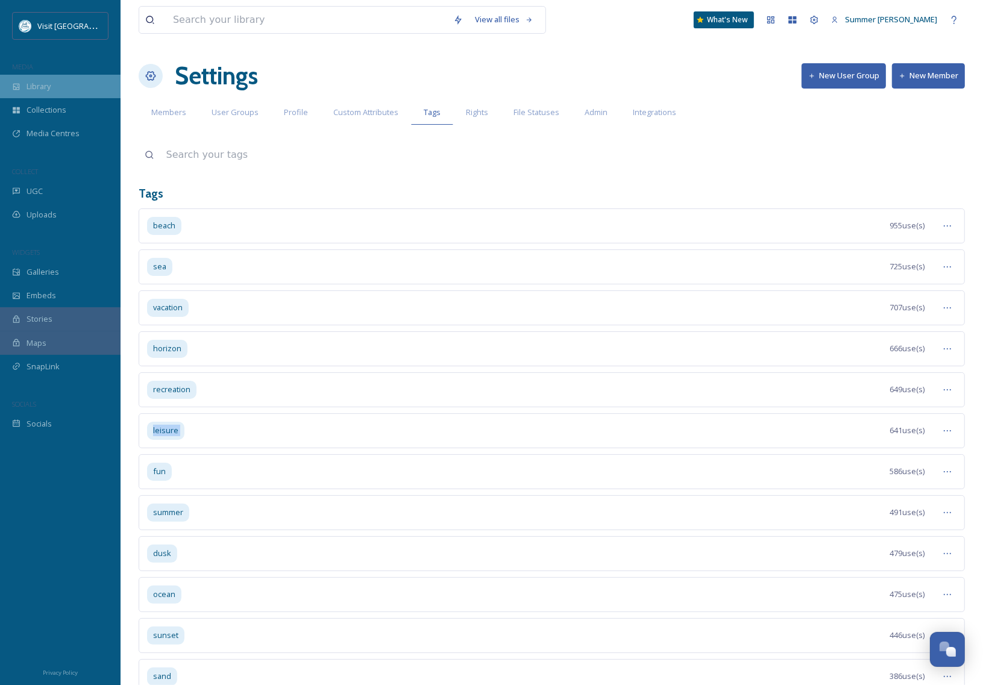
click at [36, 81] on span "Library" at bounding box center [39, 86] width 24 height 11
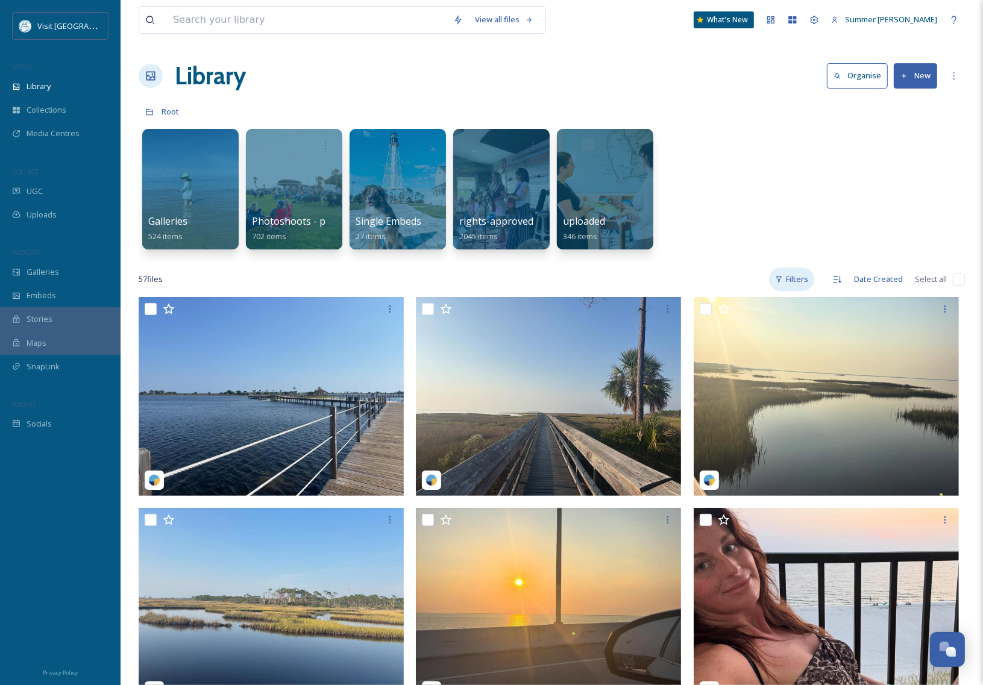
click at [798, 280] on div "Filters" at bounding box center [791, 278] width 45 height 23
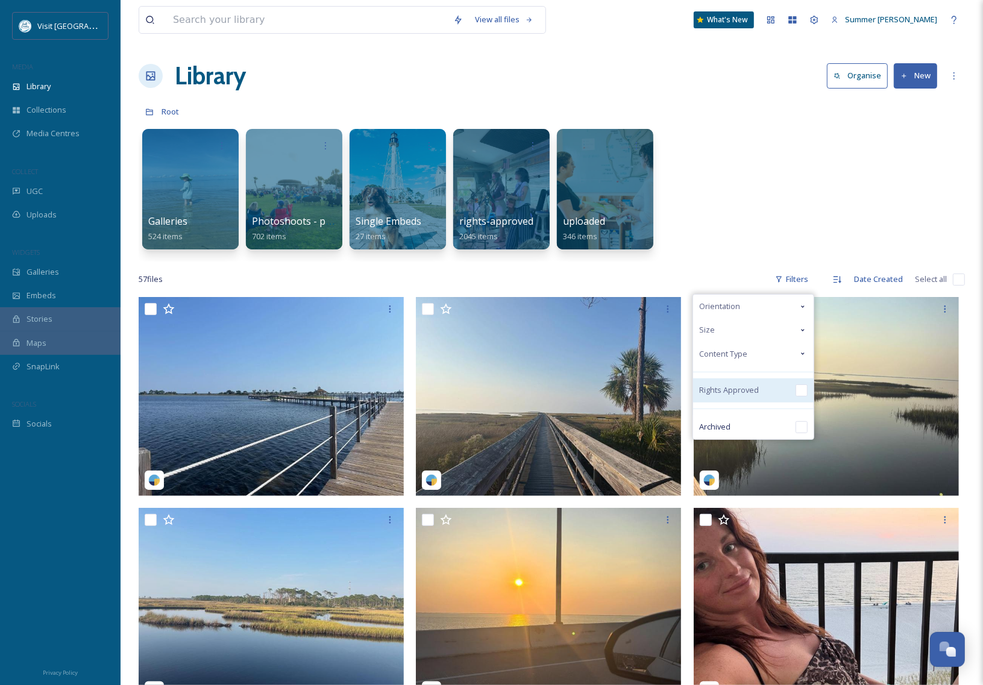
click at [805, 396] on input "checkbox" at bounding box center [801, 390] width 12 height 12
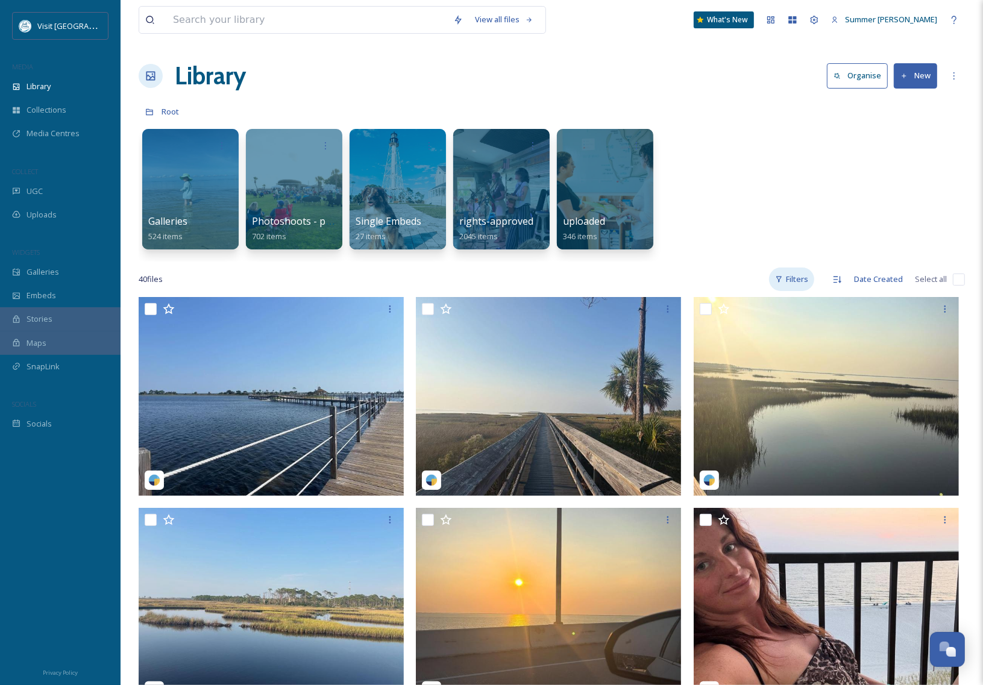
click at [795, 278] on div "Filters" at bounding box center [791, 278] width 45 height 23
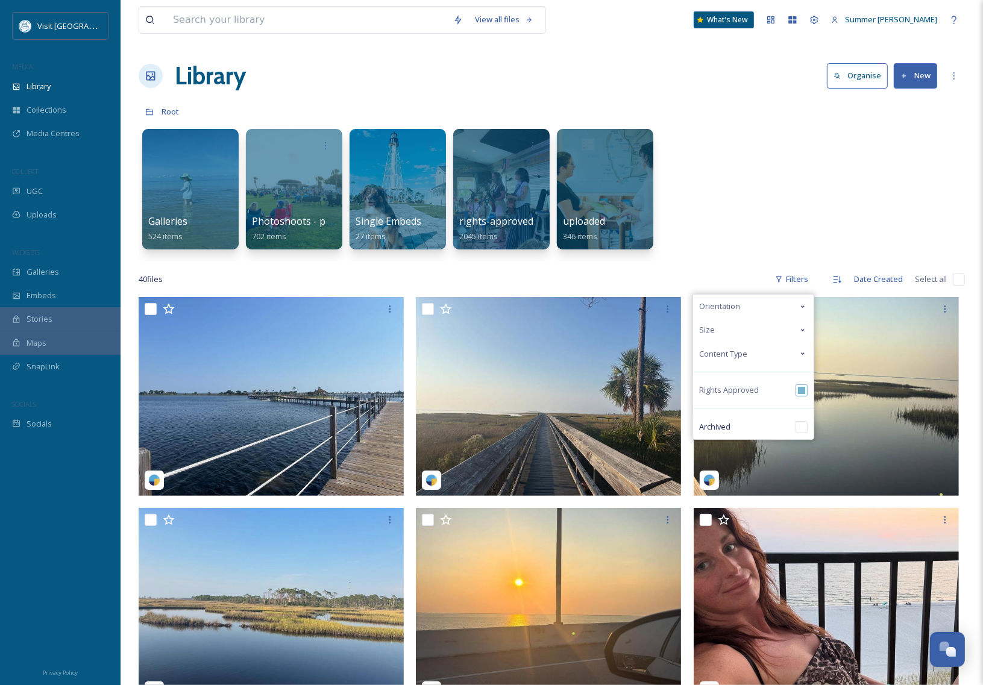
click at [806, 358] on icon at bounding box center [803, 354] width 10 height 10
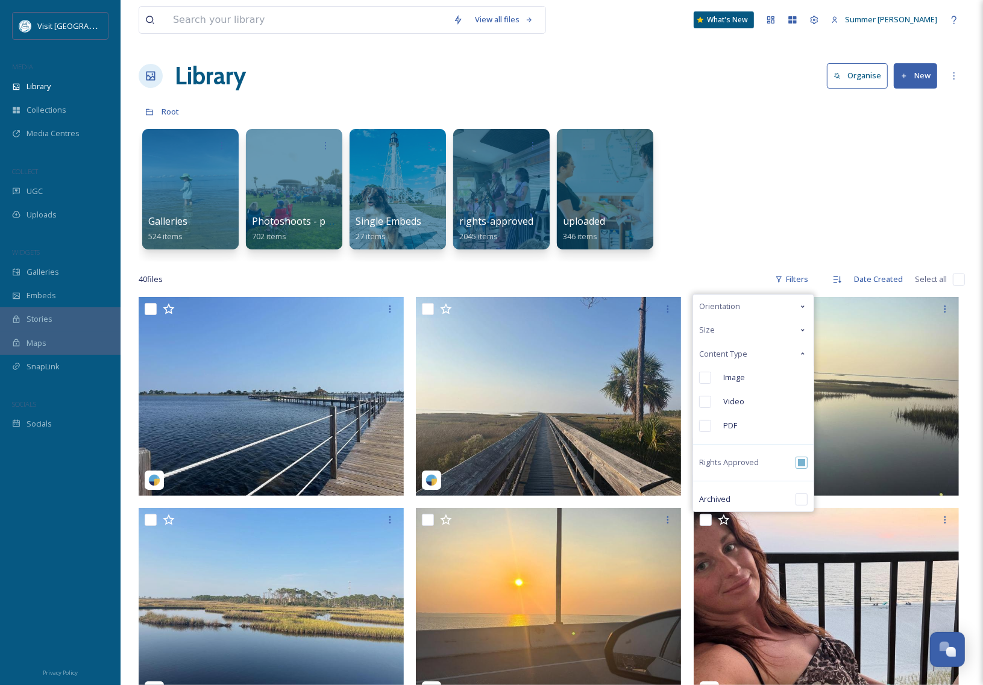
click at [805, 355] on icon at bounding box center [803, 354] width 10 height 10
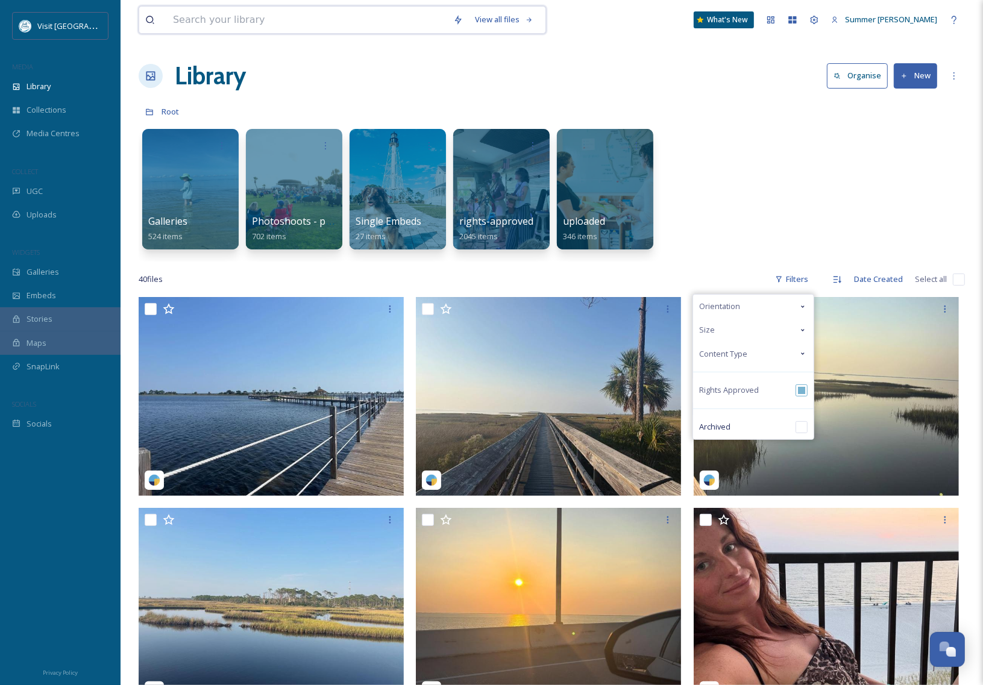
click at [283, 20] on input at bounding box center [307, 20] width 280 height 27
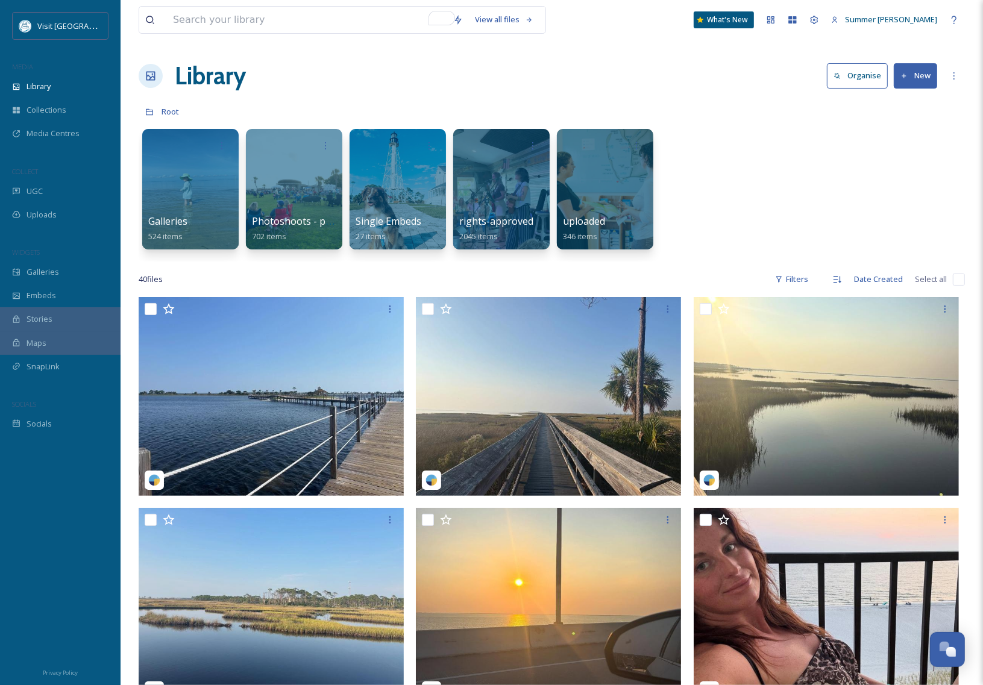
click at [783, 184] on div "Galleries 524 items Photoshoots - paid 702 items Single Embeds 27 items rights-…" at bounding box center [552, 192] width 826 height 139
click at [956, 77] on icon at bounding box center [954, 76] width 10 height 10
click at [855, 77] on button "Organise" at bounding box center [857, 75] width 61 height 25
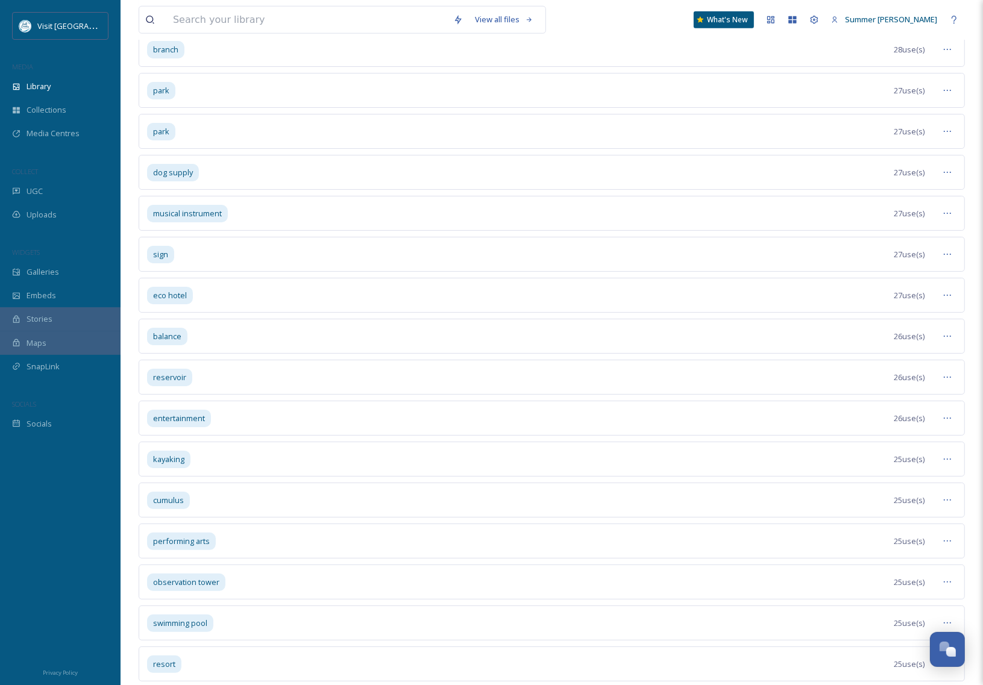
scroll to position [9007, 0]
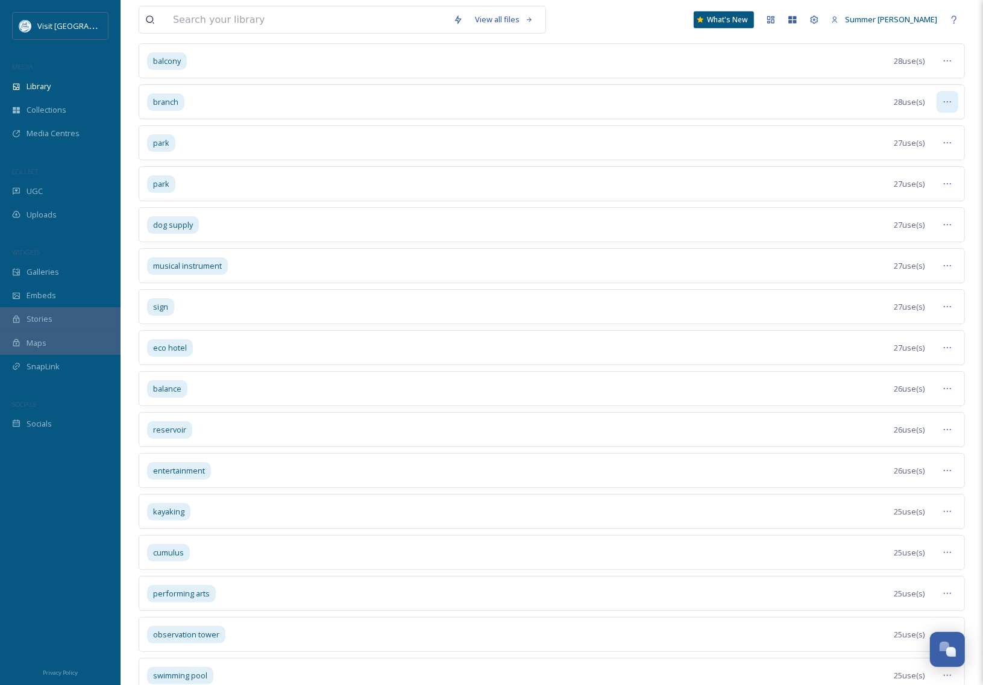
click at [947, 102] on icon at bounding box center [946, 101] width 7 height 1
click at [906, 217] on span "Remove Tag" at bounding box center [909, 211] width 44 height 11
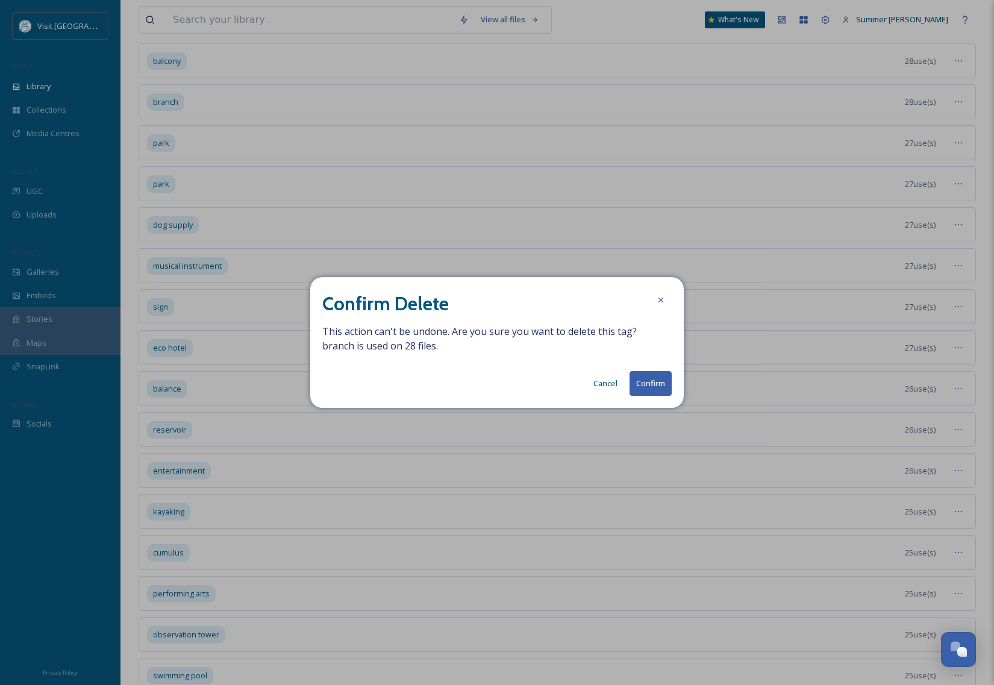
click at [658, 386] on button "Confirm" at bounding box center [651, 383] width 42 height 25
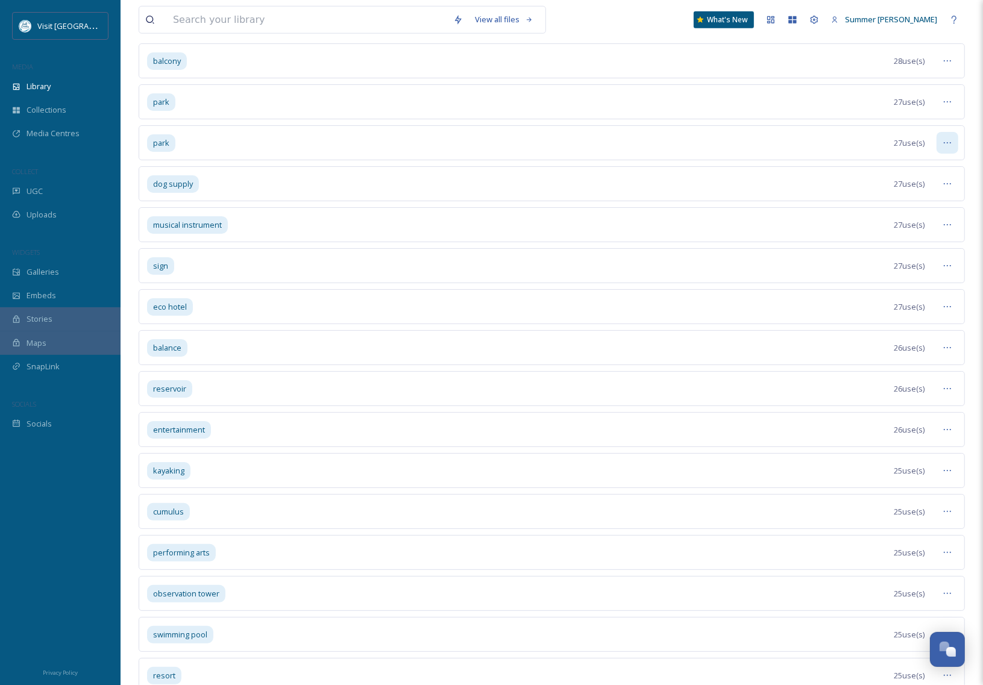
click at [950, 143] on icon at bounding box center [946, 142] width 7 height 1
click at [927, 258] on span "Remove Tag" at bounding box center [909, 252] width 44 height 11
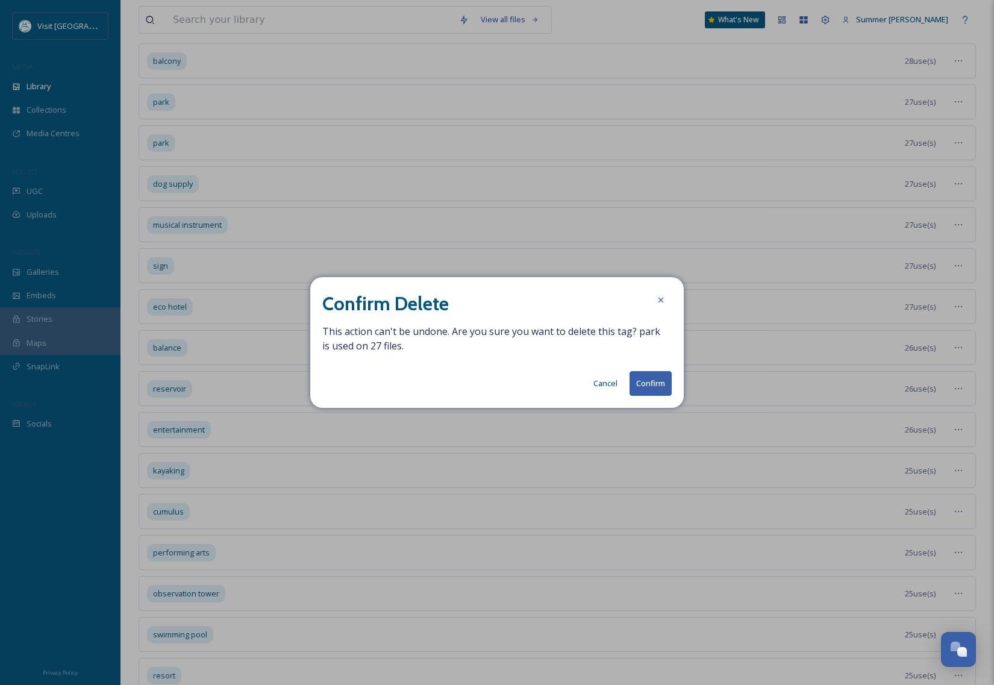
click at [638, 386] on button "Confirm" at bounding box center [651, 383] width 42 height 25
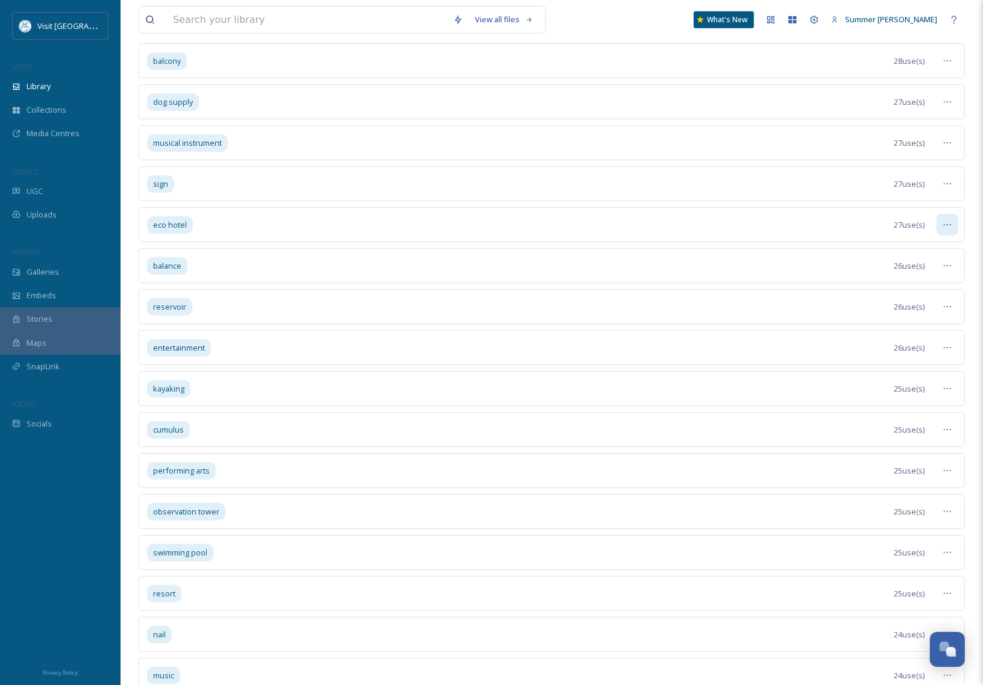
click at [945, 230] on icon at bounding box center [947, 225] width 10 height 10
click at [905, 346] on div "Remove Tag" at bounding box center [919, 334] width 76 height 23
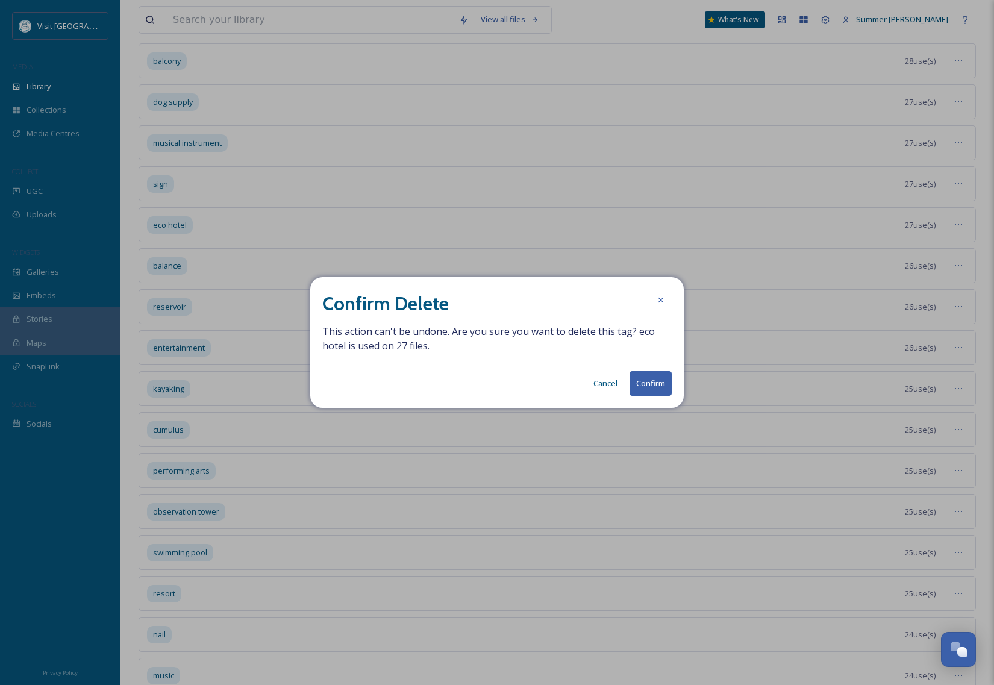
click at [654, 387] on button "Confirm" at bounding box center [651, 383] width 42 height 25
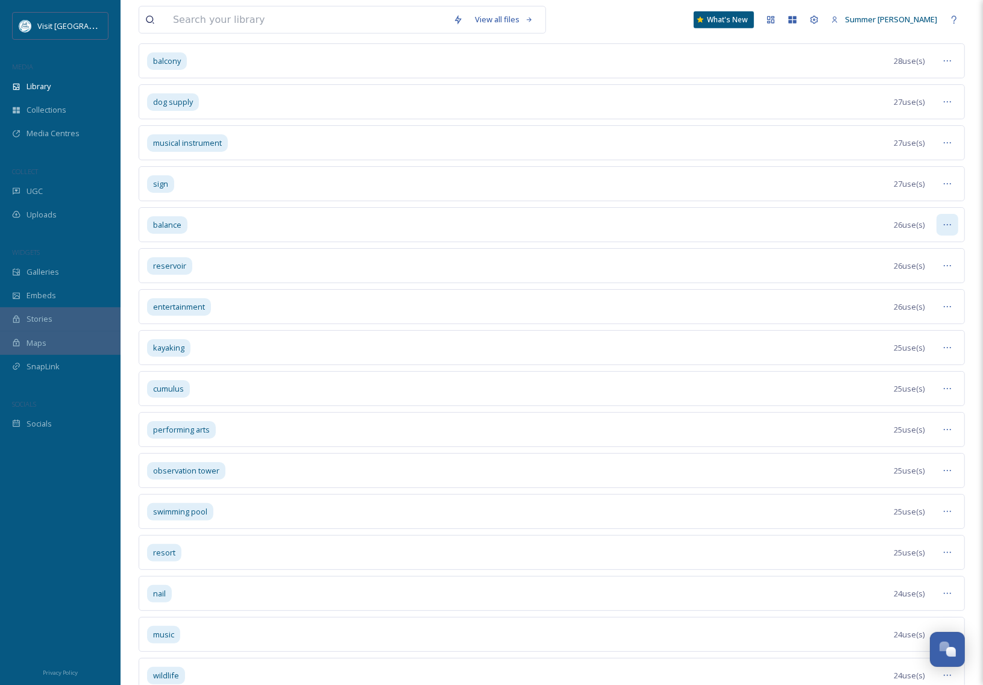
click at [945, 230] on icon at bounding box center [947, 225] width 10 height 10
click at [903, 340] on span "Remove Tag" at bounding box center [909, 334] width 44 height 11
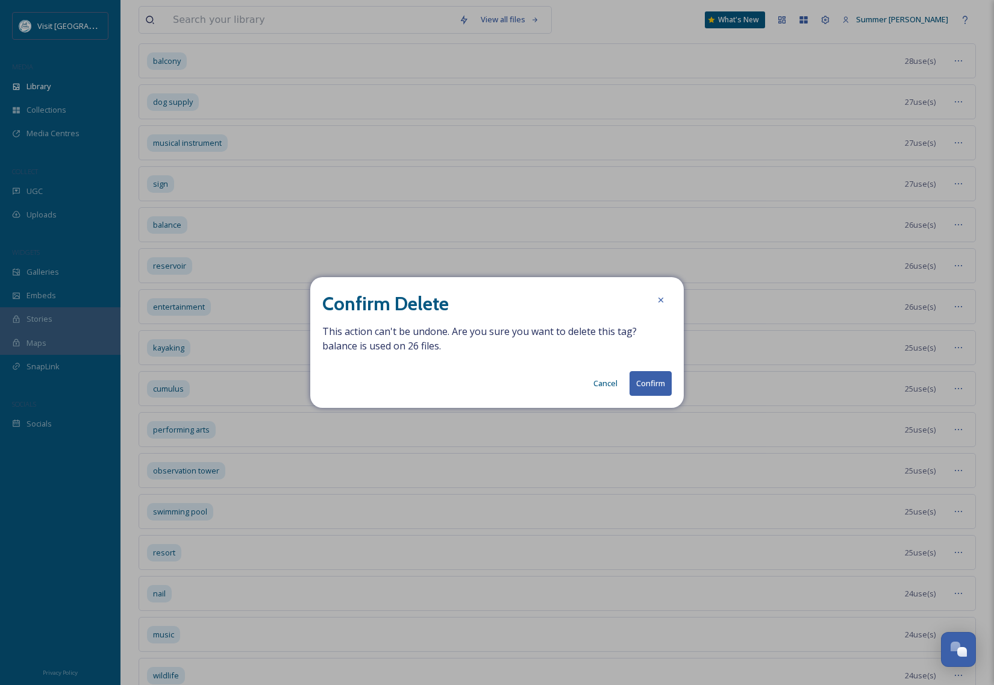
click at [659, 381] on button "Confirm" at bounding box center [651, 383] width 42 height 25
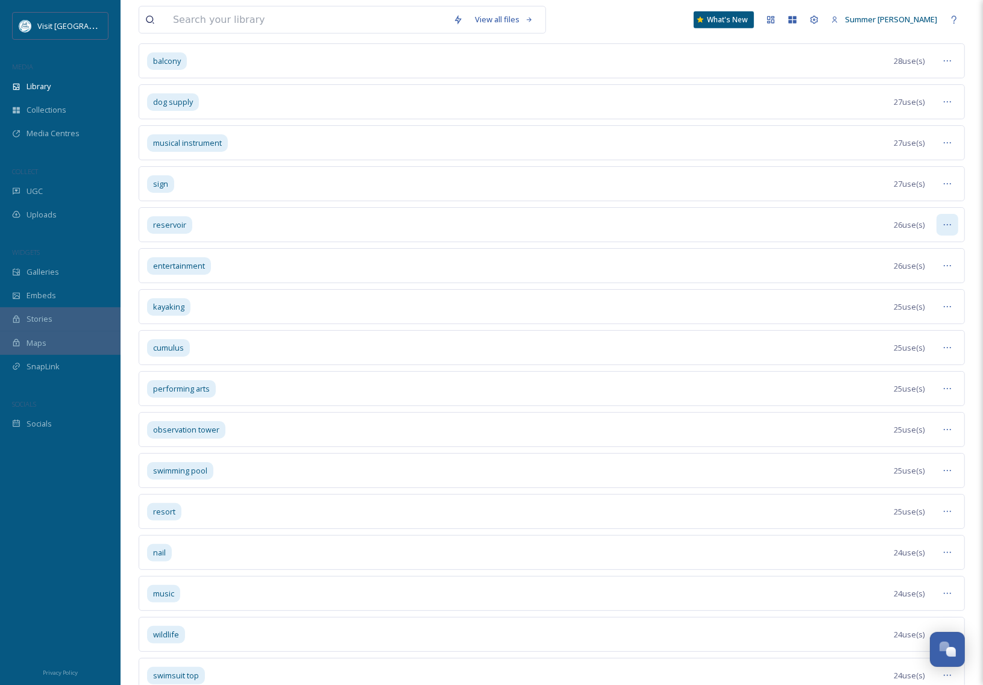
click at [952, 236] on div at bounding box center [947, 225] width 22 height 22
click at [946, 352] on icon at bounding box center [947, 348] width 10 height 10
click at [913, 463] on span "Remove Tag" at bounding box center [909, 457] width 44 height 11
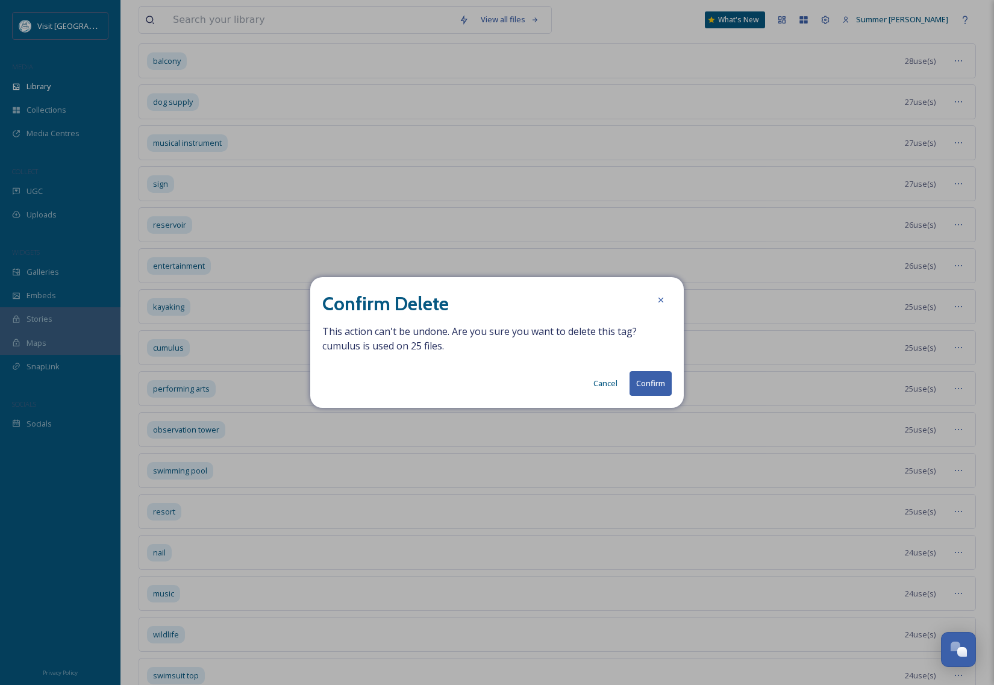
click at [649, 384] on button "Confirm" at bounding box center [651, 383] width 42 height 25
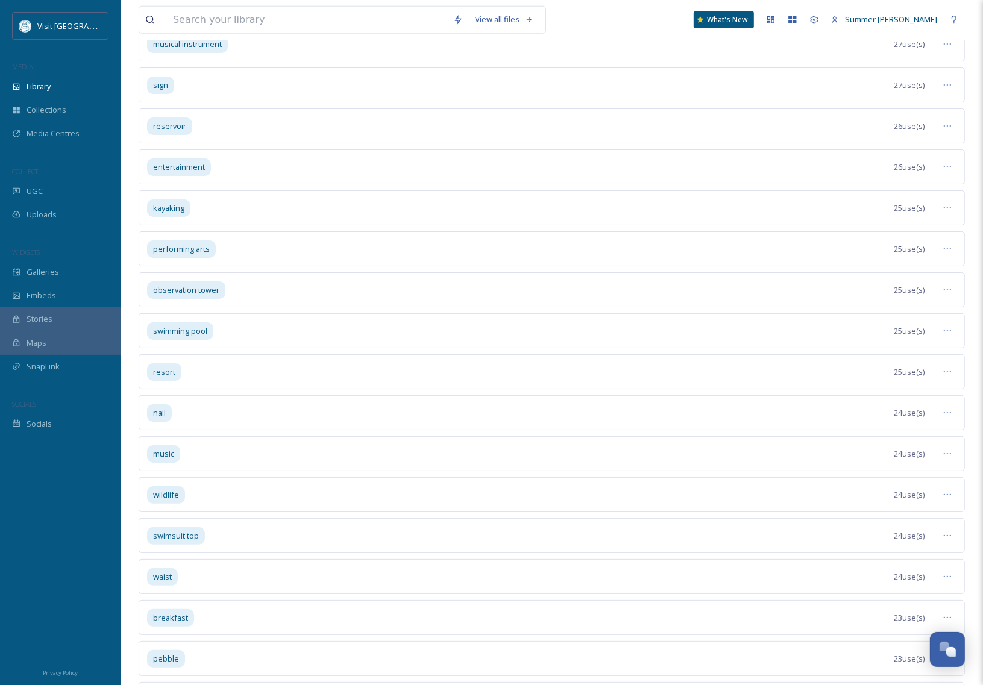
scroll to position [9116, 0]
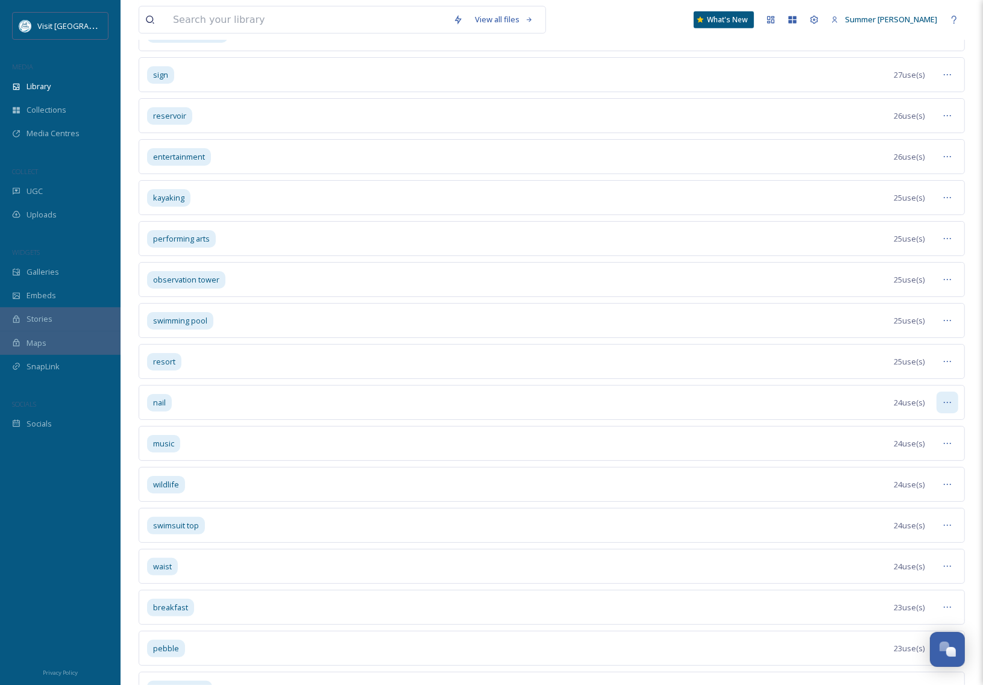
click at [944, 407] on icon at bounding box center [947, 403] width 10 height 10
click at [905, 518] on span "Remove Tag" at bounding box center [909, 512] width 44 height 11
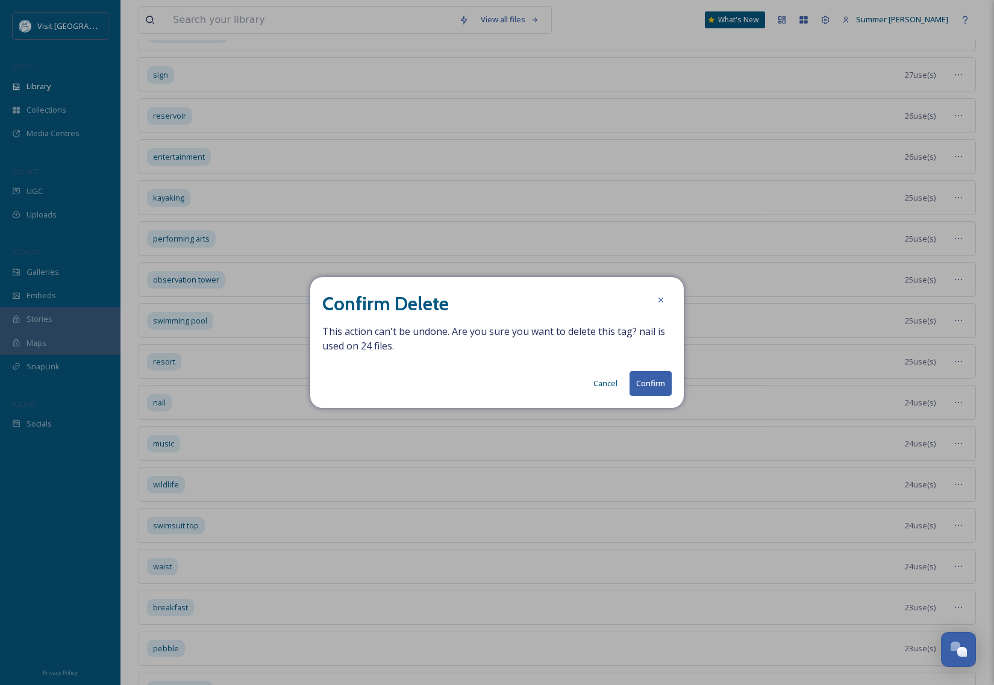
click at [654, 384] on button "Confirm" at bounding box center [651, 383] width 42 height 25
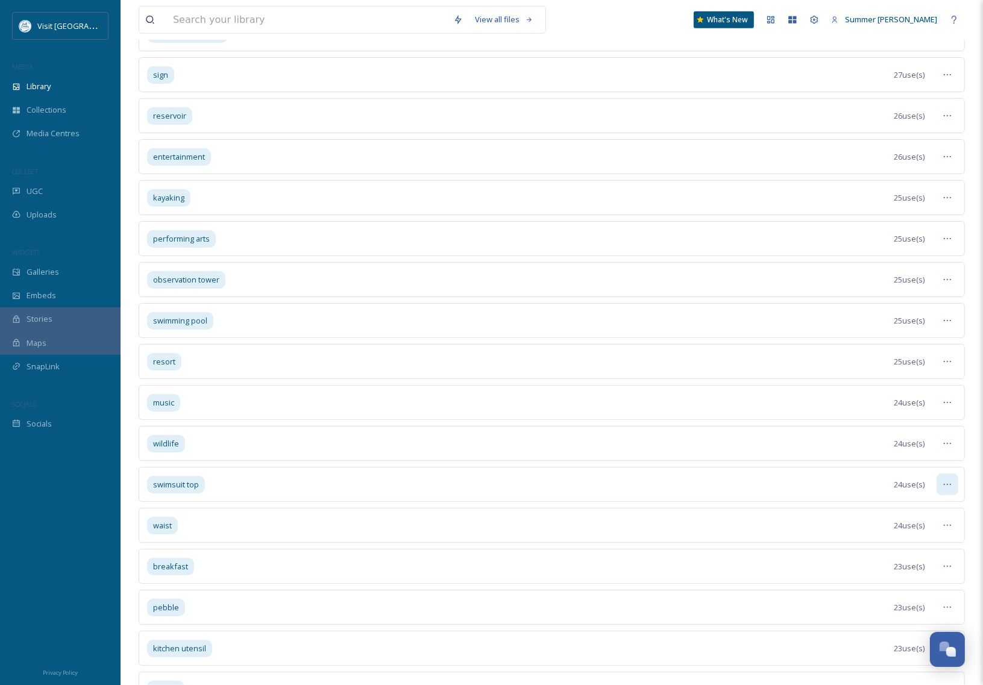
click at [952, 495] on div at bounding box center [947, 485] width 22 height 22
click at [905, 600] on span "Remove Tag" at bounding box center [909, 594] width 44 height 11
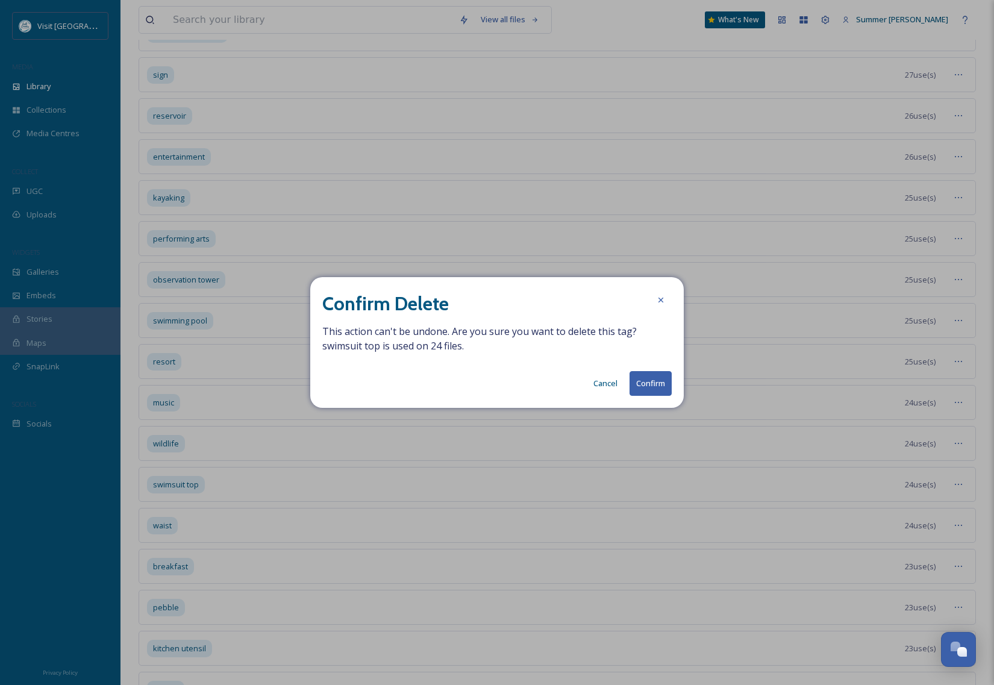
click at [646, 372] on button "Confirm" at bounding box center [651, 383] width 42 height 25
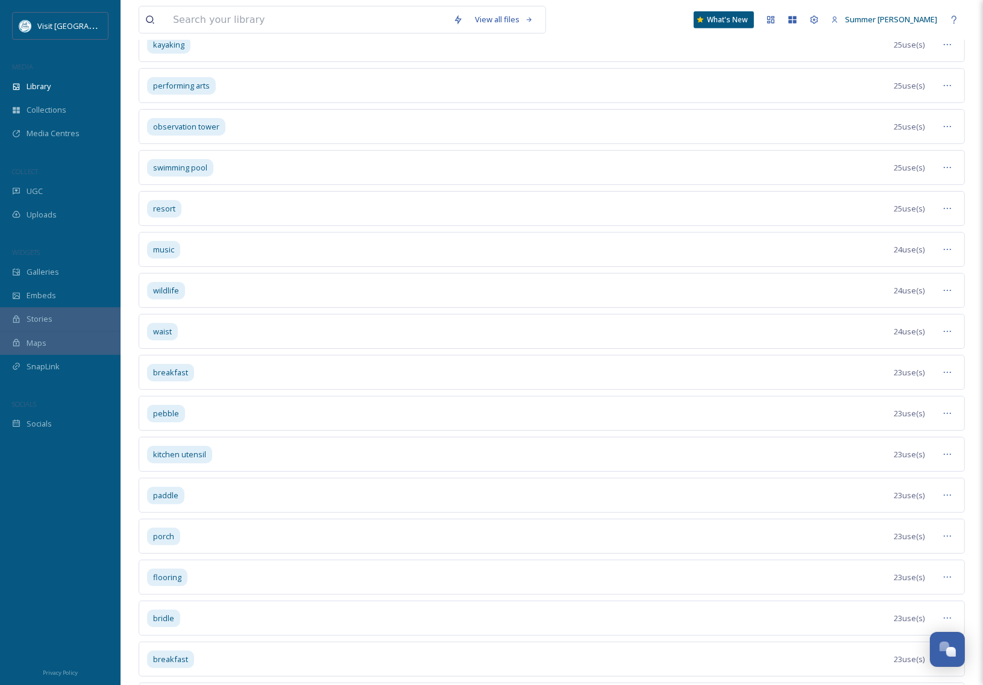
scroll to position [9412, 0]
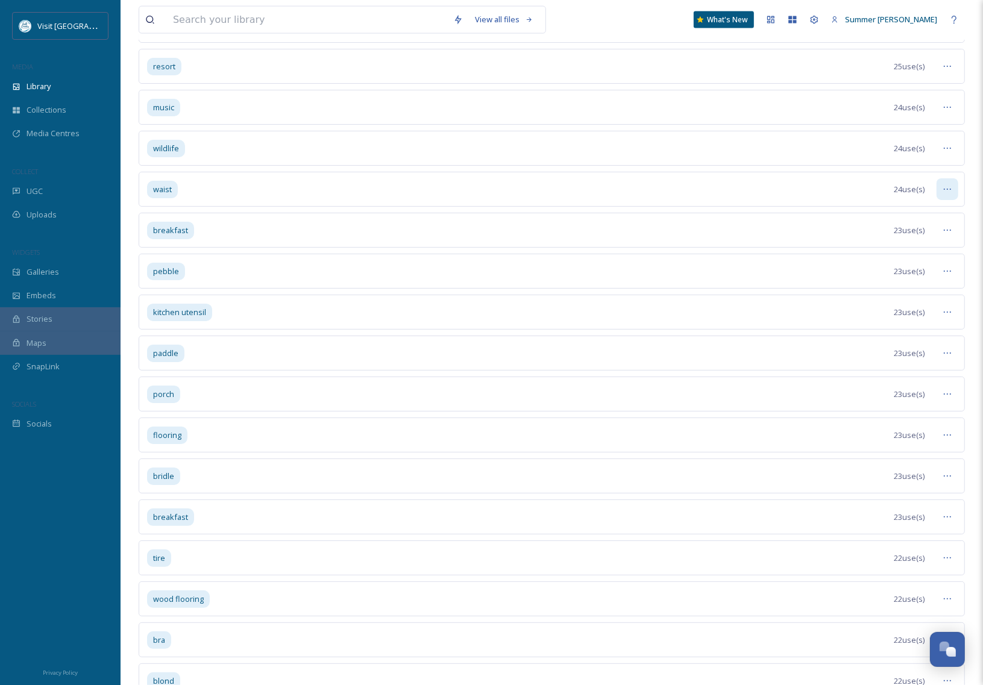
click at [946, 194] on icon at bounding box center [947, 189] width 10 height 10
click at [915, 305] on span "Remove Tag" at bounding box center [909, 298] width 44 height 11
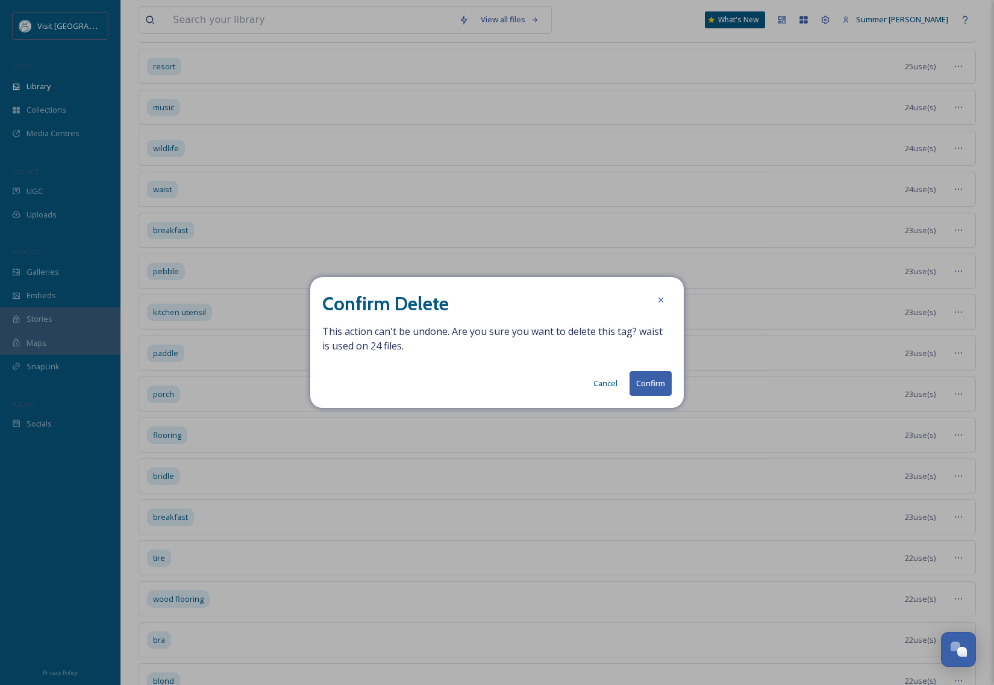
click at [663, 386] on button "Confirm" at bounding box center [651, 383] width 42 height 25
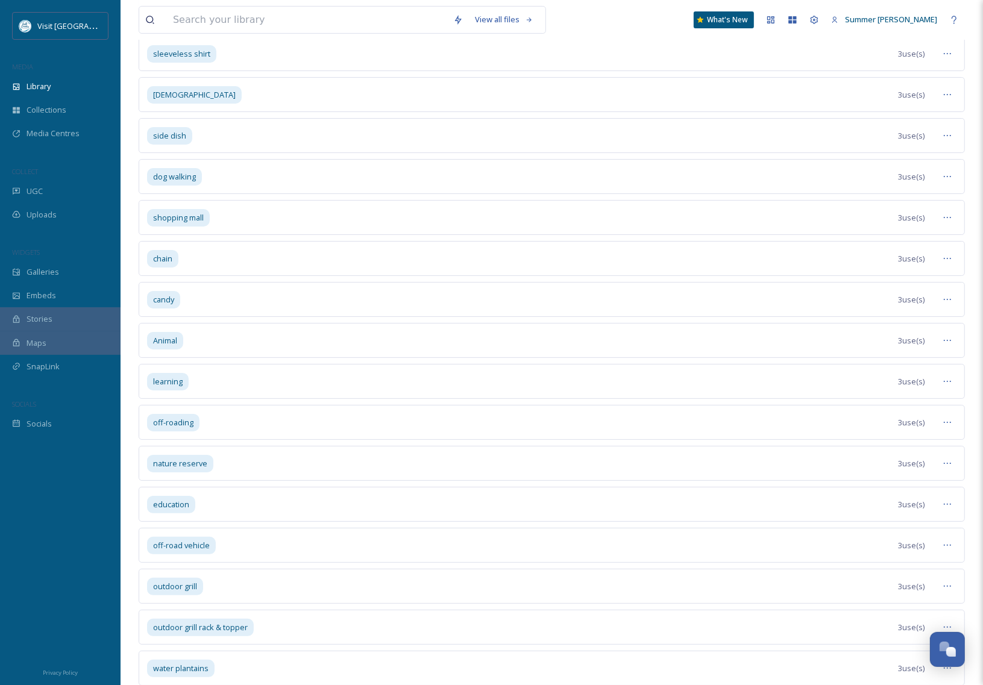
scroll to position [35977, 0]
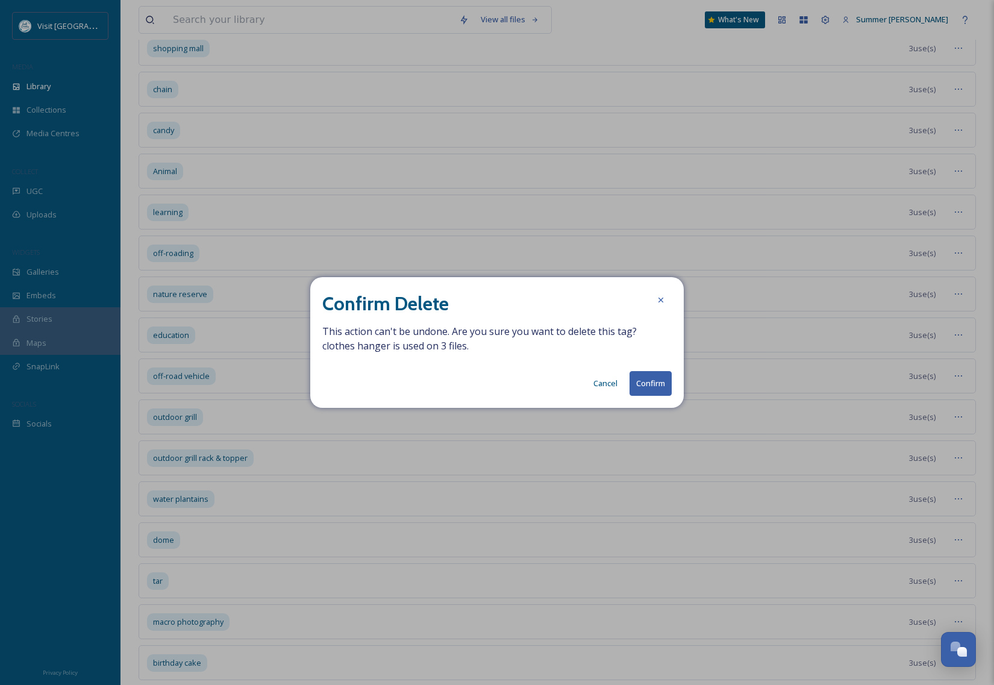
click at [648, 381] on button "Confirm" at bounding box center [651, 383] width 42 height 25
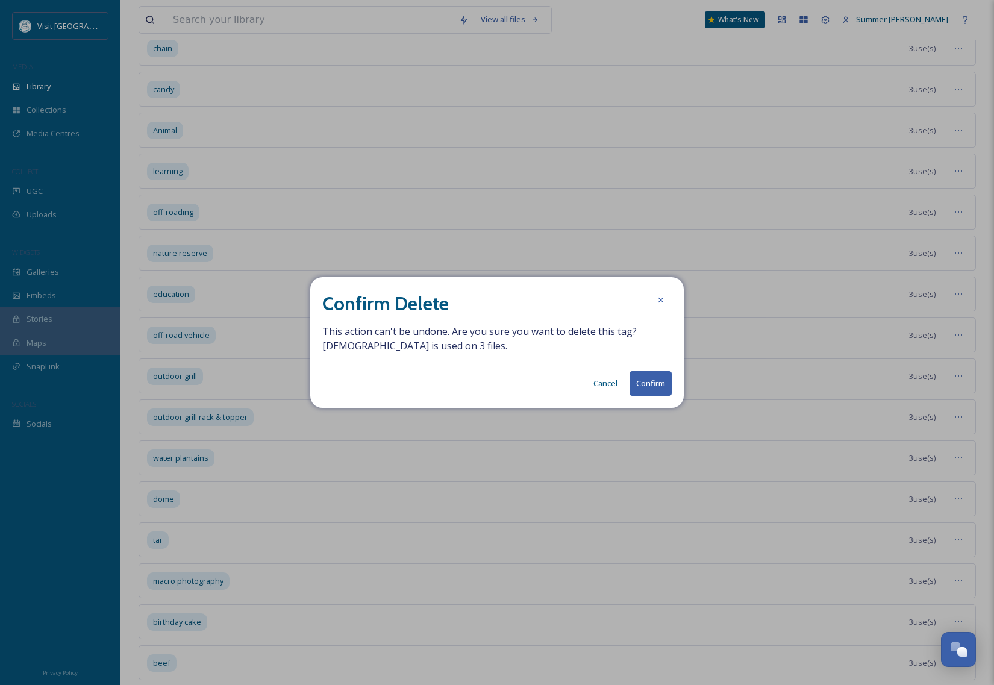
click at [646, 384] on button "Confirm" at bounding box center [651, 383] width 42 height 25
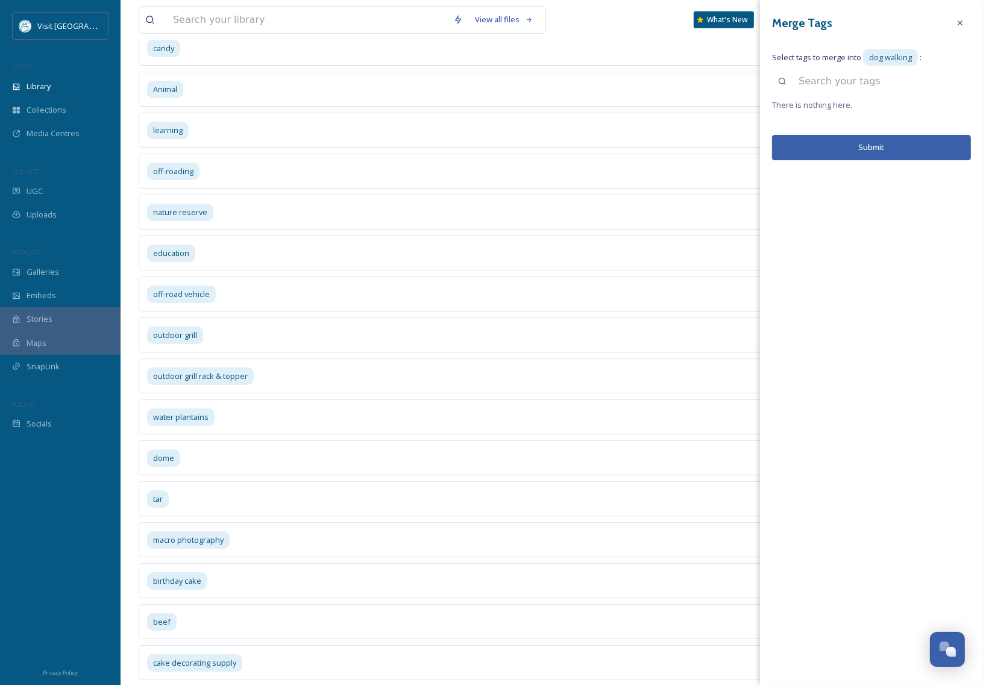
click at [816, 86] on input at bounding box center [881, 81] width 178 height 27
drag, startPoint x: 864, startPoint y: 86, endPoint x: 813, endPoint y: 83, distance: 50.7
click at [813, 83] on input "pet friendly" at bounding box center [881, 81] width 178 height 27
type input "pet"
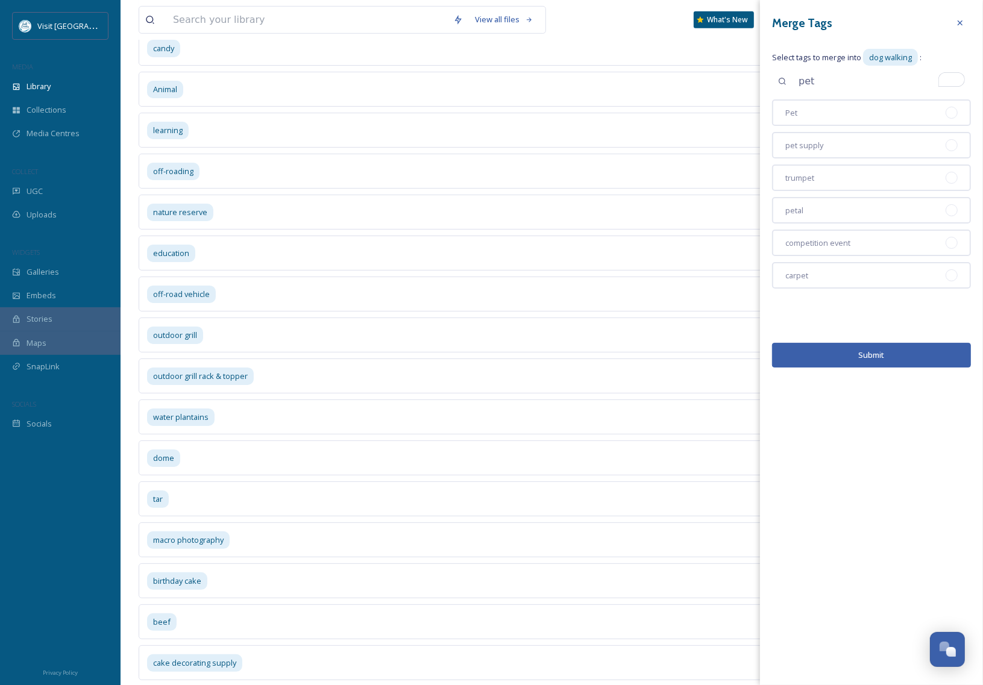
click at [957, 22] on icon at bounding box center [960, 23] width 10 height 10
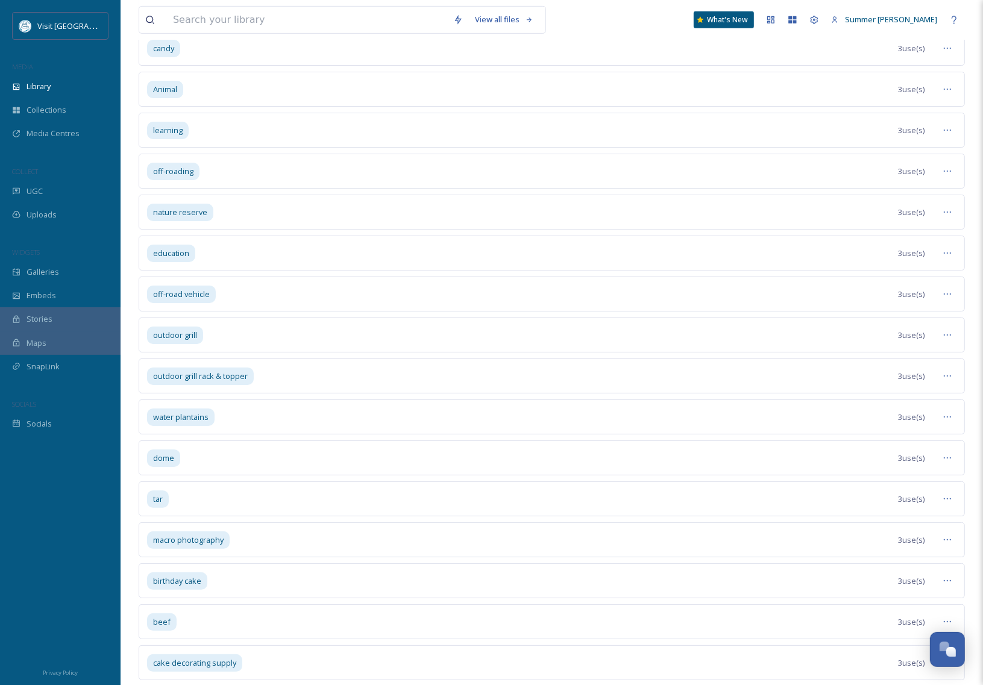
click at [914, 82] on span "Remove Tag" at bounding box center [909, 75] width 44 height 11
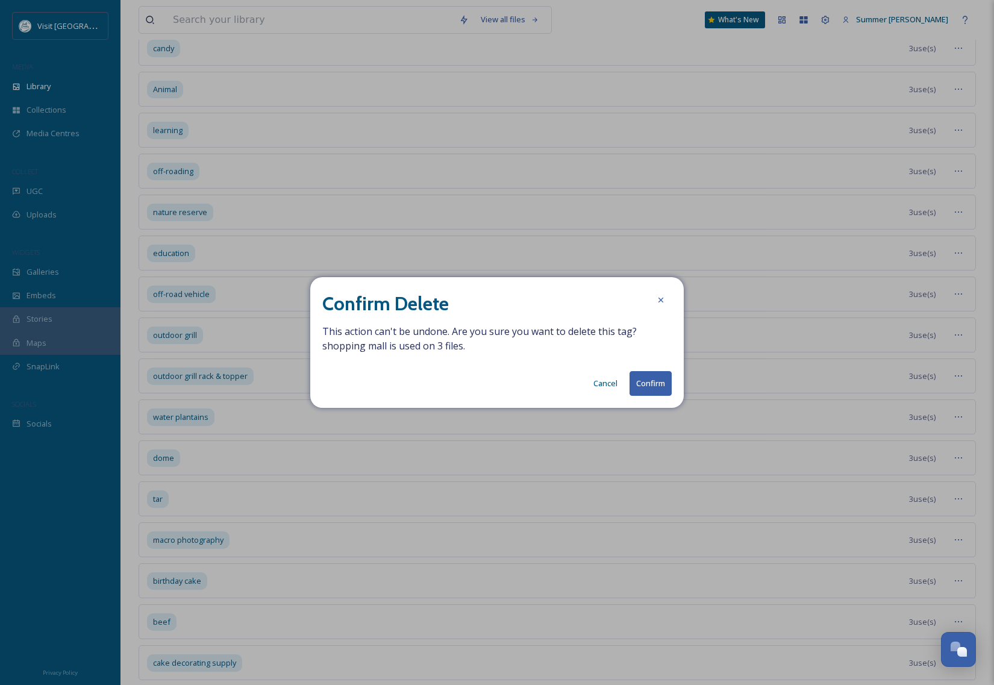
click at [660, 380] on button "Confirm" at bounding box center [651, 383] width 42 height 25
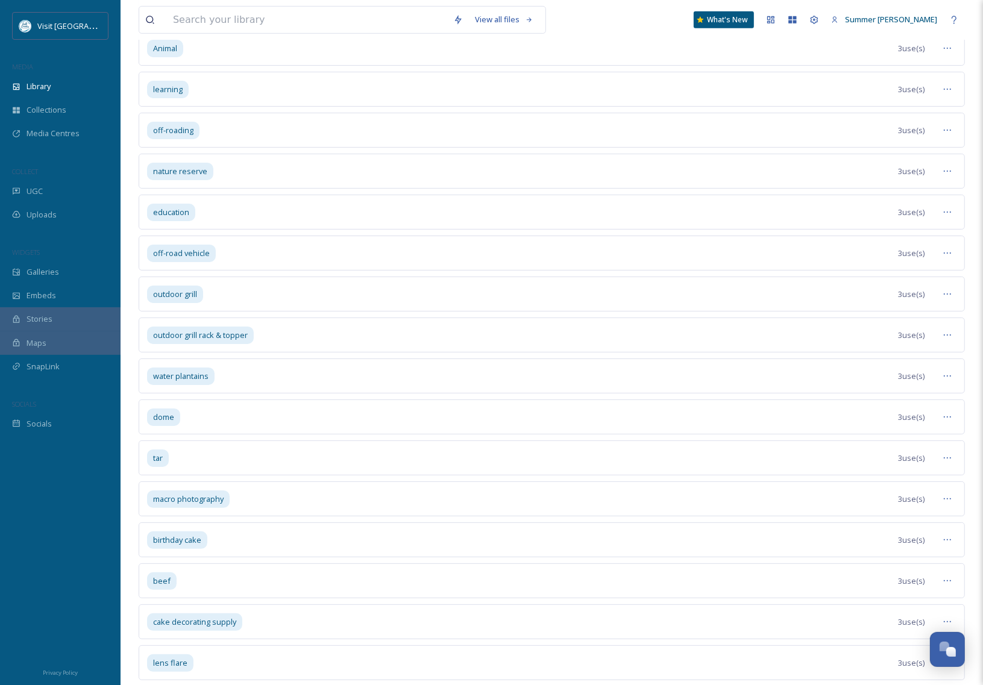
click at [909, 82] on span "Remove Tag" at bounding box center [909, 75] width 44 height 11
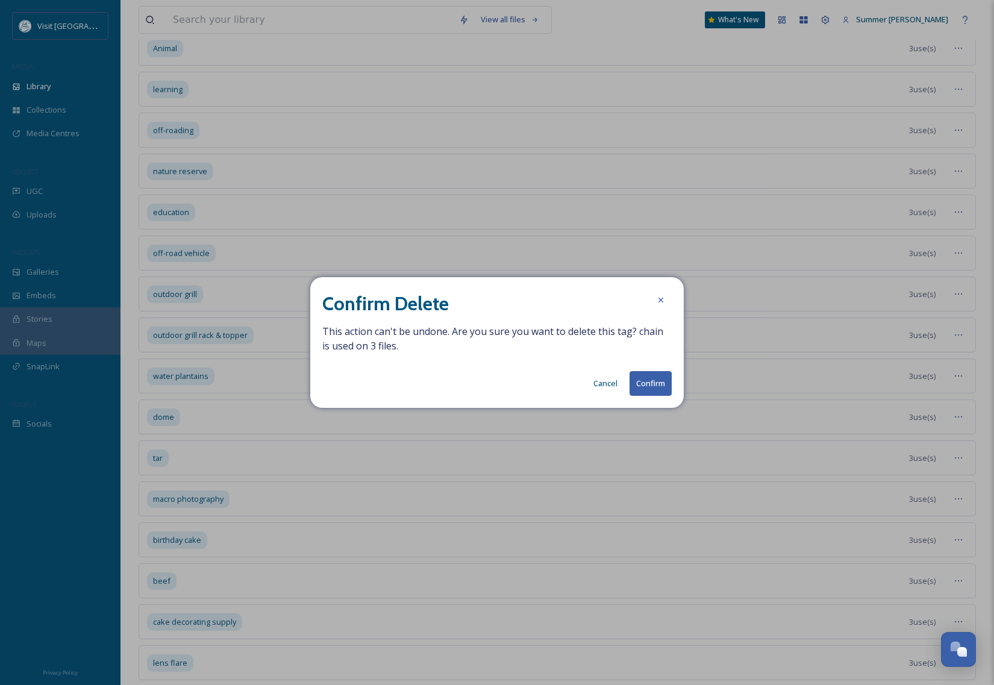
click at [658, 381] on button "Confirm" at bounding box center [651, 383] width 42 height 25
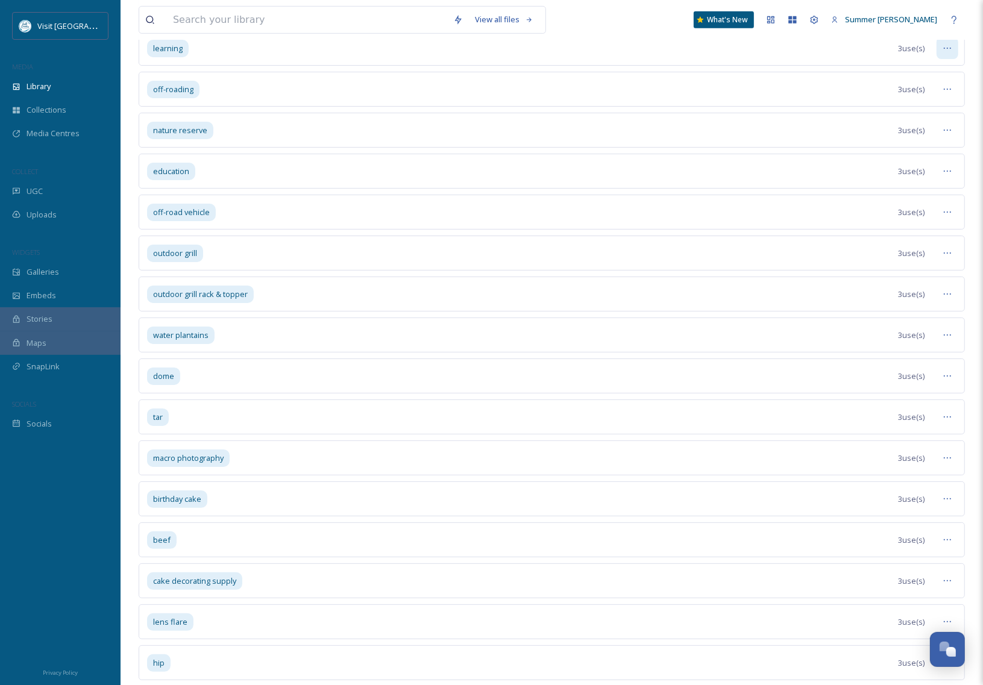
click at [954, 59] on div at bounding box center [947, 48] width 22 height 22
click at [902, 164] on span "Remove Tag" at bounding box center [909, 157] width 44 height 11
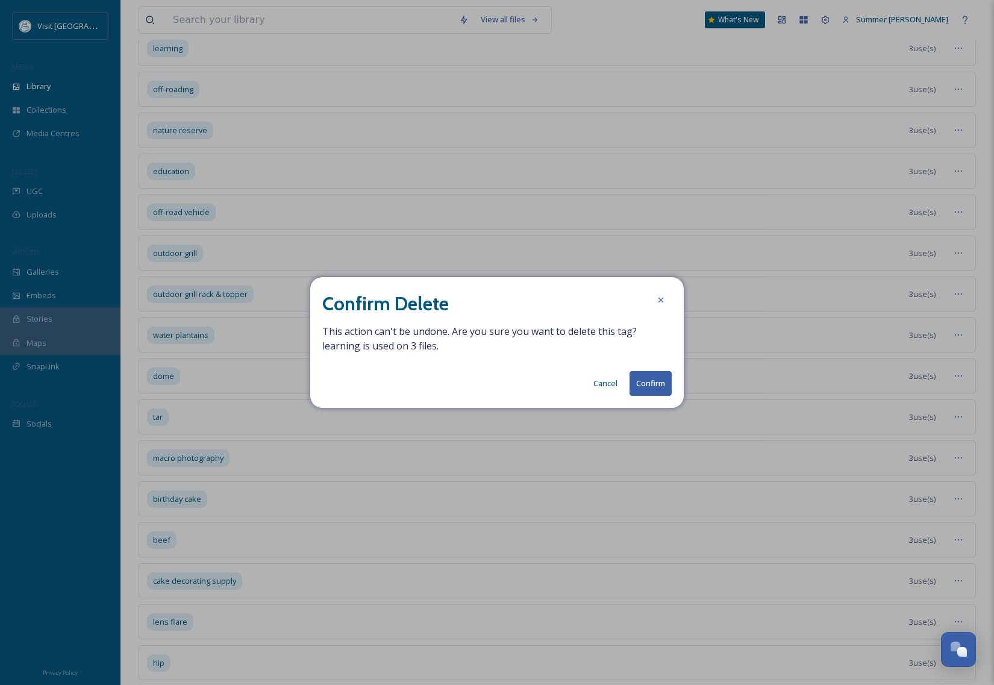
click at [649, 387] on button "Confirm" at bounding box center [651, 383] width 42 height 25
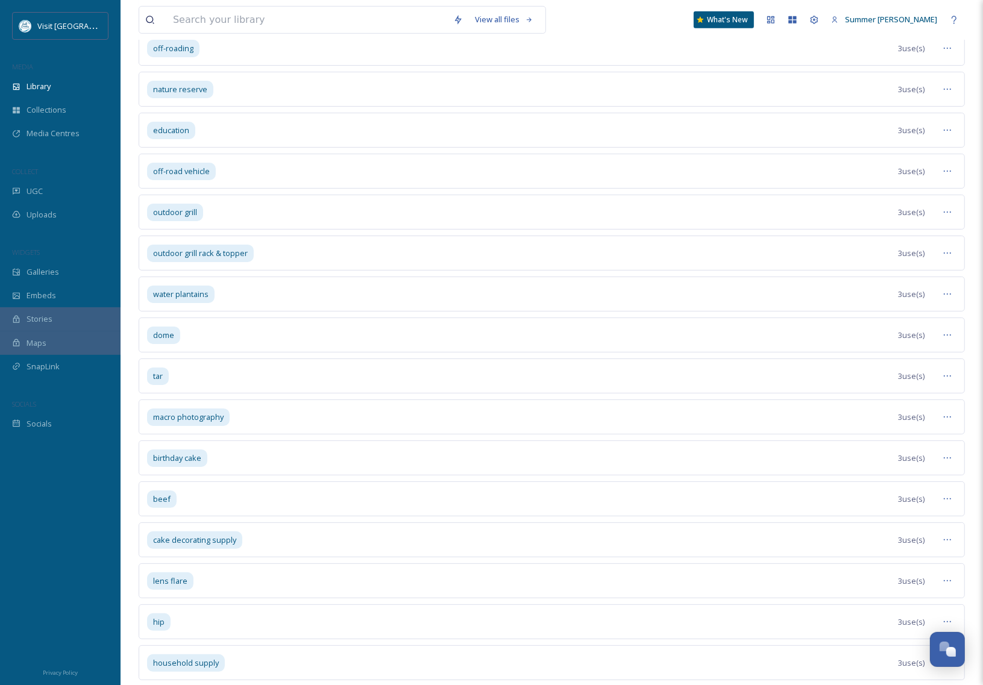
click at [941, 18] on div at bounding box center [947, 7] width 22 height 22
click at [900, 129] on div "Remove Tag" at bounding box center [919, 116] width 76 height 23
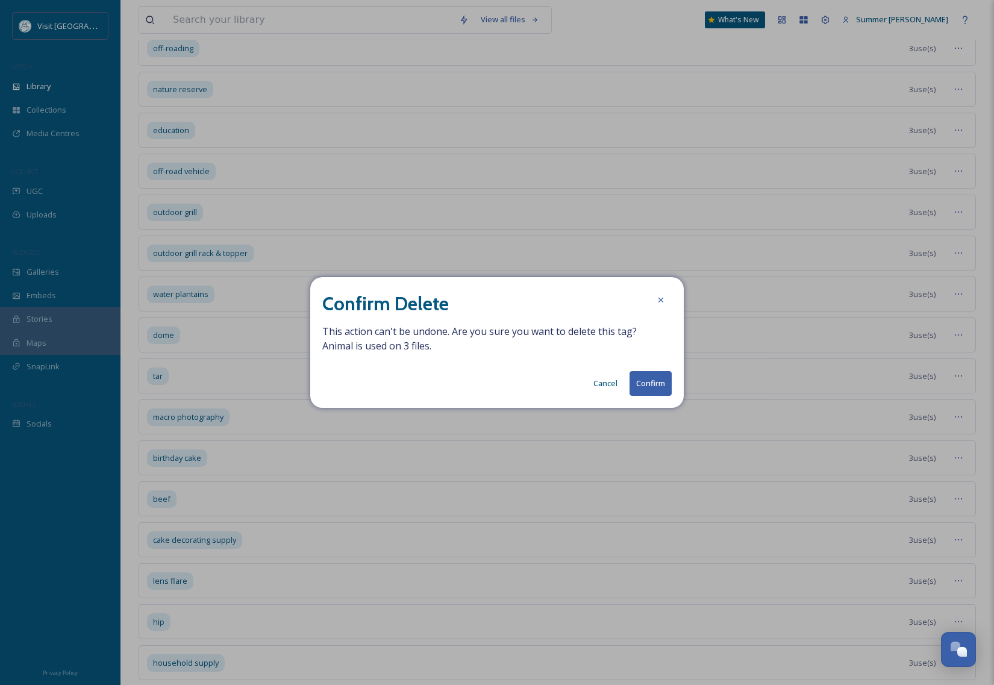
click at [652, 388] on button "Confirm" at bounding box center [651, 383] width 42 height 25
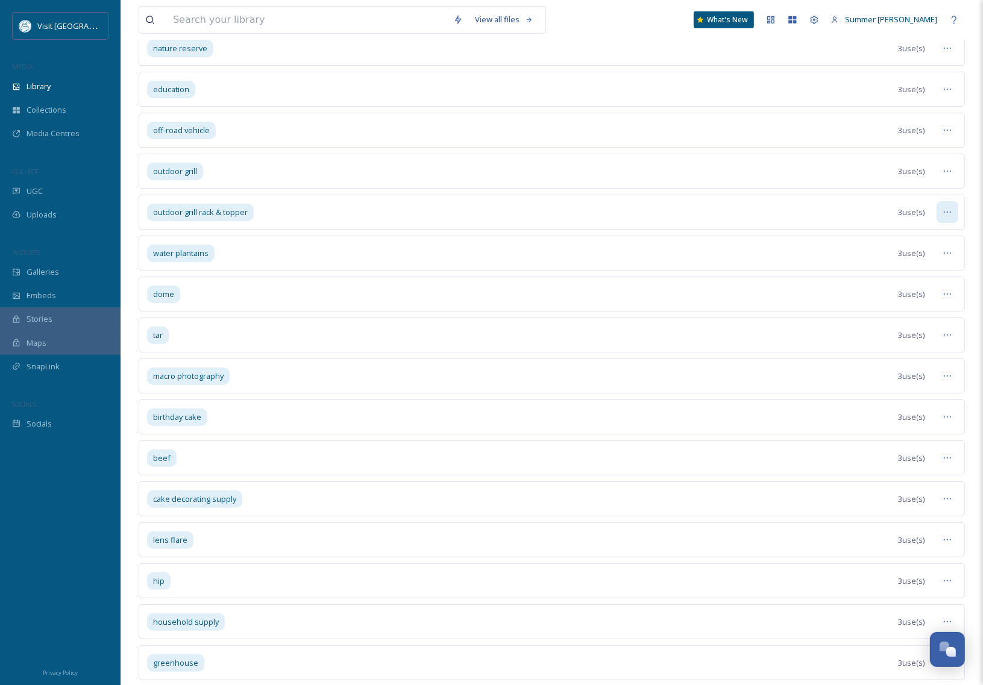
click at [947, 217] on icon at bounding box center [947, 212] width 10 height 10
click at [910, 328] on span "Remove Tag" at bounding box center [909, 321] width 44 height 11
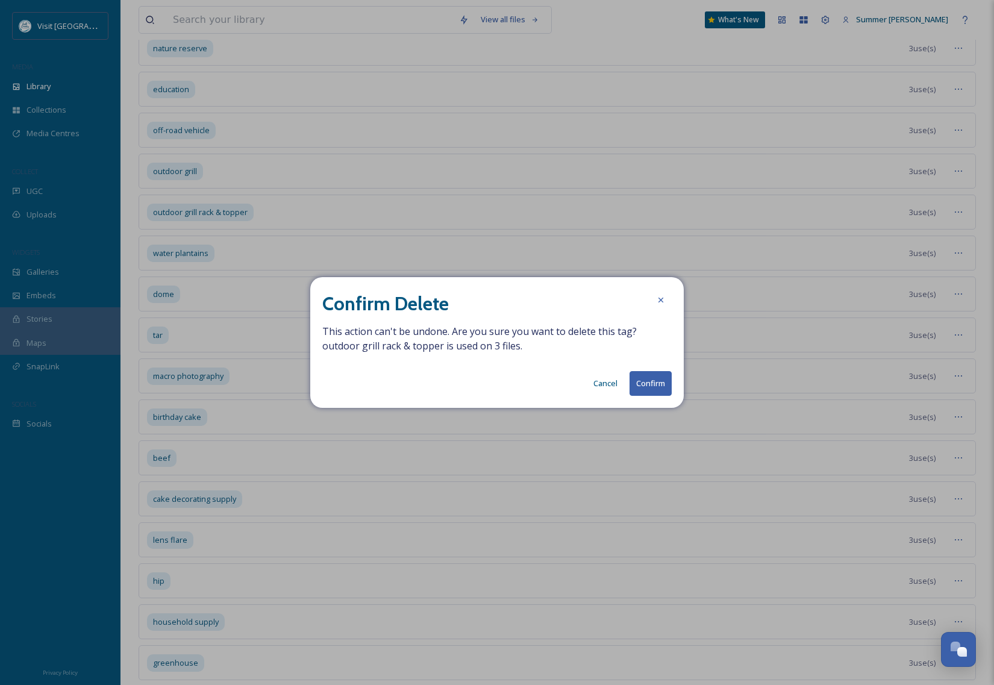
click at [648, 377] on button "Confirm" at bounding box center [651, 383] width 42 height 25
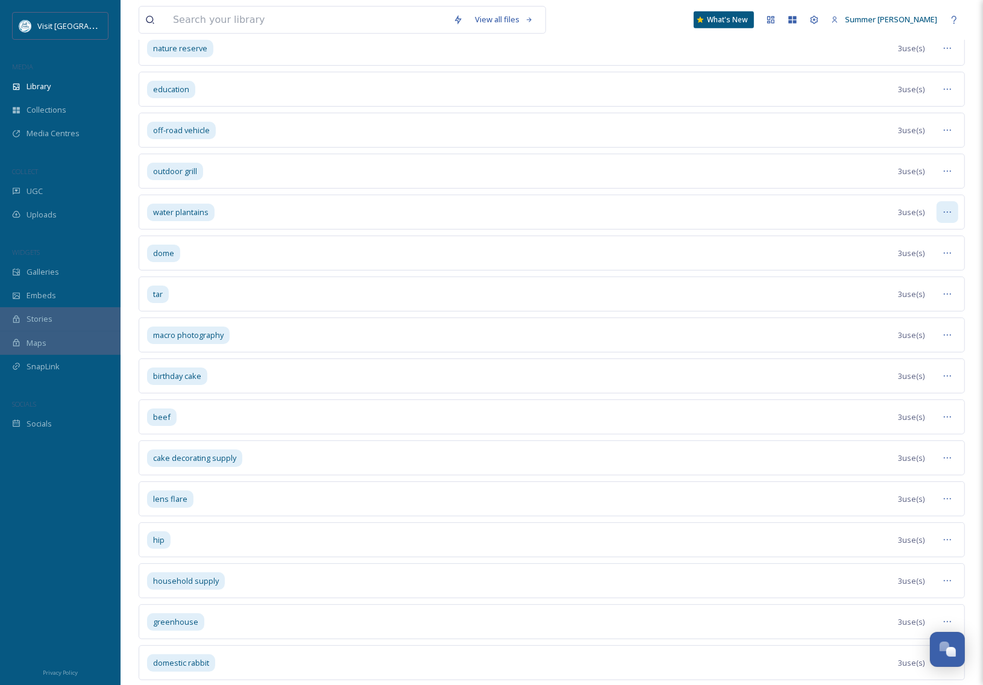
click at [946, 217] on icon at bounding box center [947, 212] width 10 height 10
click at [910, 328] on span "Remove Tag" at bounding box center [909, 321] width 44 height 11
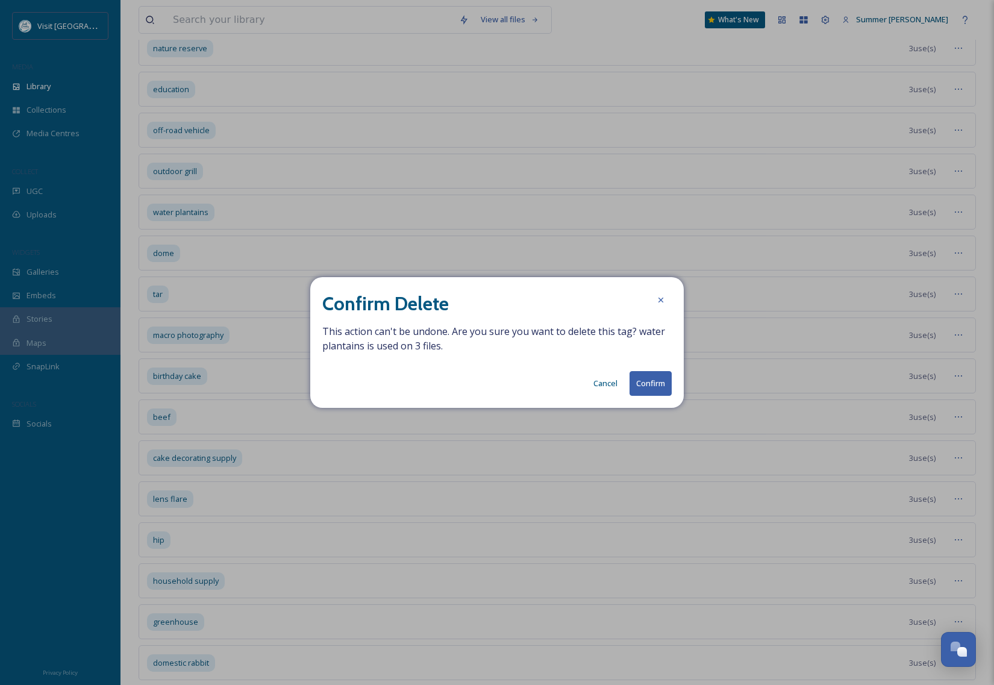
click at [645, 377] on button "Confirm" at bounding box center [651, 383] width 42 height 25
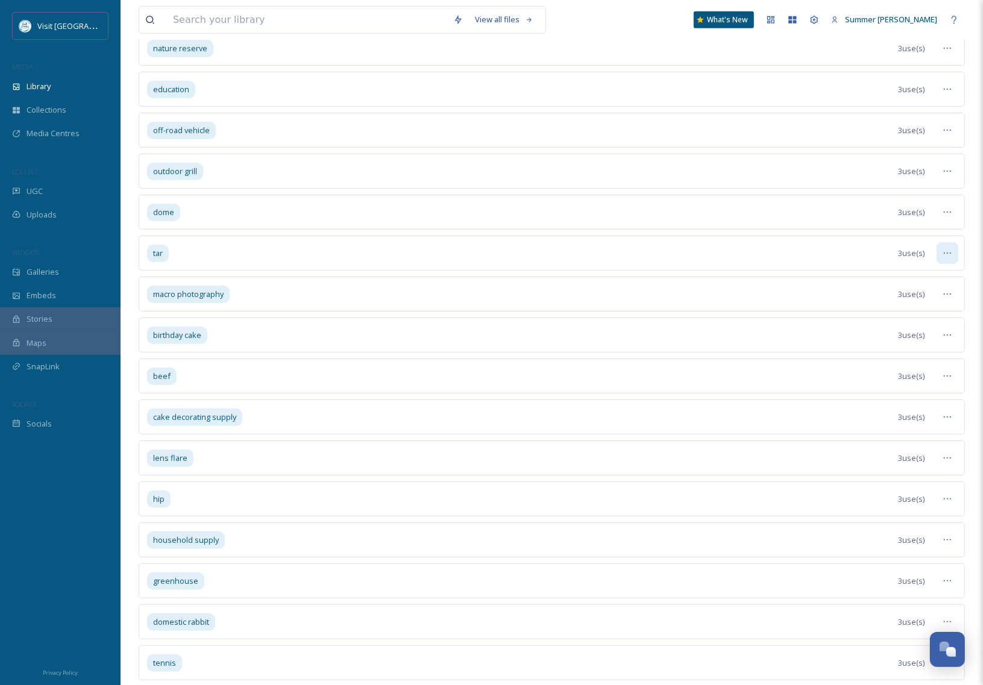
click at [941, 264] on div at bounding box center [947, 253] width 22 height 22
click at [908, 369] on span "Remove Tag" at bounding box center [909, 362] width 44 height 11
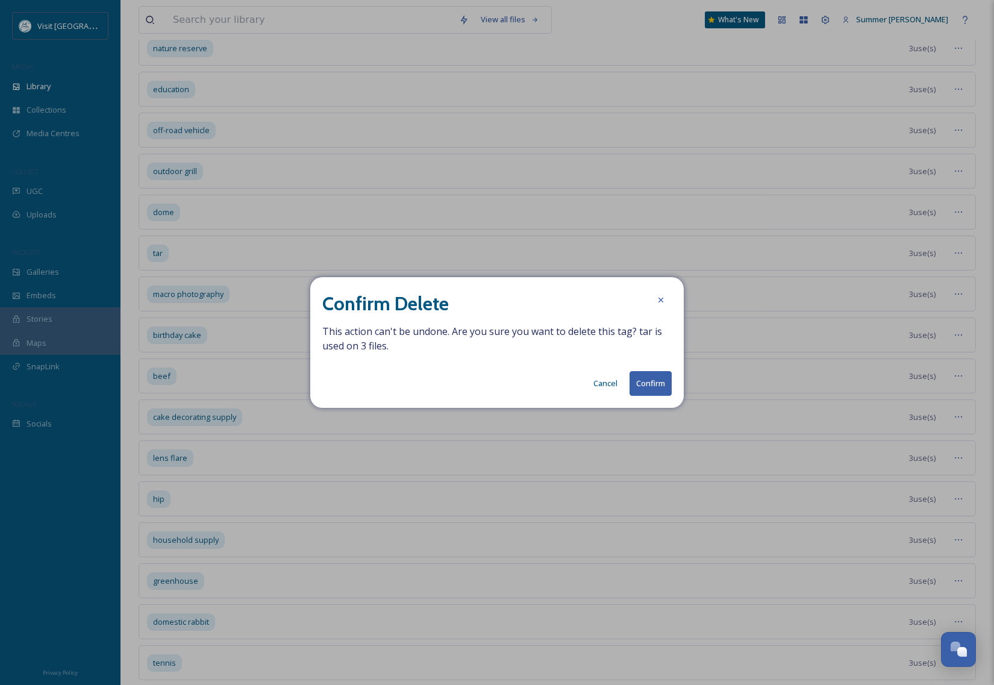
click at [634, 377] on button "Confirm" at bounding box center [651, 383] width 42 height 25
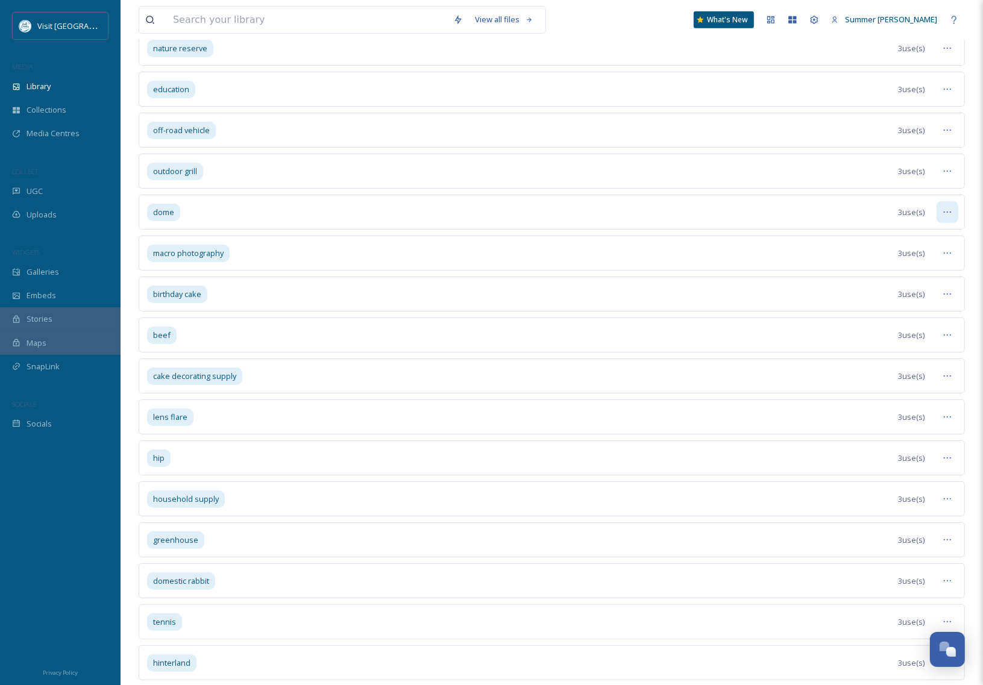
click at [944, 217] on icon at bounding box center [947, 212] width 10 height 10
click at [911, 328] on span "Remove Tag" at bounding box center [909, 321] width 44 height 11
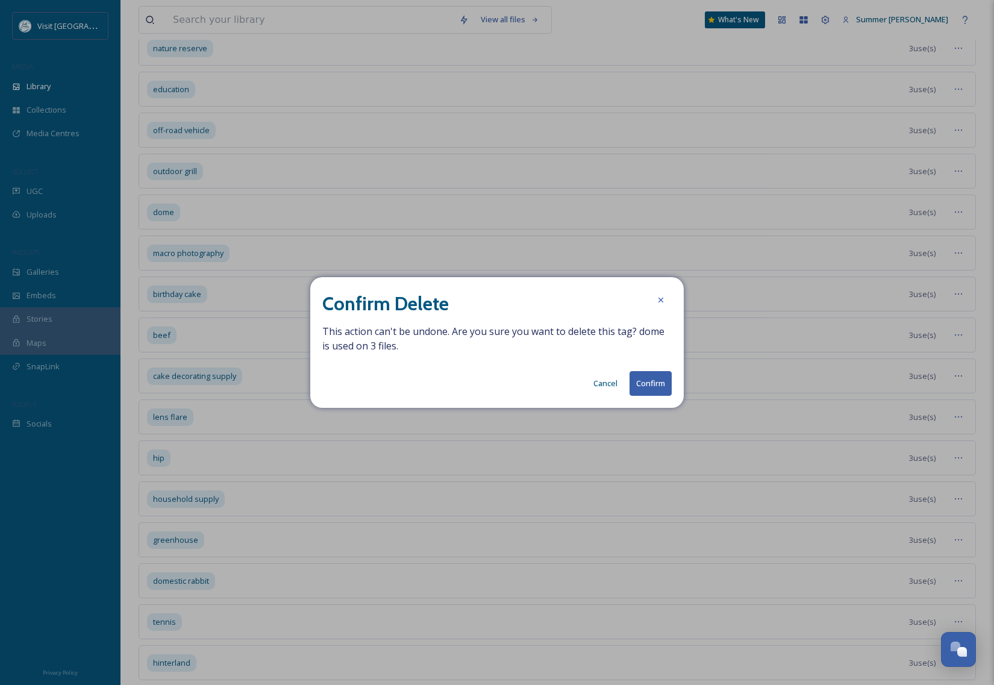
click at [648, 386] on button "Confirm" at bounding box center [651, 383] width 42 height 25
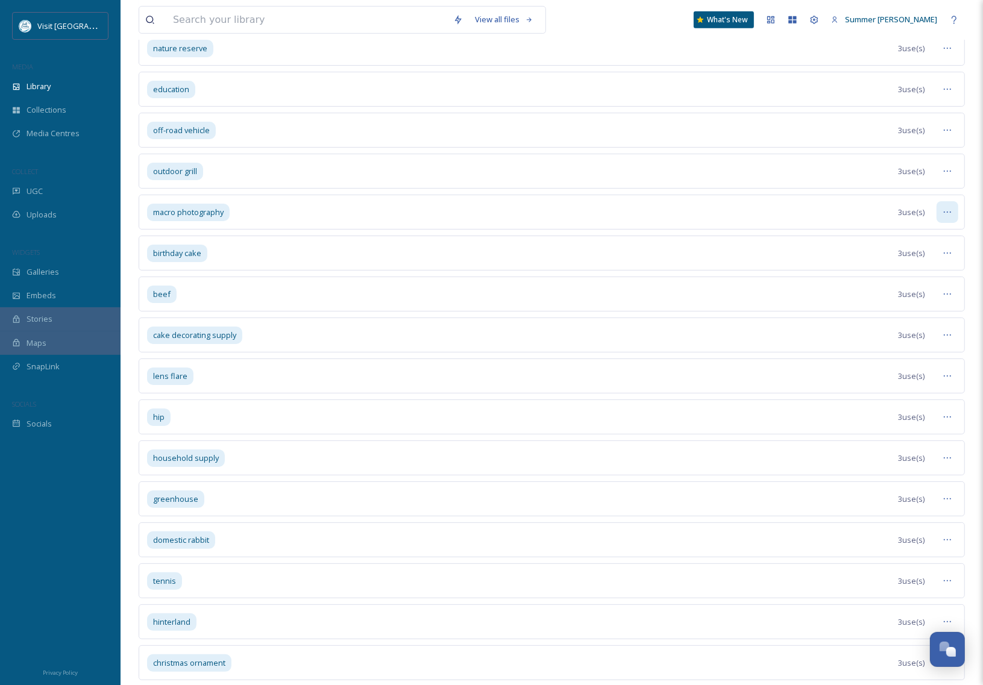
click at [949, 217] on icon at bounding box center [947, 212] width 10 height 10
click at [902, 328] on span "Remove Tag" at bounding box center [909, 321] width 44 height 11
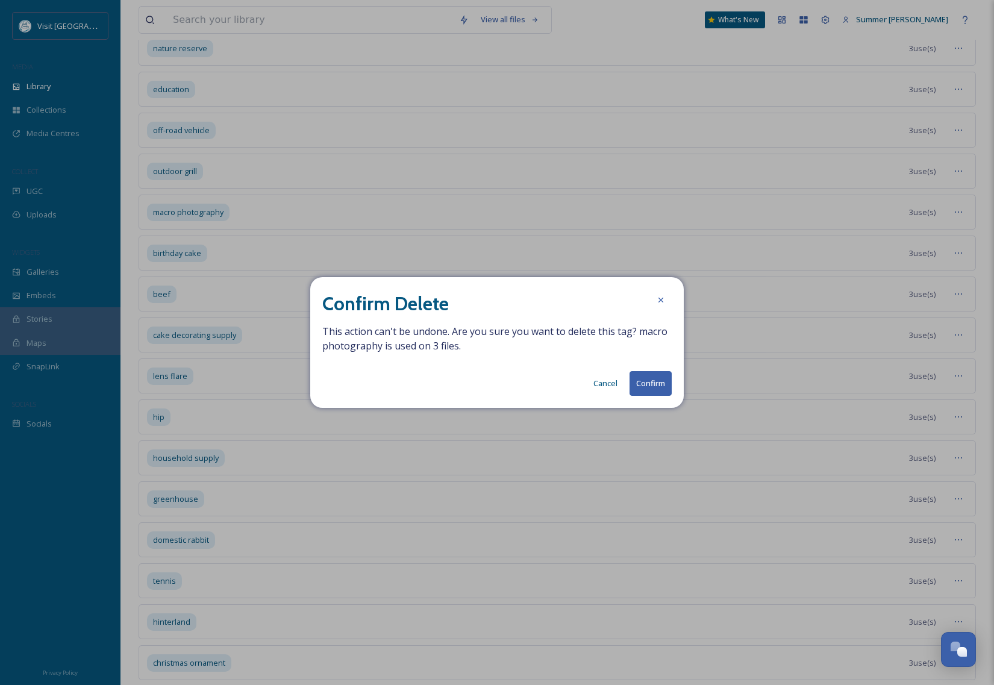
click at [631, 381] on button "Confirm" at bounding box center [651, 383] width 42 height 25
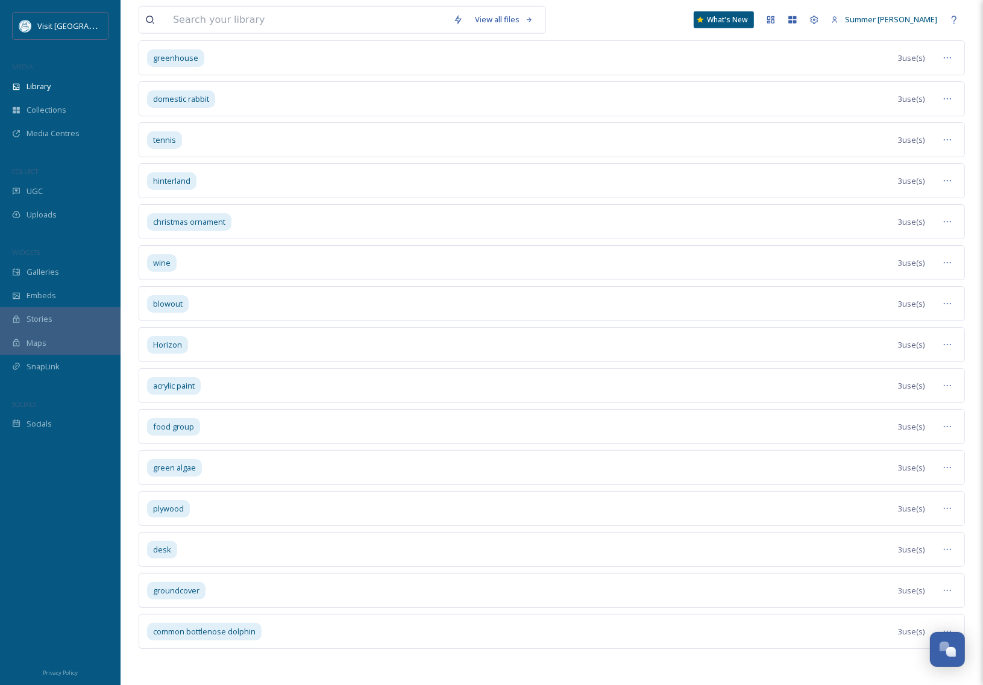
scroll to position [36646, 0]
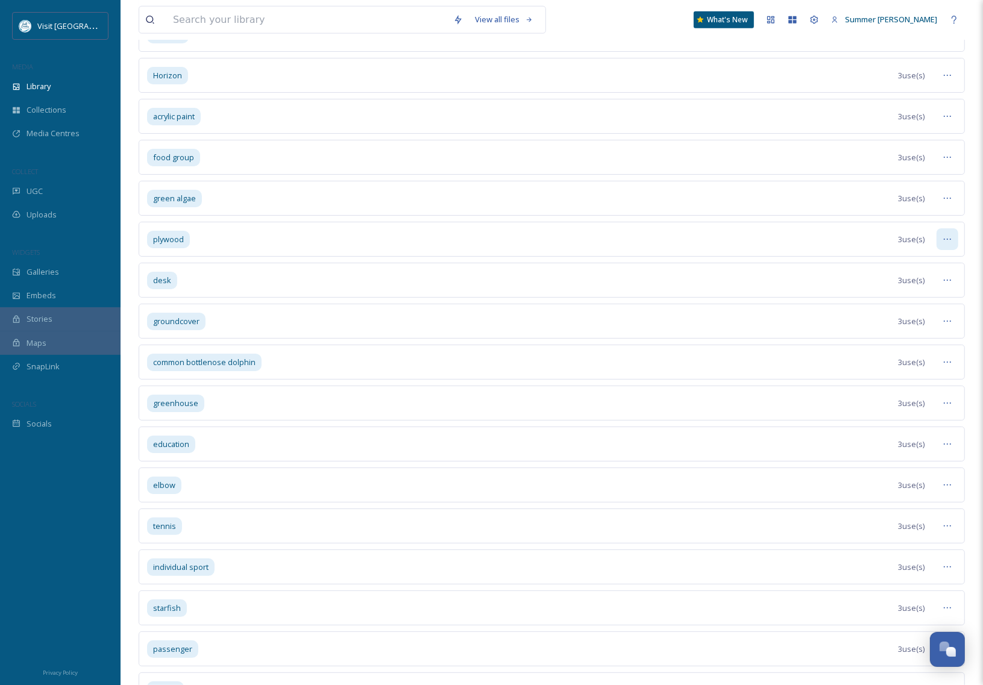
click at [945, 244] on icon at bounding box center [947, 239] width 10 height 10
click at [903, 361] on div "Remove Tag" at bounding box center [919, 348] width 76 height 23
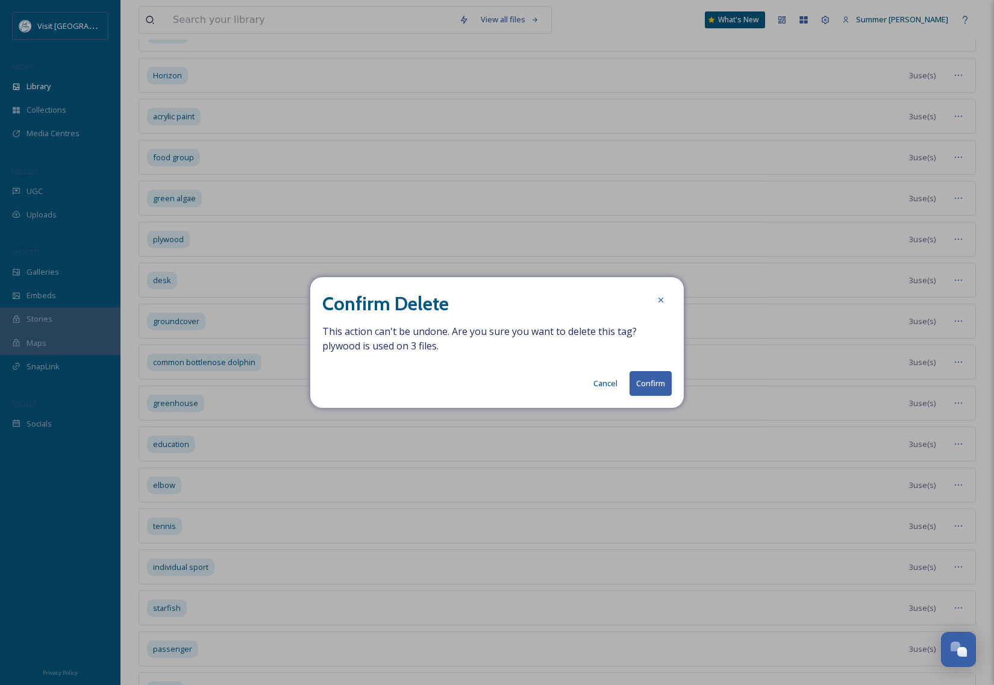
click at [662, 388] on button "Confirm" at bounding box center [651, 383] width 42 height 25
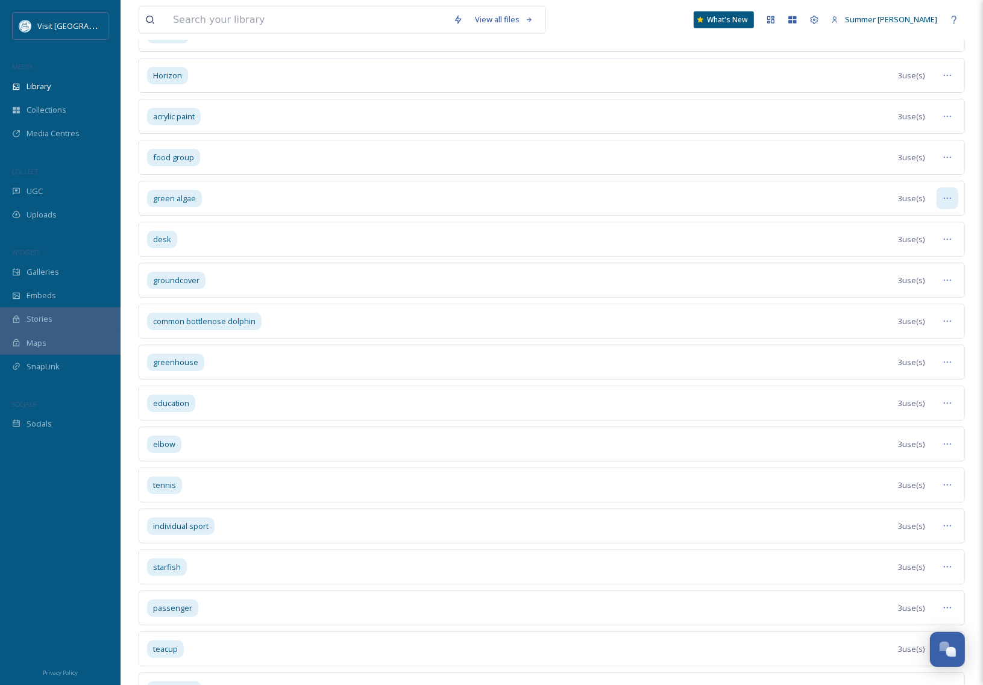
click at [951, 203] on icon at bounding box center [947, 198] width 10 height 10
click at [902, 314] on span "Remove Tag" at bounding box center [909, 307] width 44 height 11
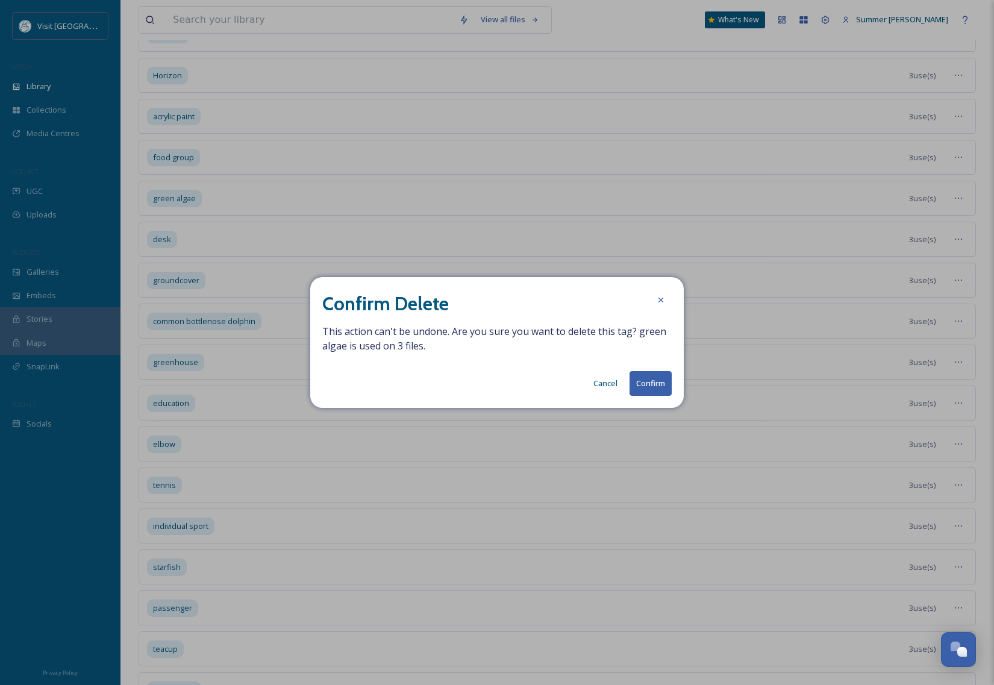
click at [650, 384] on button "Confirm" at bounding box center [651, 383] width 42 height 25
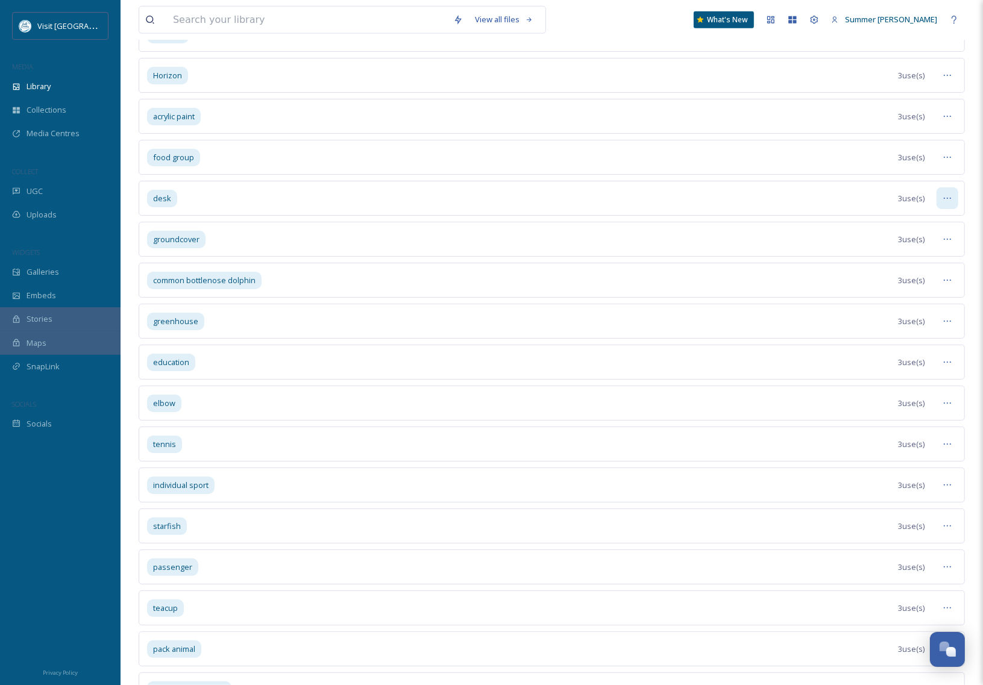
click at [946, 203] on icon at bounding box center [947, 198] width 10 height 10
click at [909, 314] on span "Remove Tag" at bounding box center [909, 307] width 44 height 11
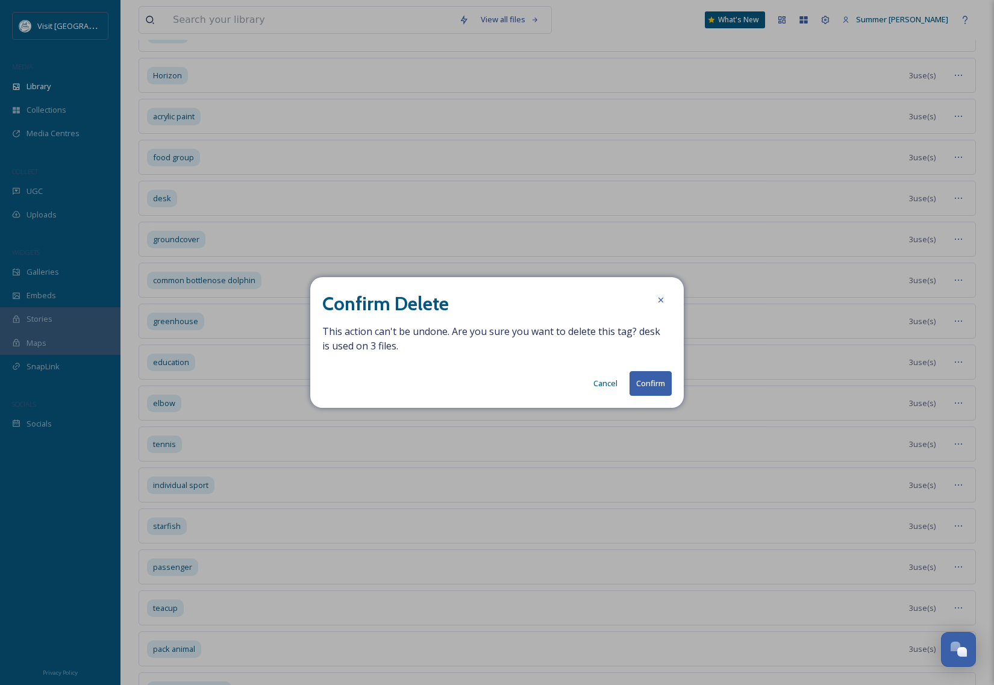
click at [645, 384] on button "Confirm" at bounding box center [651, 383] width 42 height 25
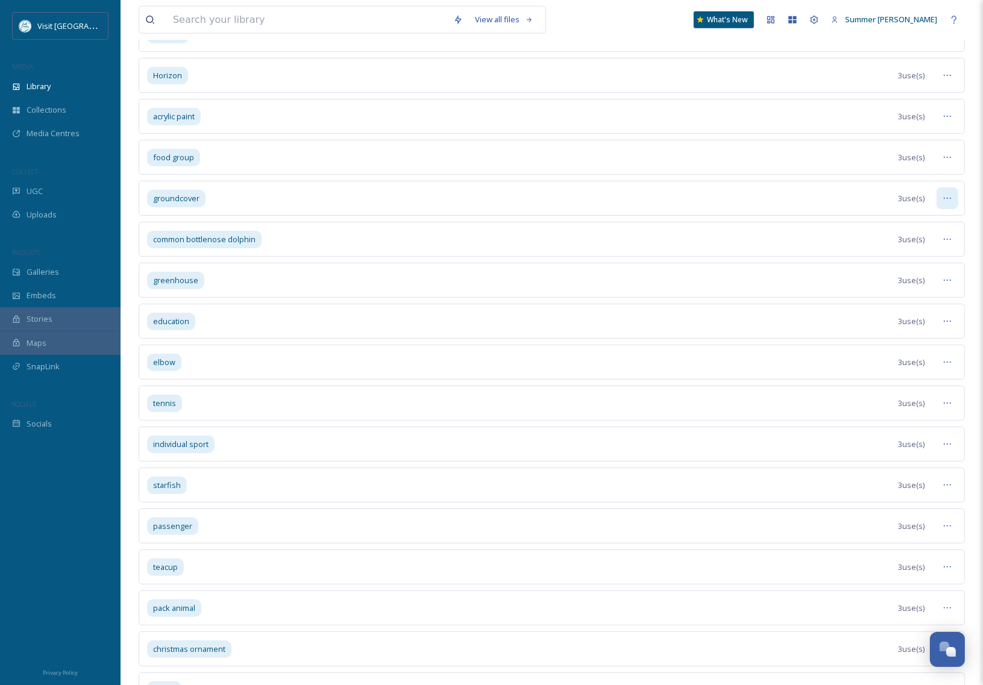
click at [947, 203] on icon at bounding box center [947, 198] width 10 height 10
click at [915, 314] on span "Remove Tag" at bounding box center [909, 307] width 44 height 11
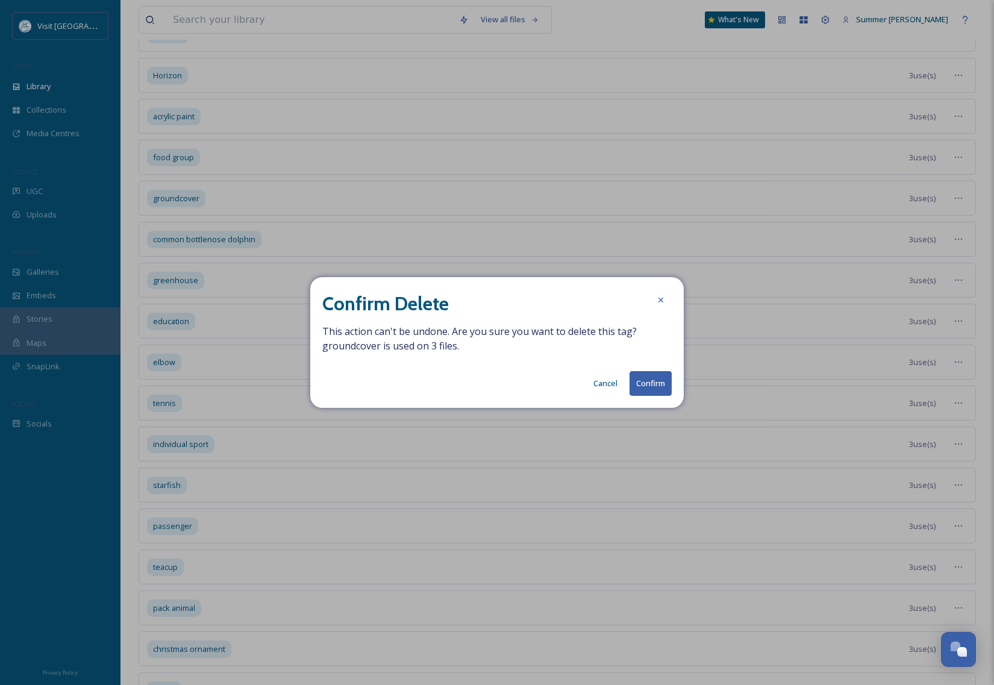
click at [651, 389] on button "Confirm" at bounding box center [651, 383] width 42 height 25
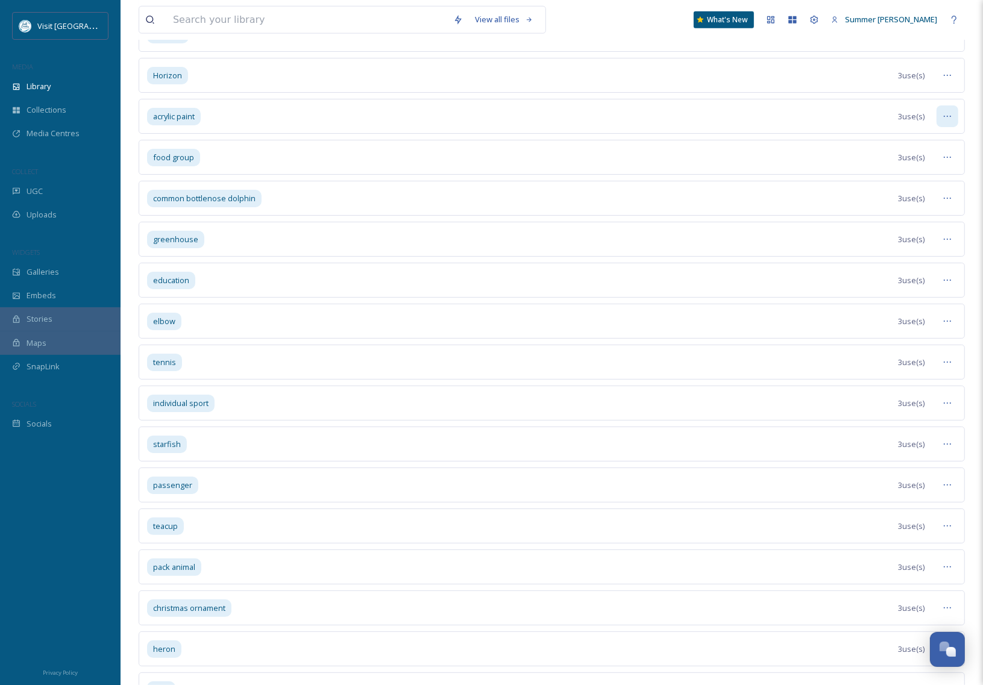
click at [943, 121] on icon at bounding box center [947, 116] width 10 height 10
click at [899, 232] on span "Remove Tag" at bounding box center [909, 226] width 44 height 11
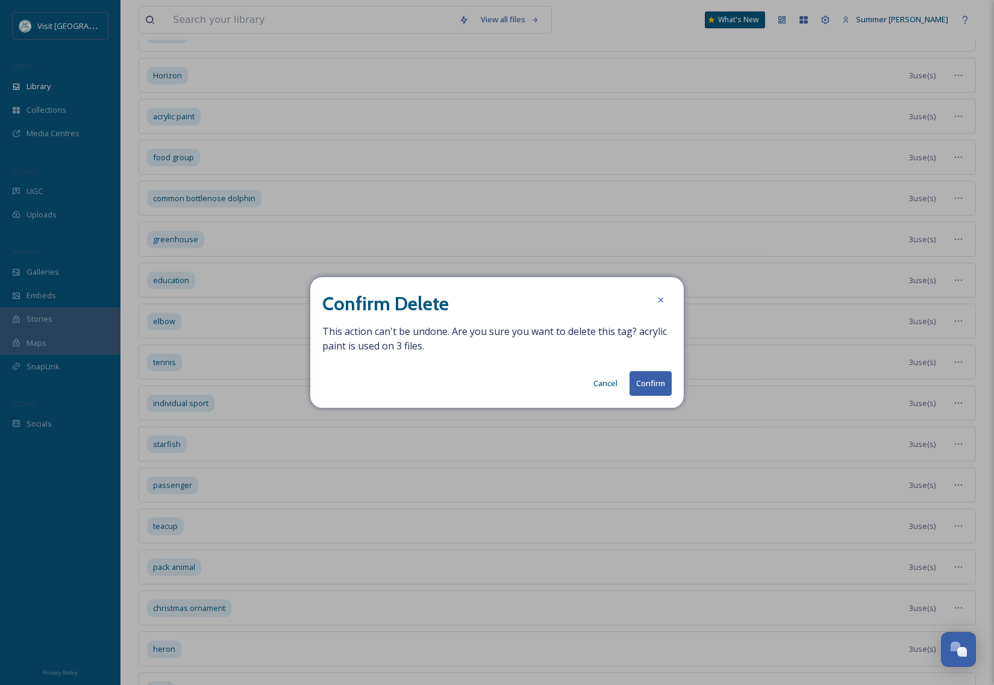
click at [643, 378] on button "Confirm" at bounding box center [651, 383] width 42 height 25
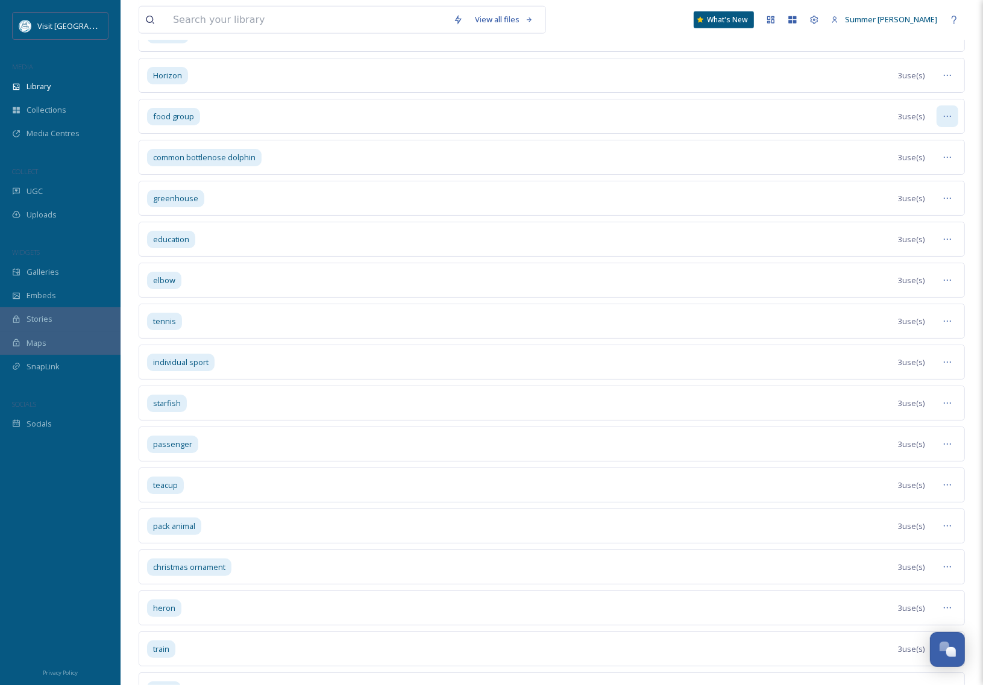
click at [945, 121] on icon at bounding box center [947, 116] width 10 height 10
click at [914, 232] on span "Remove Tag" at bounding box center [909, 226] width 44 height 11
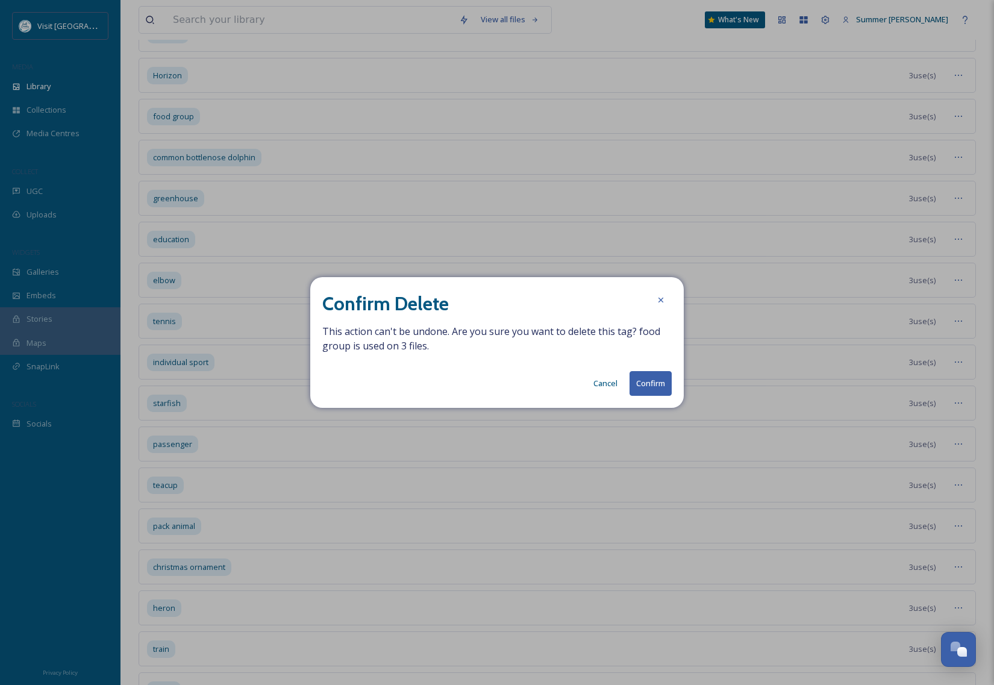
click at [638, 377] on button "Confirm" at bounding box center [651, 383] width 42 height 25
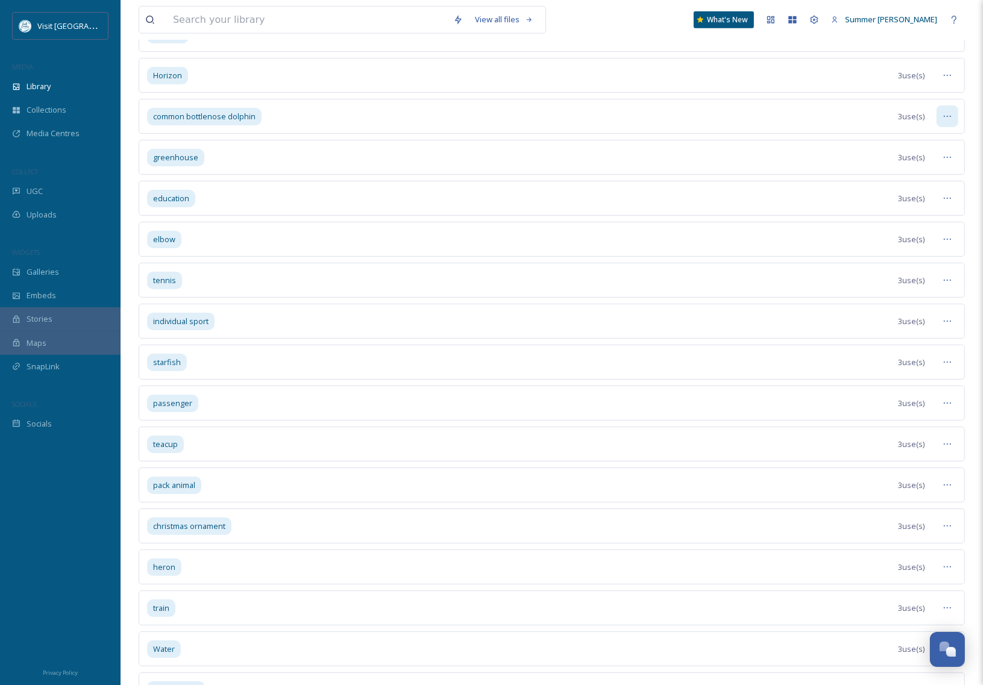
click at [952, 127] on div at bounding box center [947, 116] width 22 height 22
click at [922, 148] on span "View Tagged Files" at bounding box center [919, 142] width 64 height 11
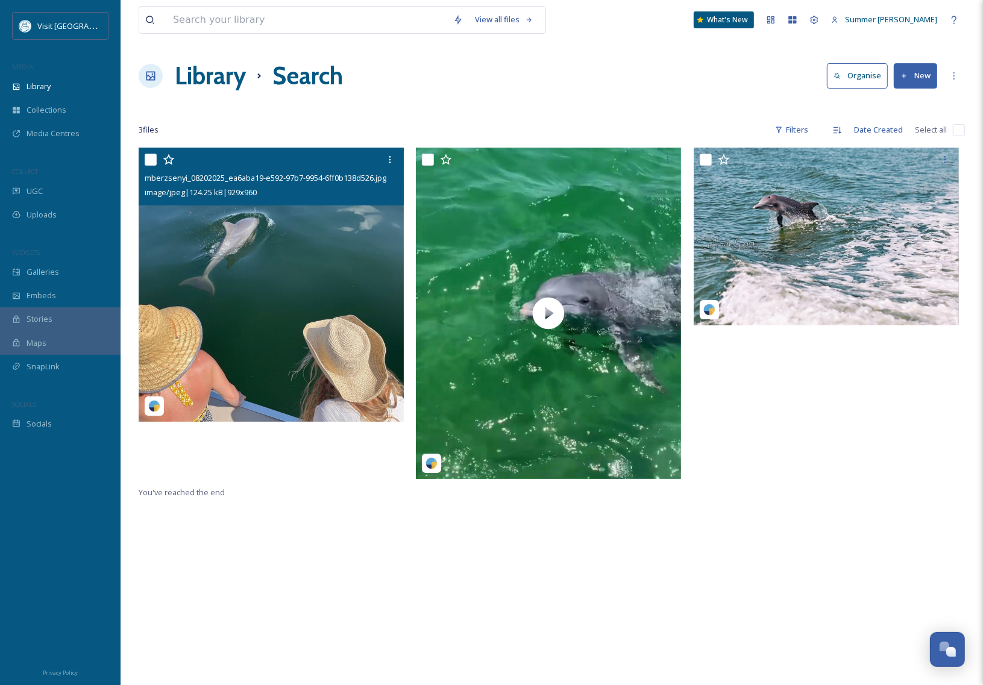
click at [151, 161] on input "checkbox" at bounding box center [151, 160] width 12 height 12
checkbox input "true"
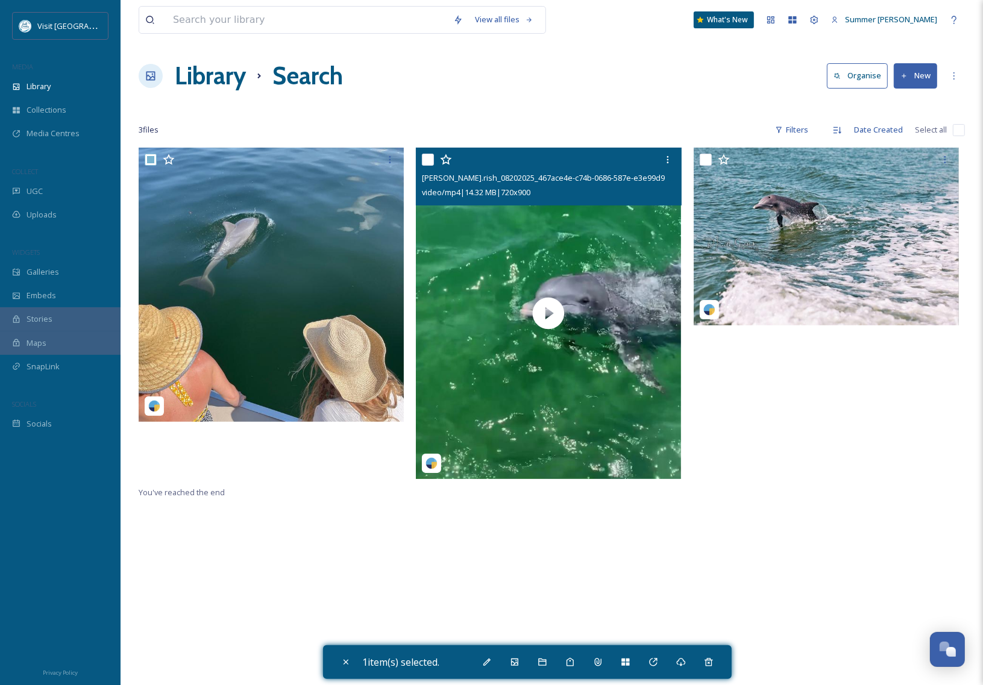
click at [434, 164] on div at bounding box center [550, 160] width 256 height 22
click at [431, 161] on input "checkbox" at bounding box center [428, 160] width 12 height 12
checkbox input "true"
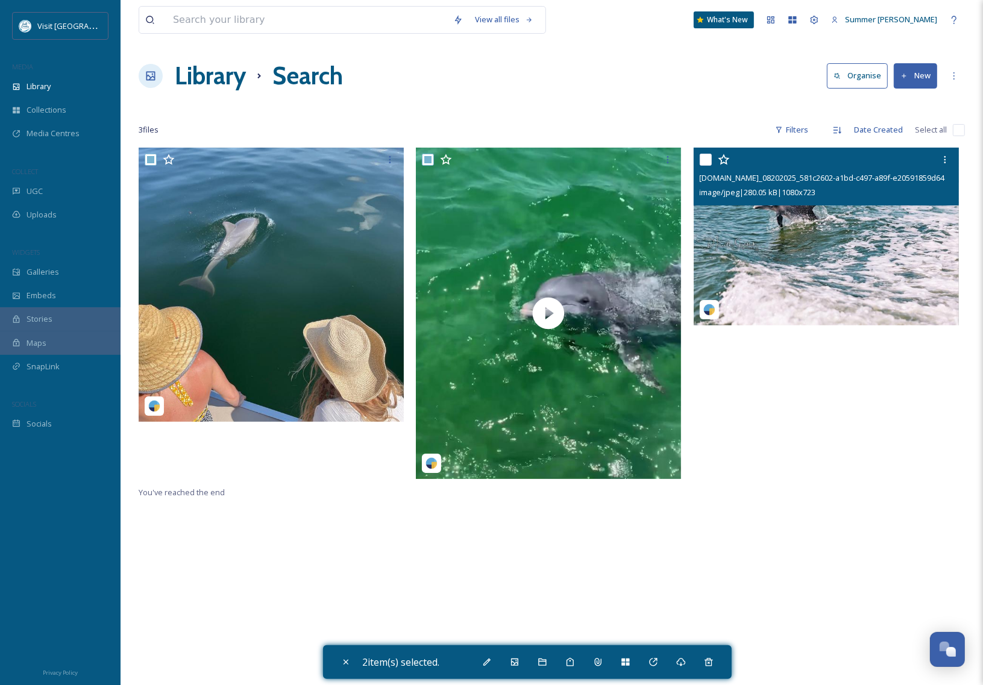
click at [704, 160] on input "checkbox" at bounding box center [705, 160] width 12 height 12
checkbox input "true"
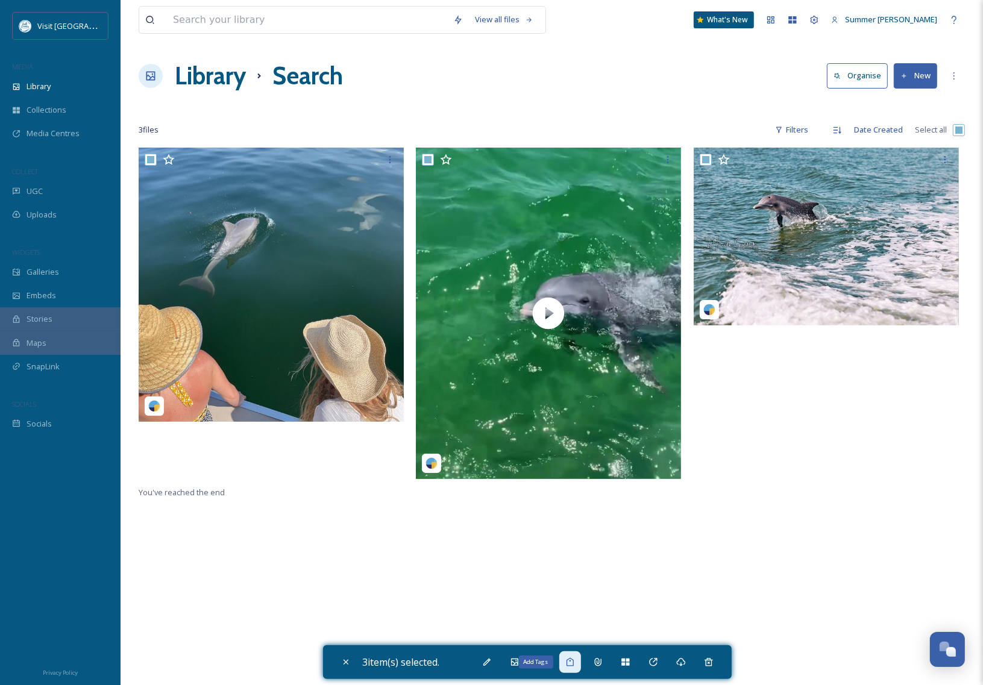
click at [566, 667] on div "Add Tags" at bounding box center [570, 662] width 22 height 22
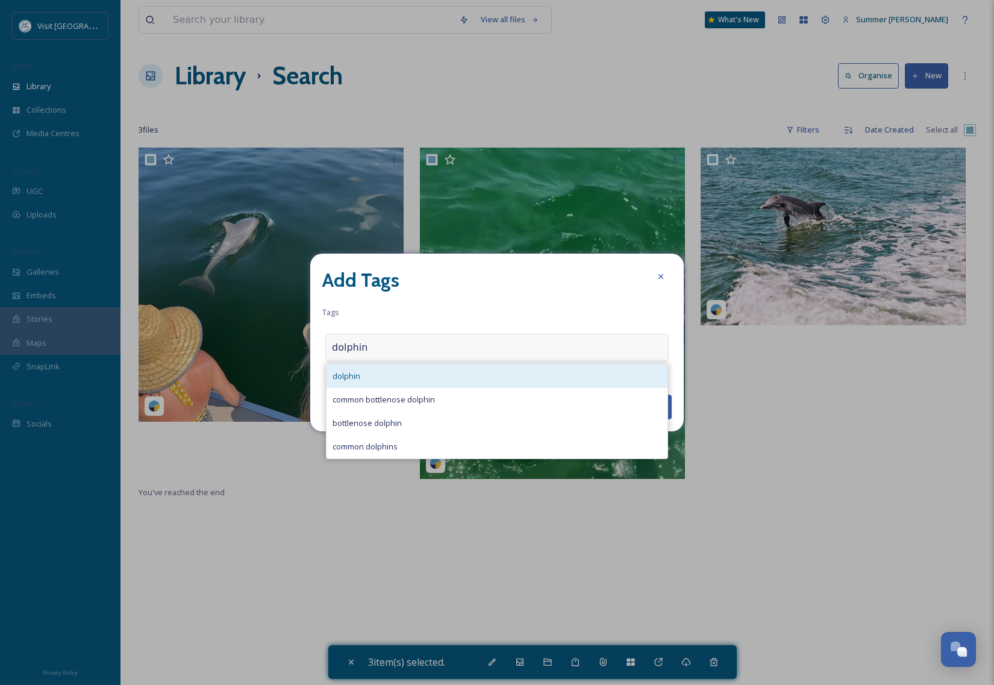
type input "dolphin"
click at [363, 377] on div "dolphin" at bounding box center [497, 375] width 341 height 23
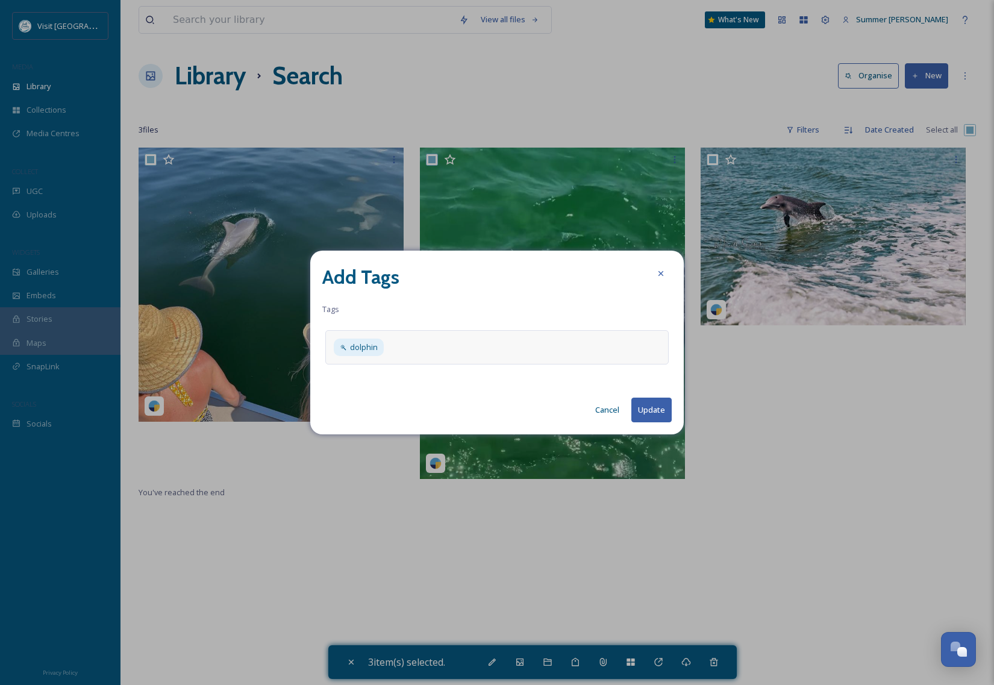
click at [653, 408] on button "Update" at bounding box center [651, 410] width 40 height 25
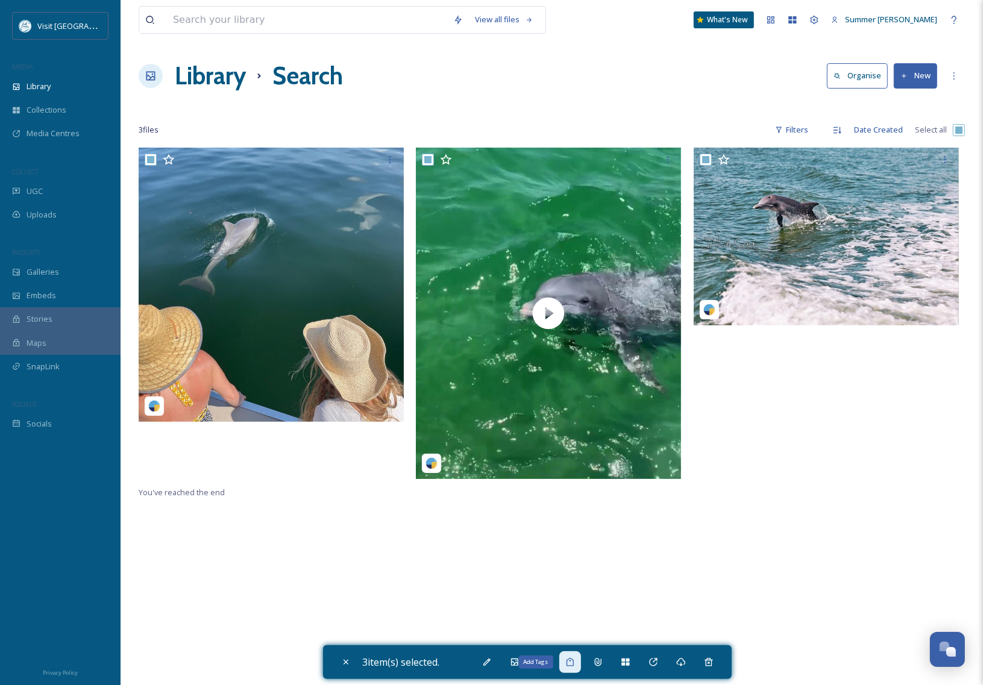
click at [581, 655] on div "Add Tags" at bounding box center [570, 662] width 22 height 22
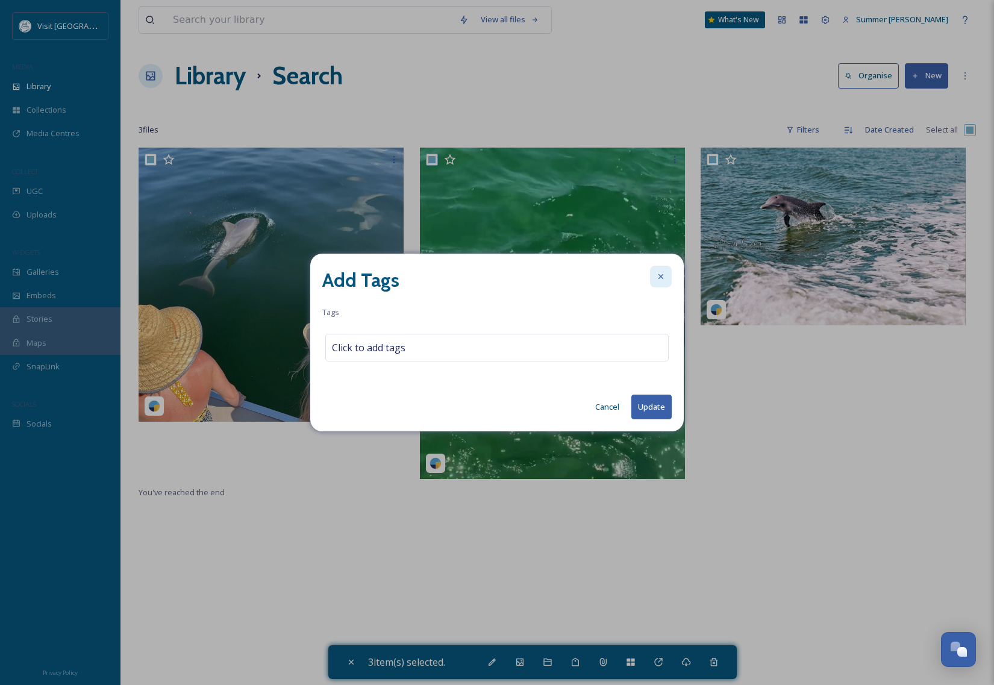
click at [662, 273] on icon at bounding box center [661, 277] width 10 height 10
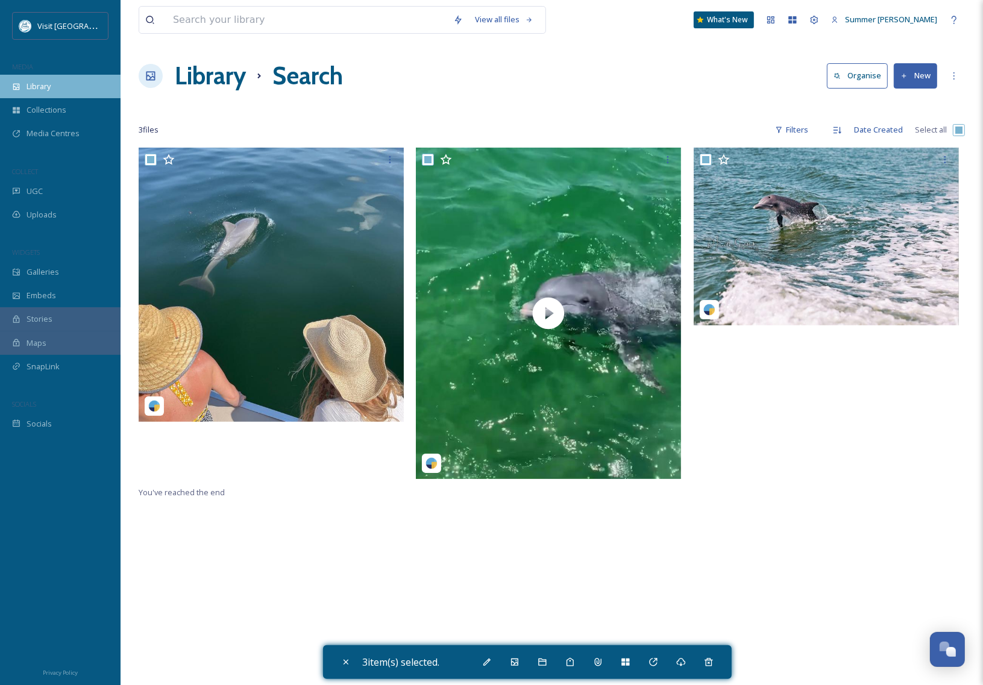
click at [45, 89] on span "Library" at bounding box center [39, 86] width 24 height 11
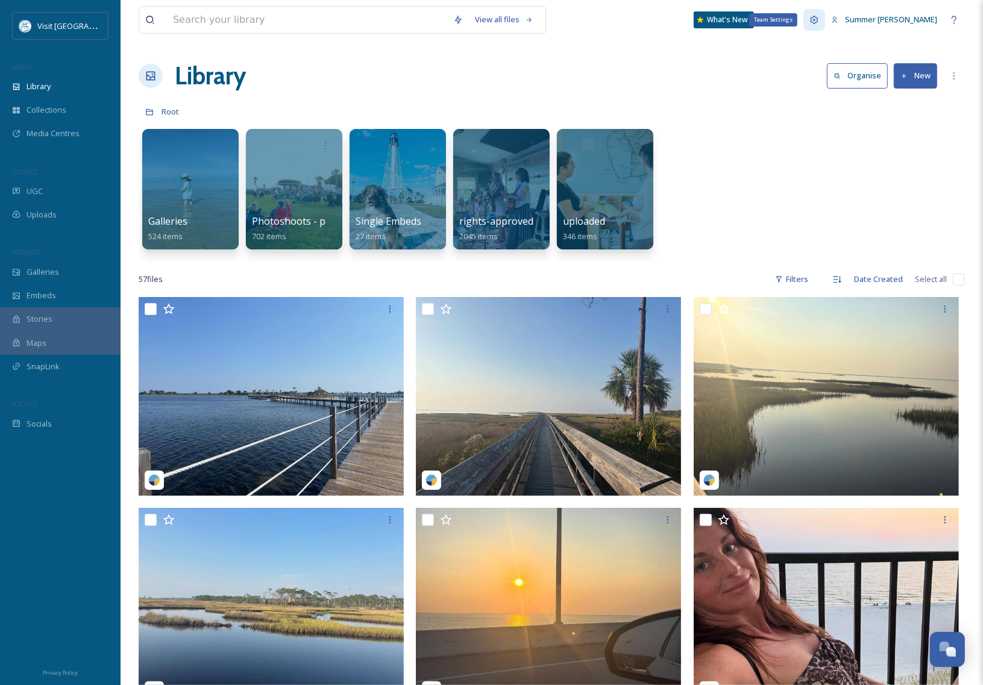
click at [819, 23] on icon at bounding box center [814, 20] width 10 height 10
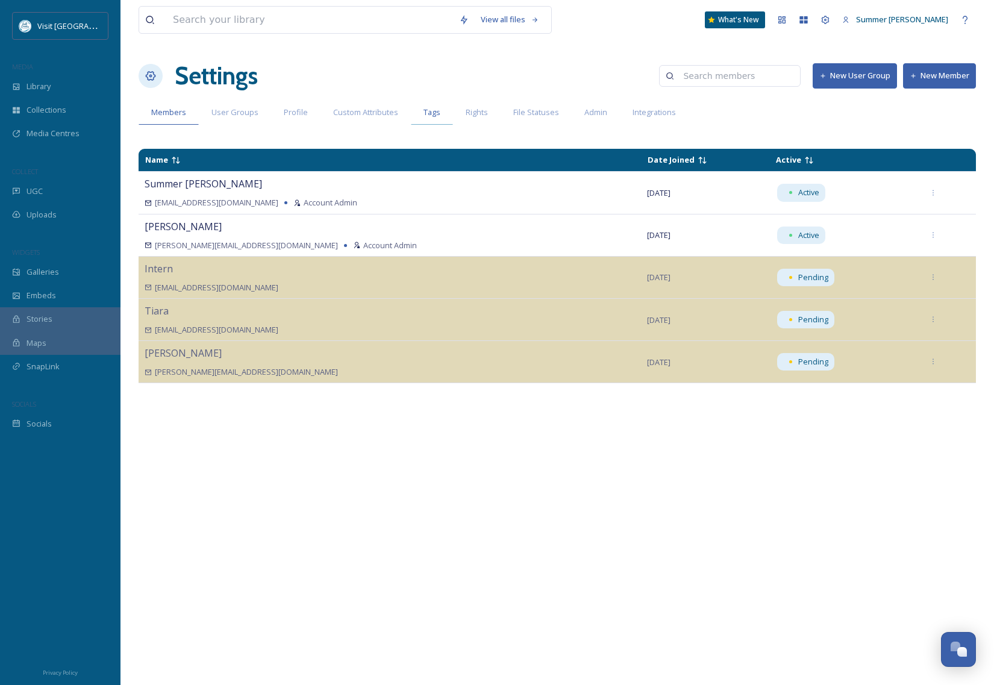
click at [430, 117] on span "Tags" at bounding box center [432, 112] width 17 height 11
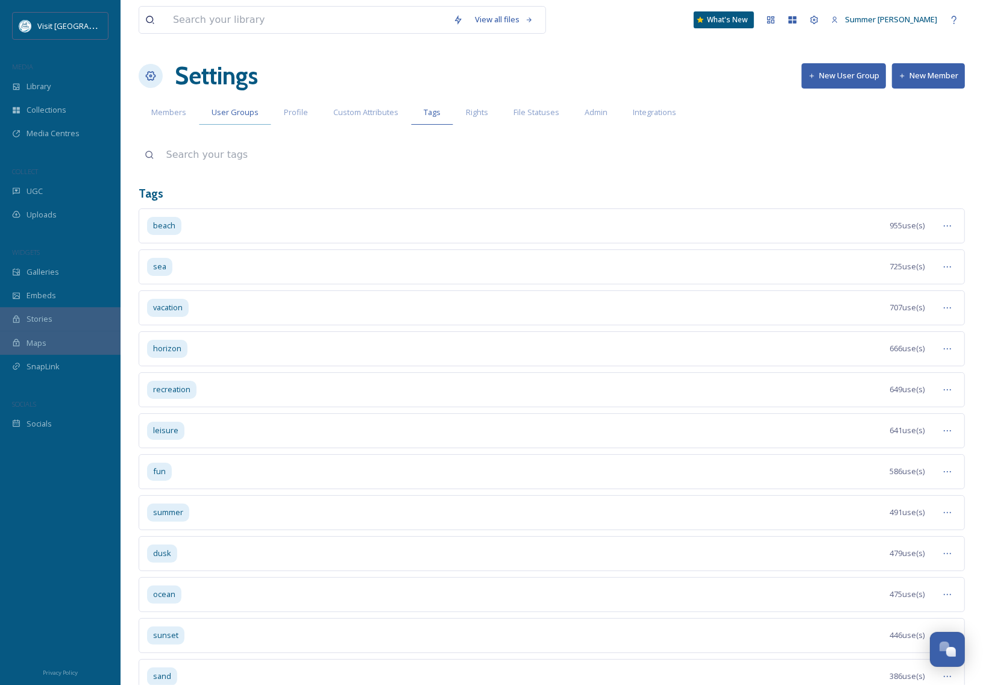
click at [222, 114] on span "User Groups" at bounding box center [234, 112] width 47 height 11
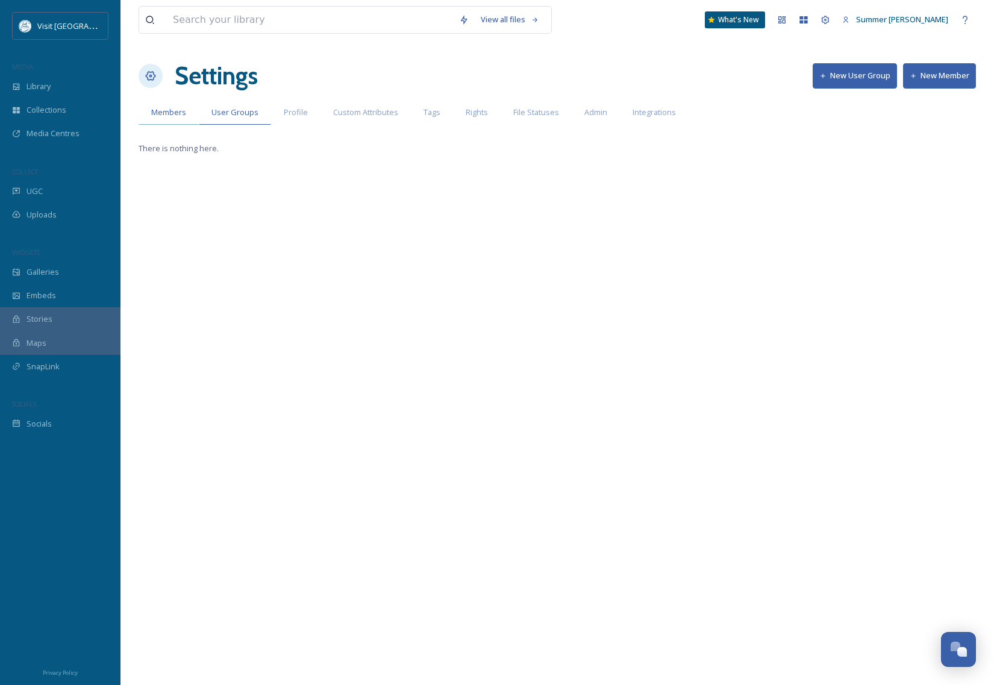
click at [169, 116] on span "Members" at bounding box center [168, 112] width 35 height 11
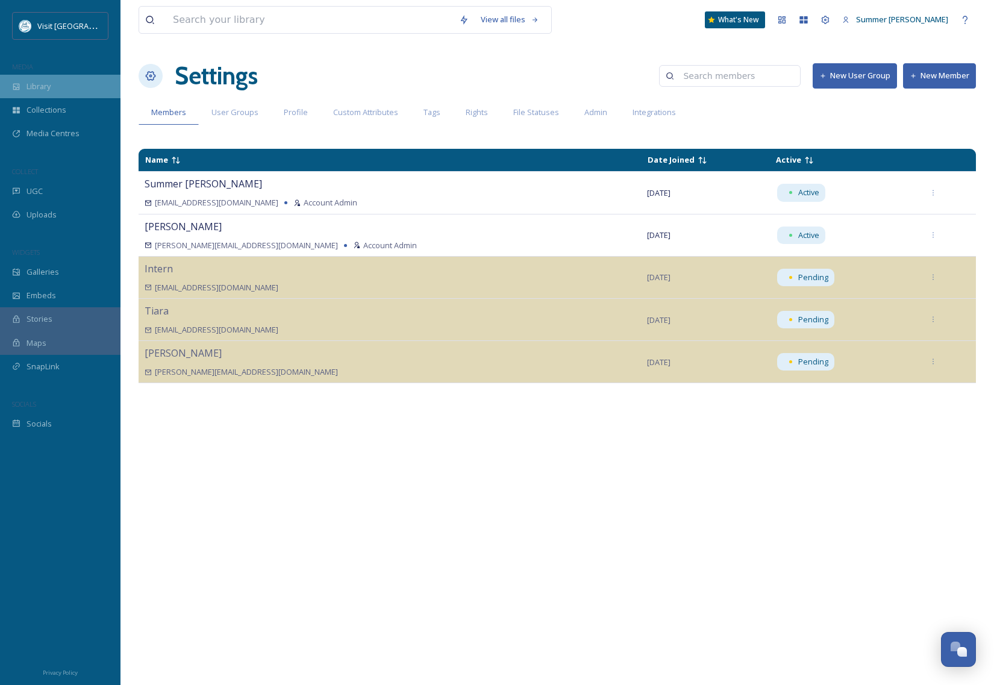
click at [46, 83] on span "Library" at bounding box center [39, 86] width 24 height 11
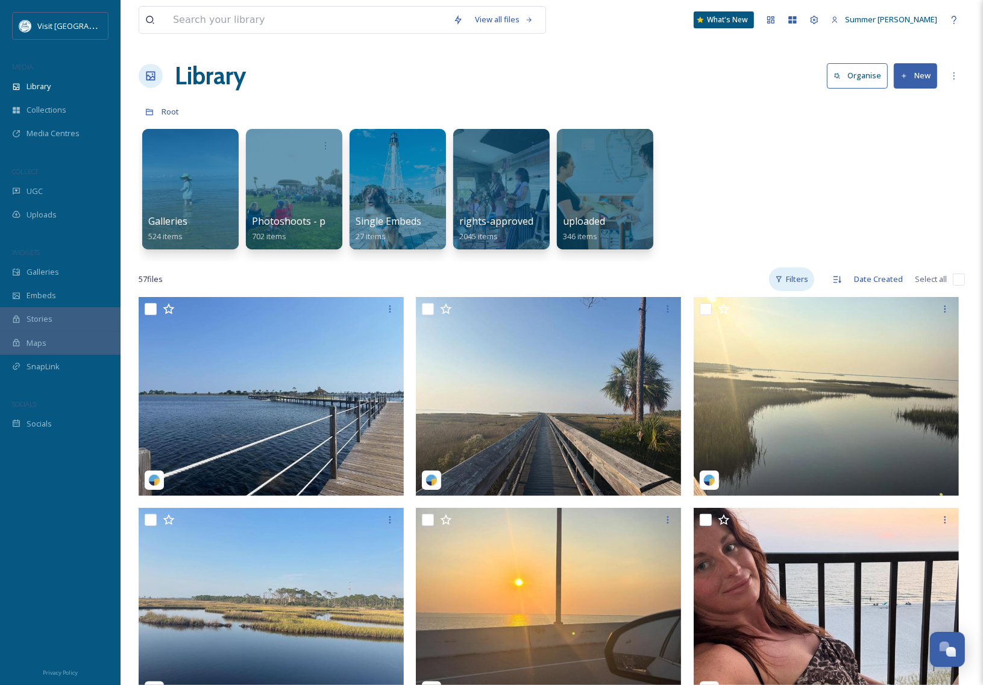
click at [786, 279] on div "Filters" at bounding box center [791, 278] width 45 height 23
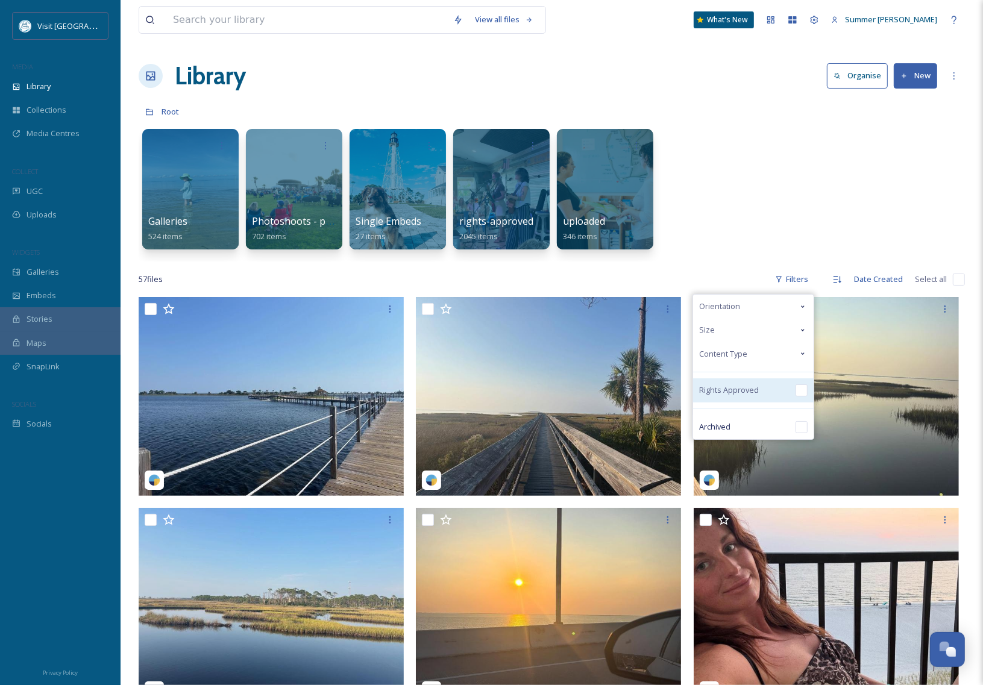
click at [802, 392] on input "checkbox" at bounding box center [801, 390] width 12 height 12
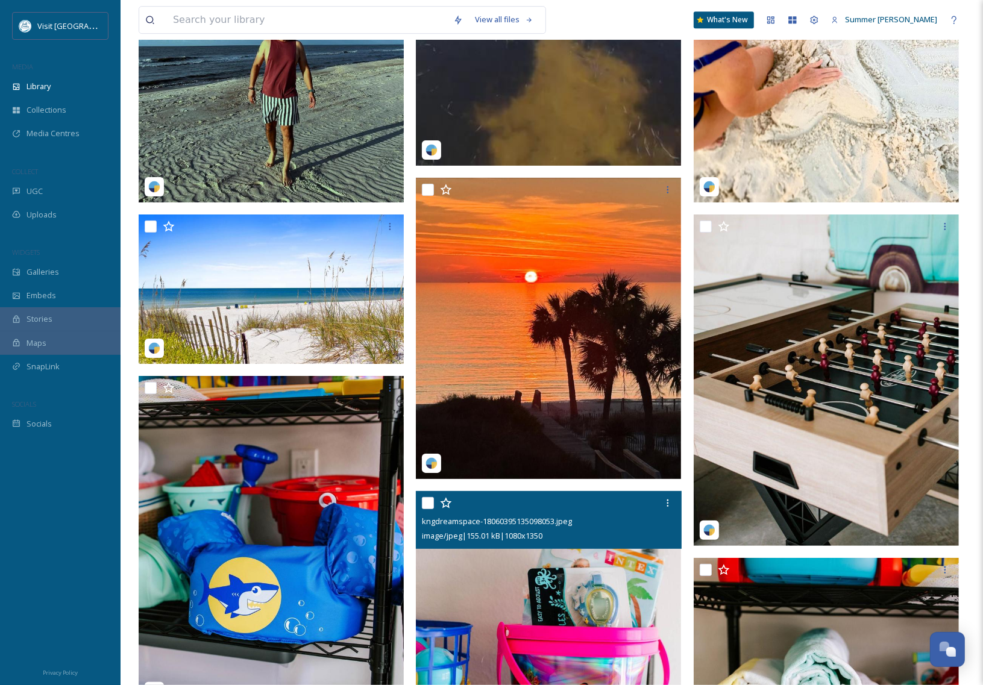
scroll to position [3034, 0]
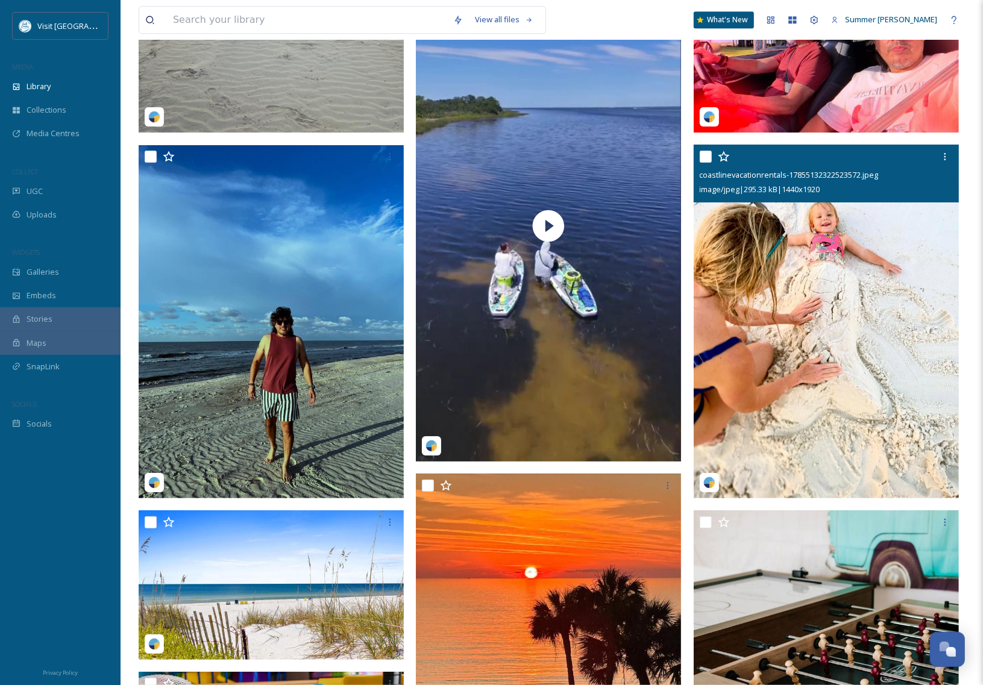
click at [742, 286] on img at bounding box center [825, 321] width 265 height 353
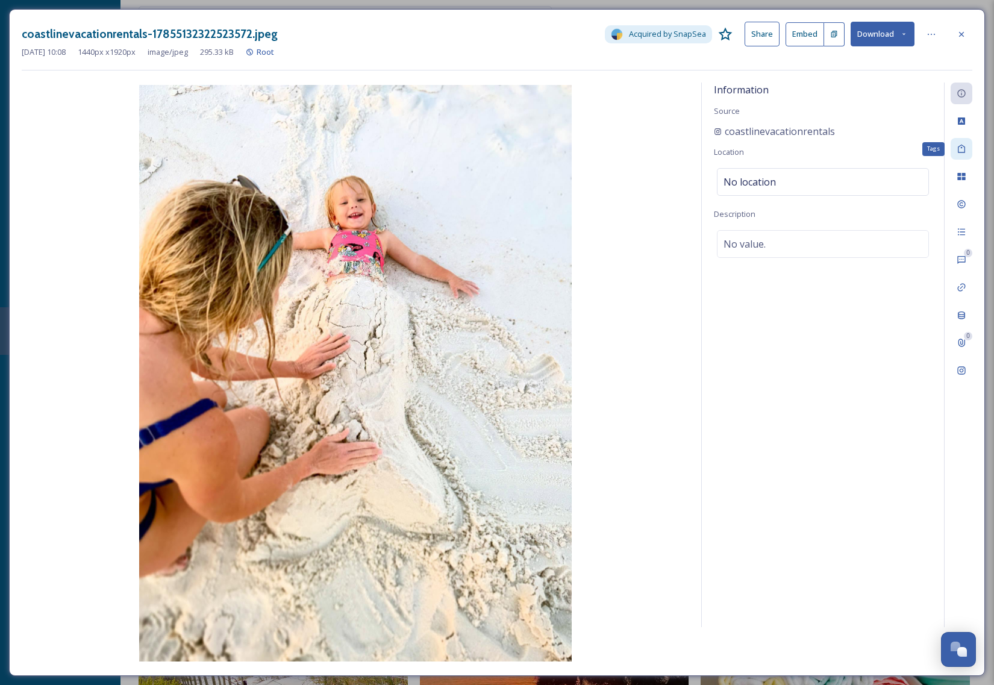
click at [971, 149] on div "Tags" at bounding box center [962, 149] width 22 height 22
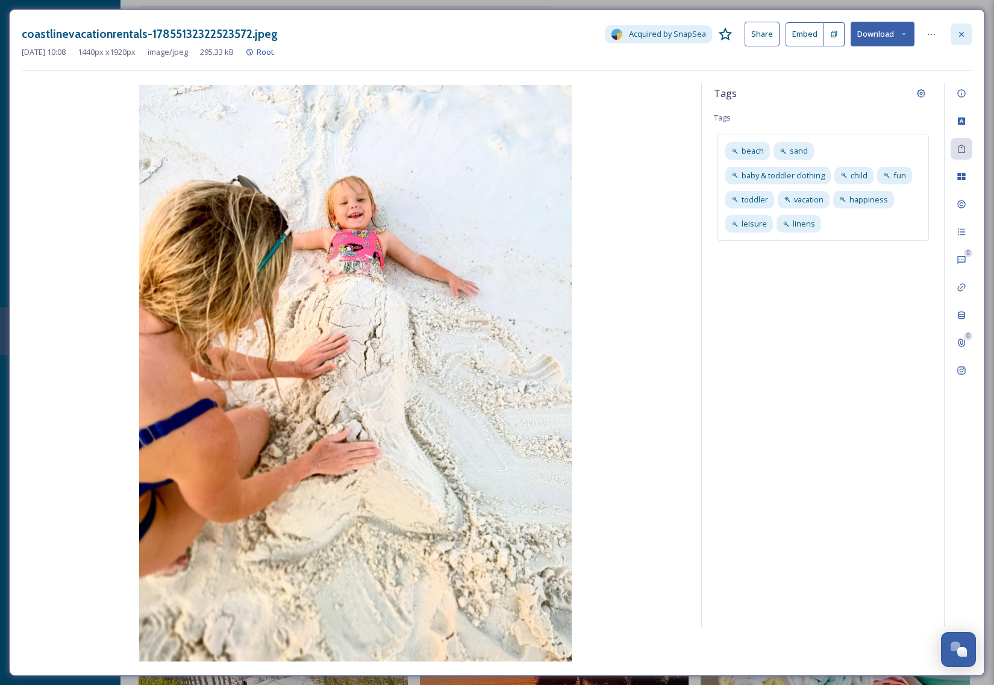
click at [965, 35] on icon at bounding box center [962, 35] width 10 height 10
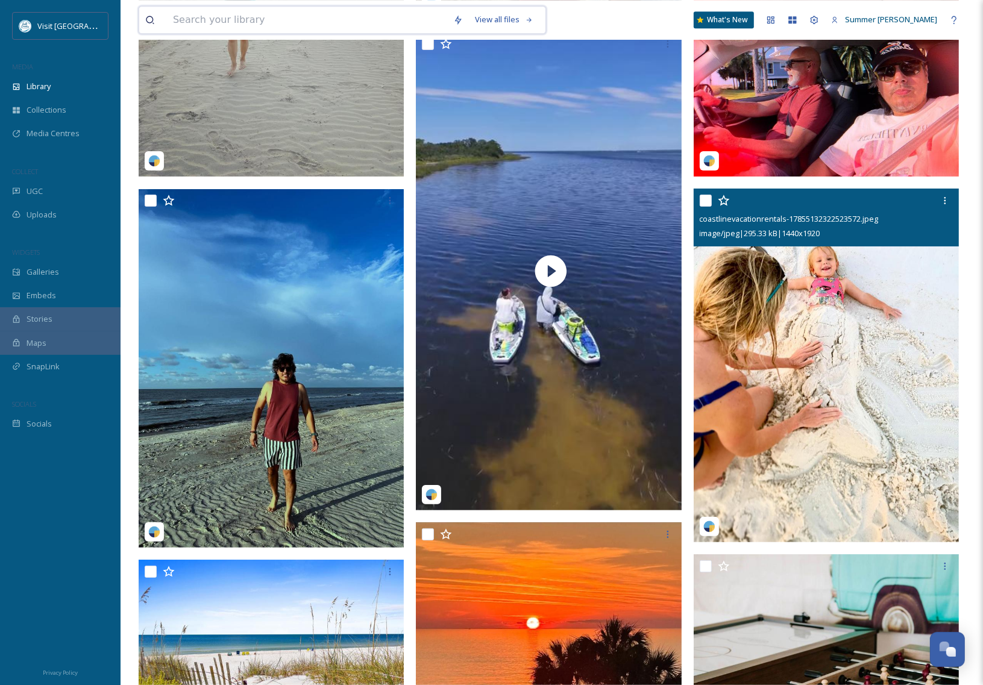
click at [279, 24] on input at bounding box center [307, 20] width 280 height 27
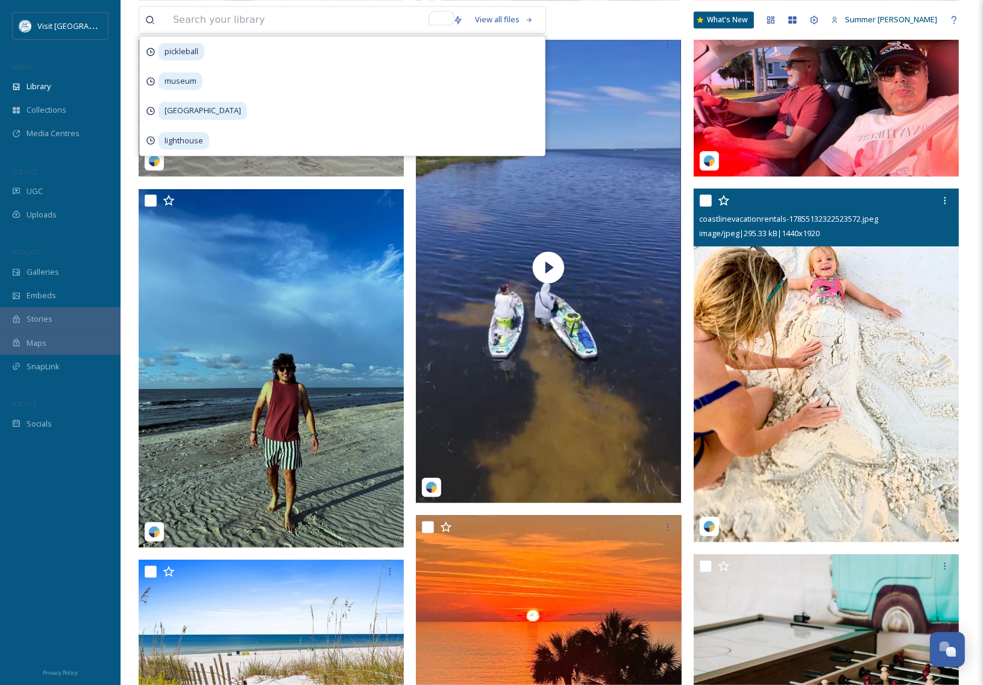
click at [703, 198] on input "checkbox" at bounding box center [705, 201] width 12 height 12
checkbox input "true"
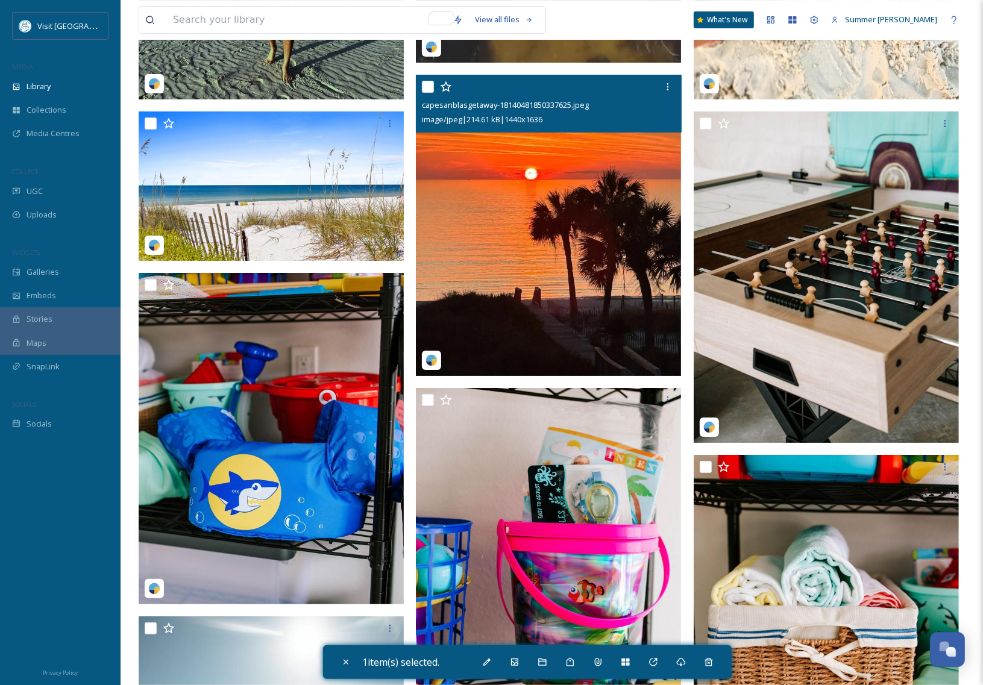
scroll to position [3549, 0]
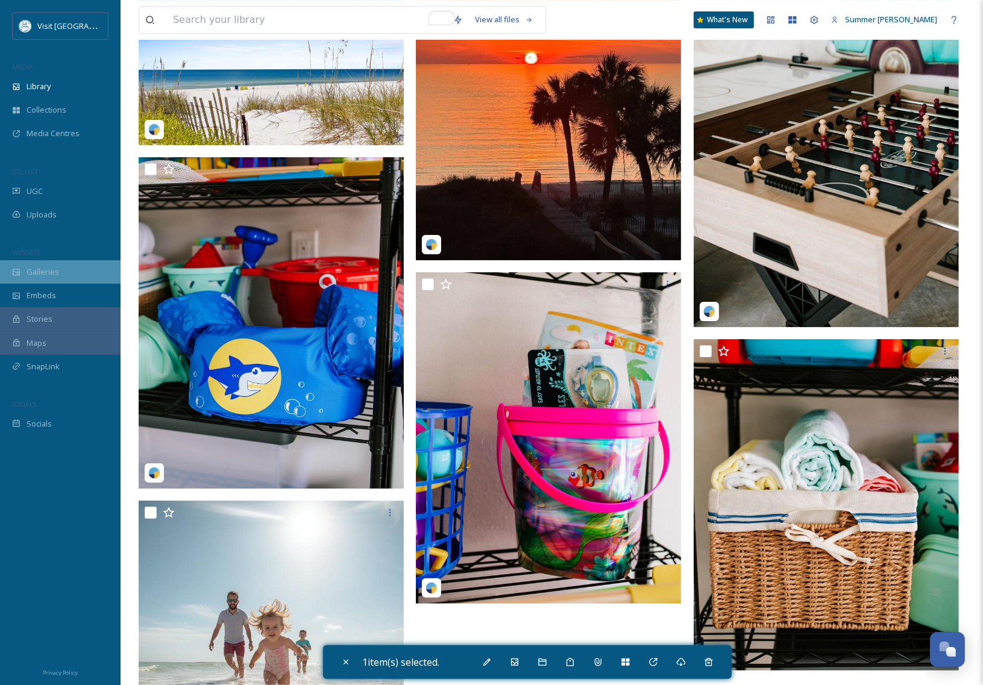
click at [64, 277] on div "Galleries" at bounding box center [60, 271] width 120 height 23
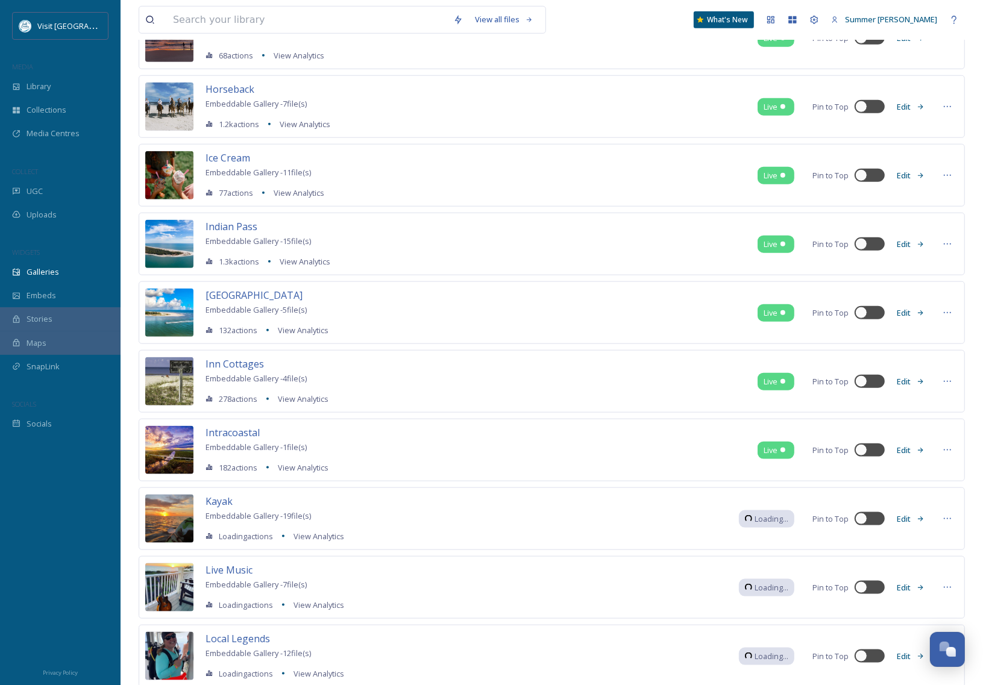
scroll to position [1351, 0]
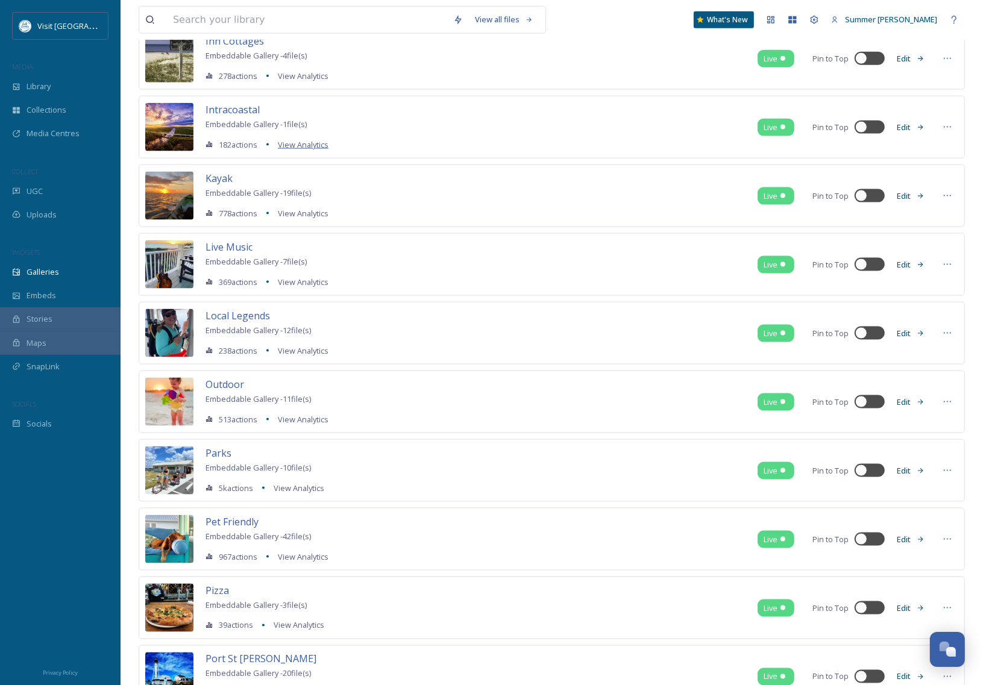
click at [310, 150] on span "View Analytics" at bounding box center [303, 144] width 51 height 11
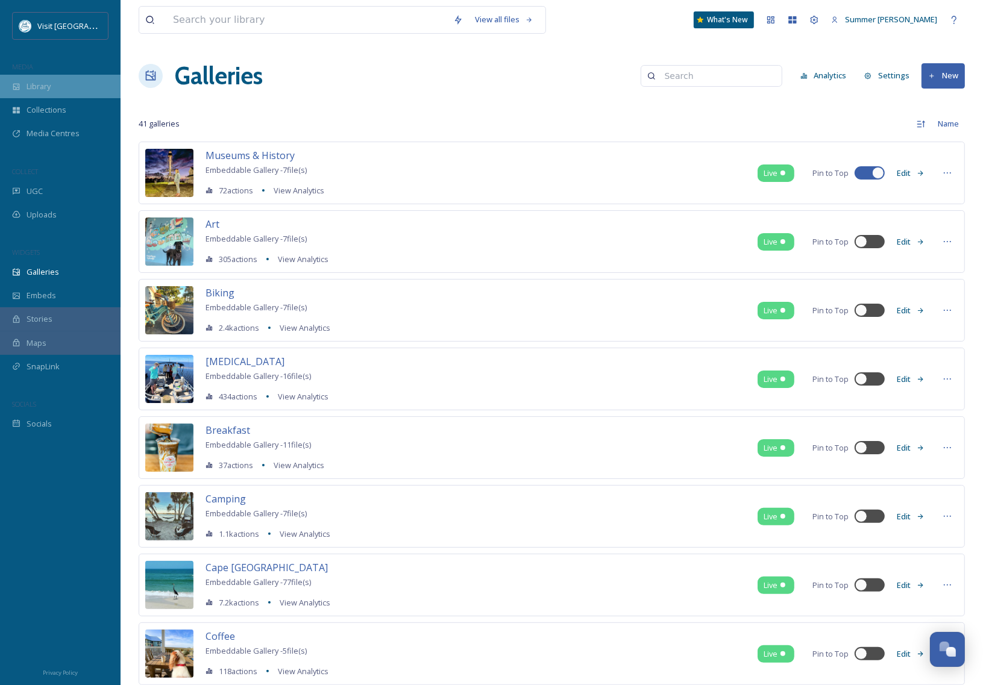
click at [41, 81] on span "Library" at bounding box center [39, 86] width 24 height 11
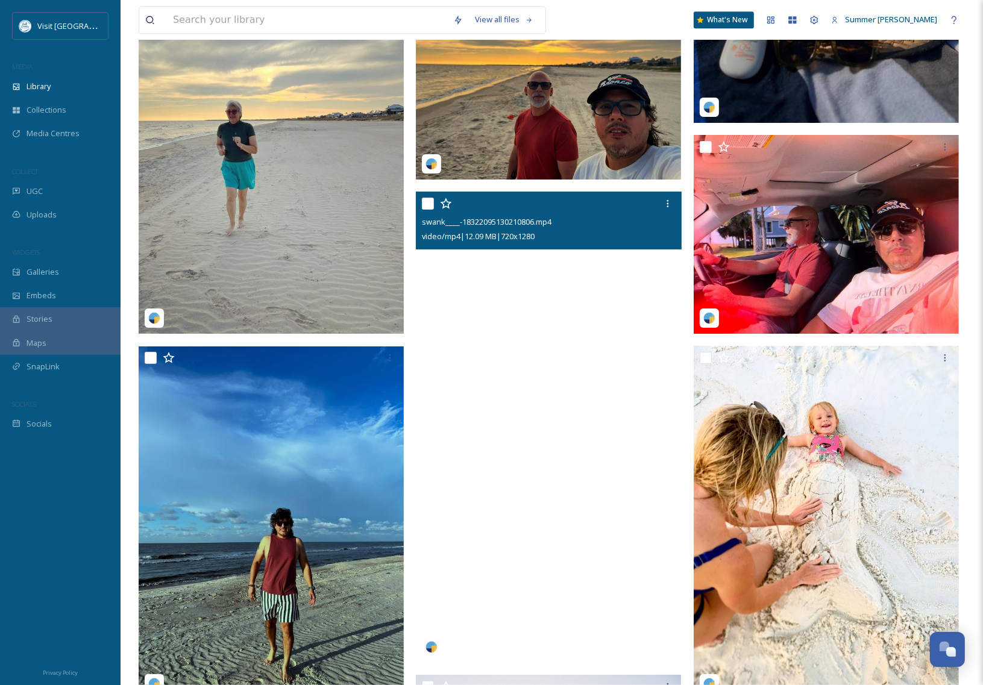
scroll to position [2993, 0]
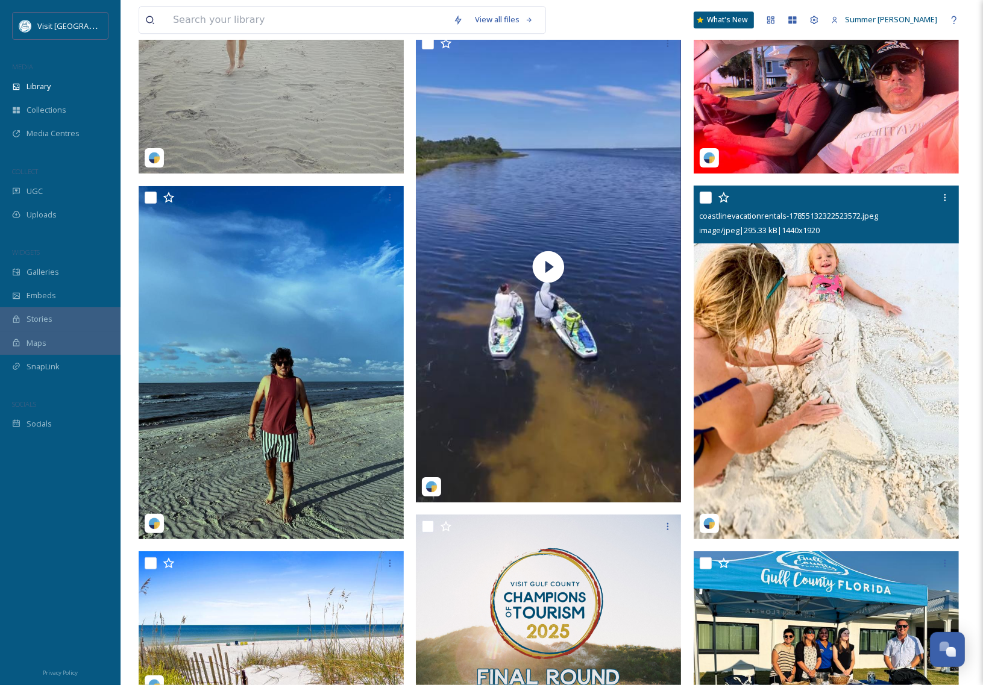
click at [708, 198] on input "checkbox" at bounding box center [705, 198] width 12 height 12
checkbox input "true"
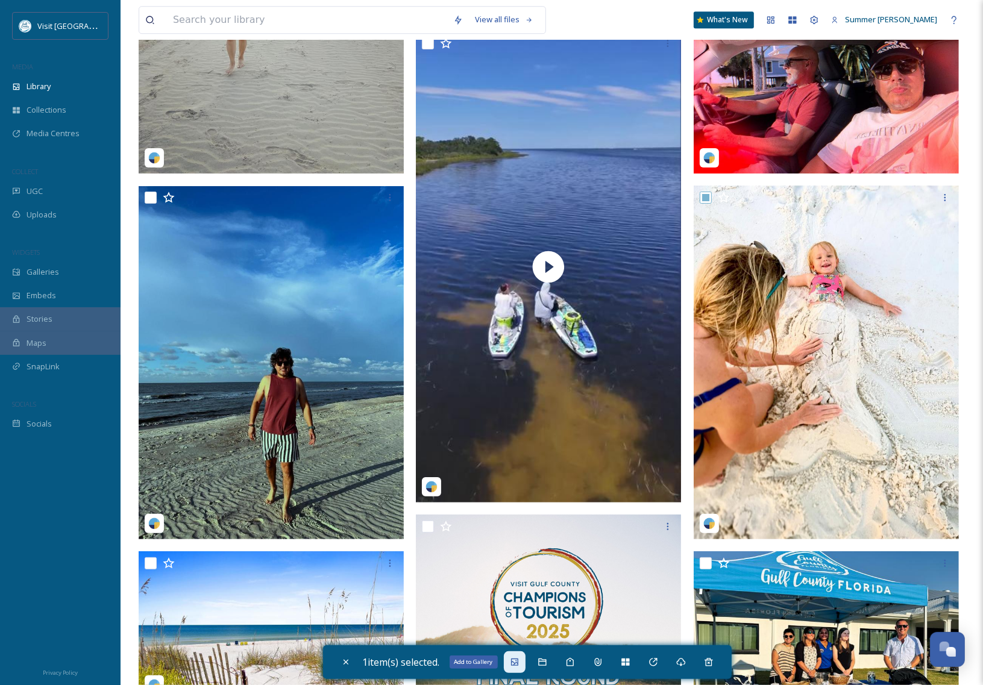
click at [519, 662] on icon at bounding box center [515, 662] width 10 height 10
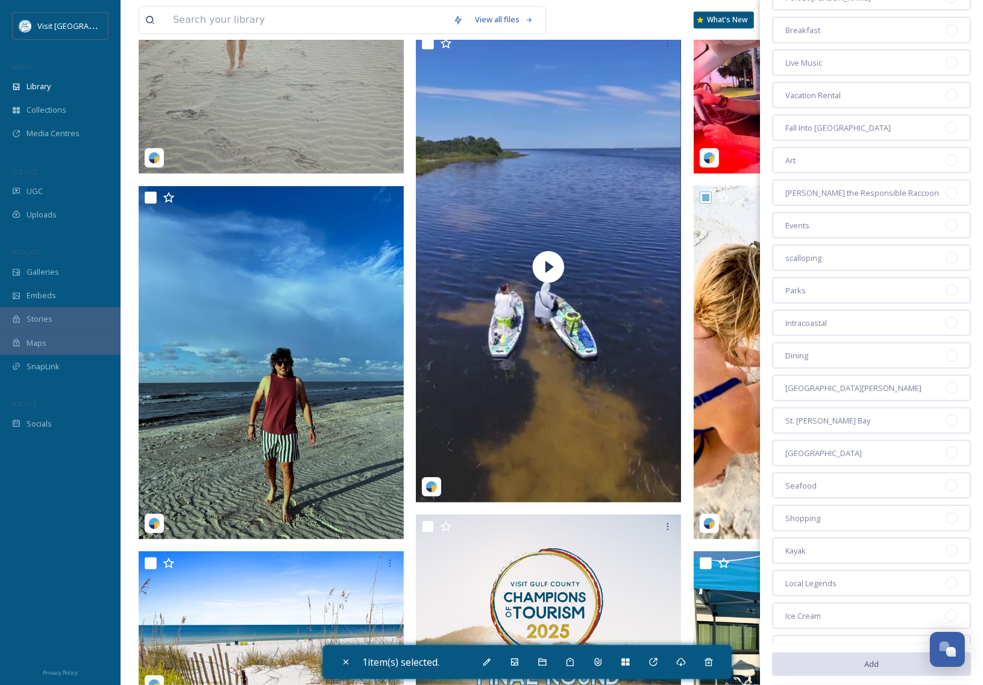
scroll to position [0, 0]
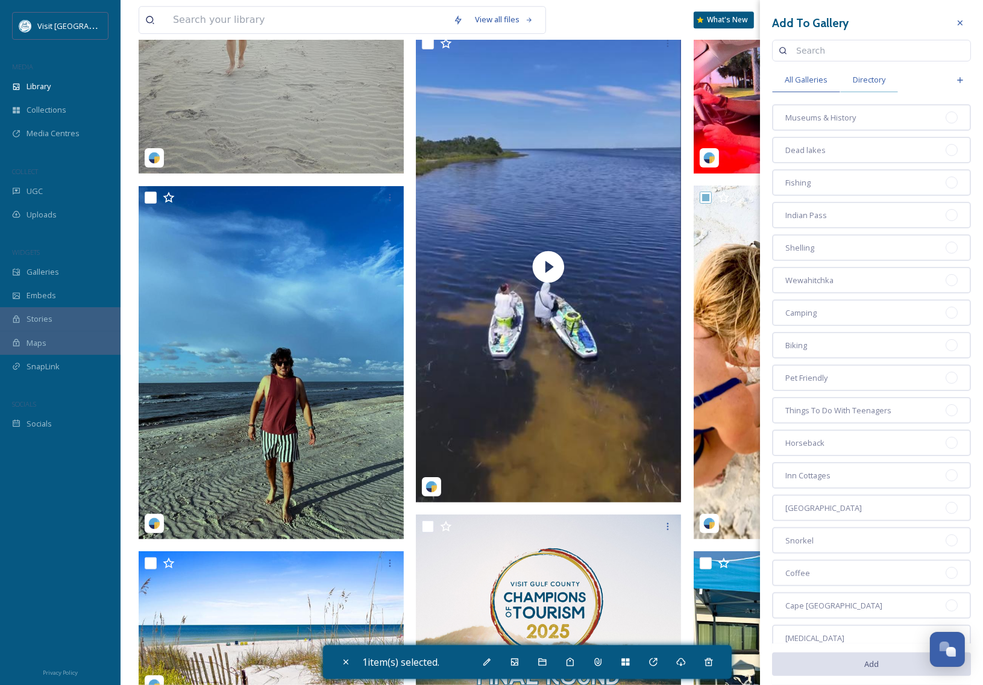
click at [865, 79] on span "Directory" at bounding box center [868, 79] width 33 height 11
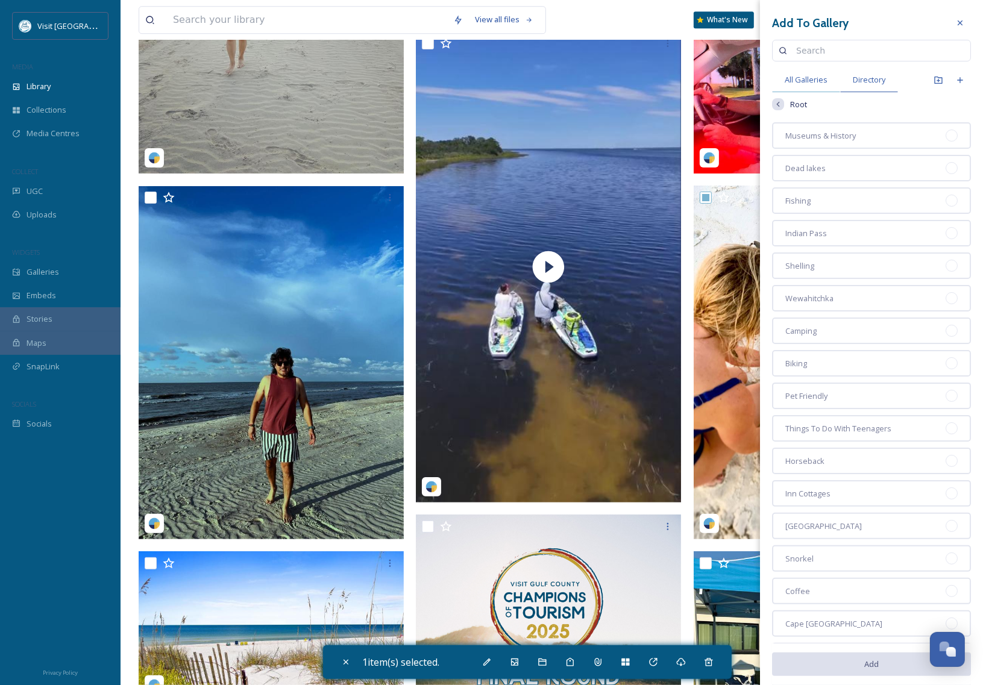
click at [806, 79] on span "All Galleries" at bounding box center [805, 79] width 43 height 11
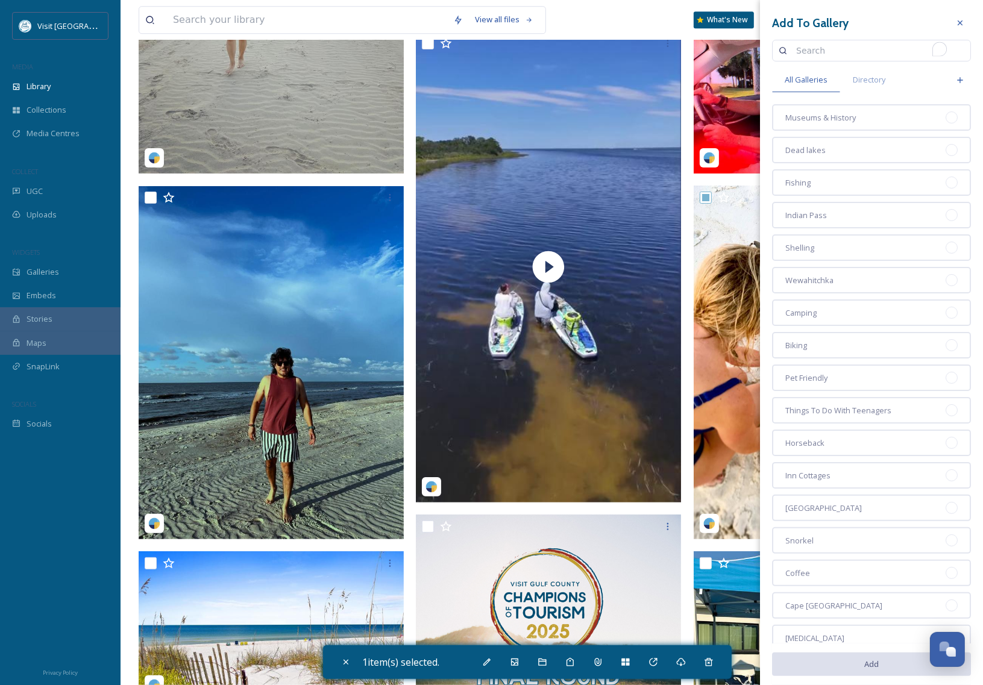
click at [827, 47] on input "To enrich screen reader interactions, please activate Accessibility in Grammarl…" at bounding box center [877, 51] width 174 height 24
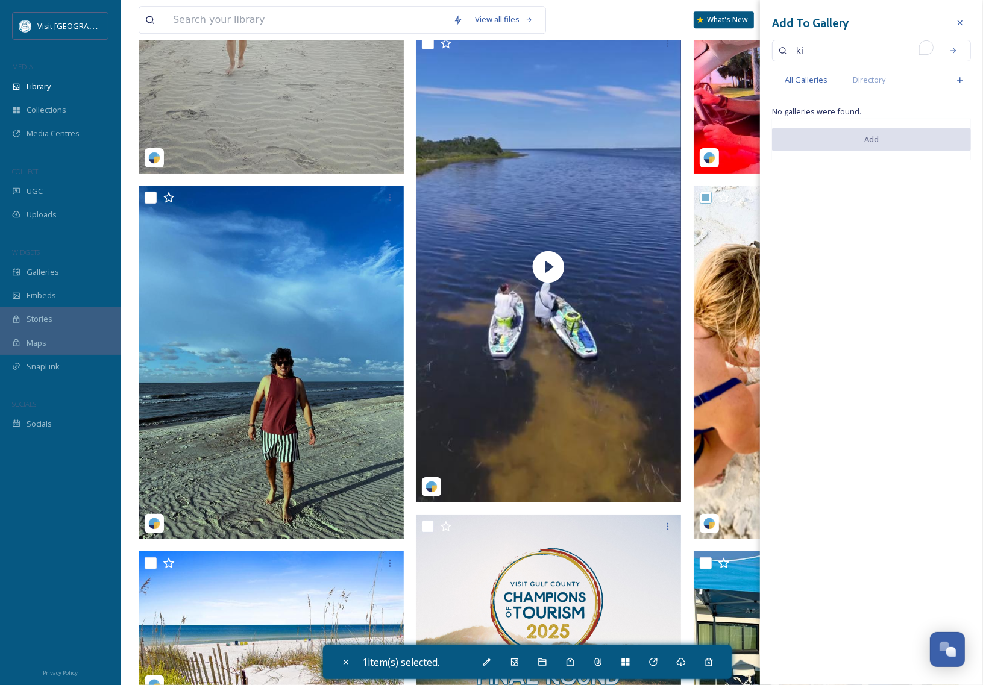
type input "k"
type input "f"
